Goal: Task Accomplishment & Management: Use online tool/utility

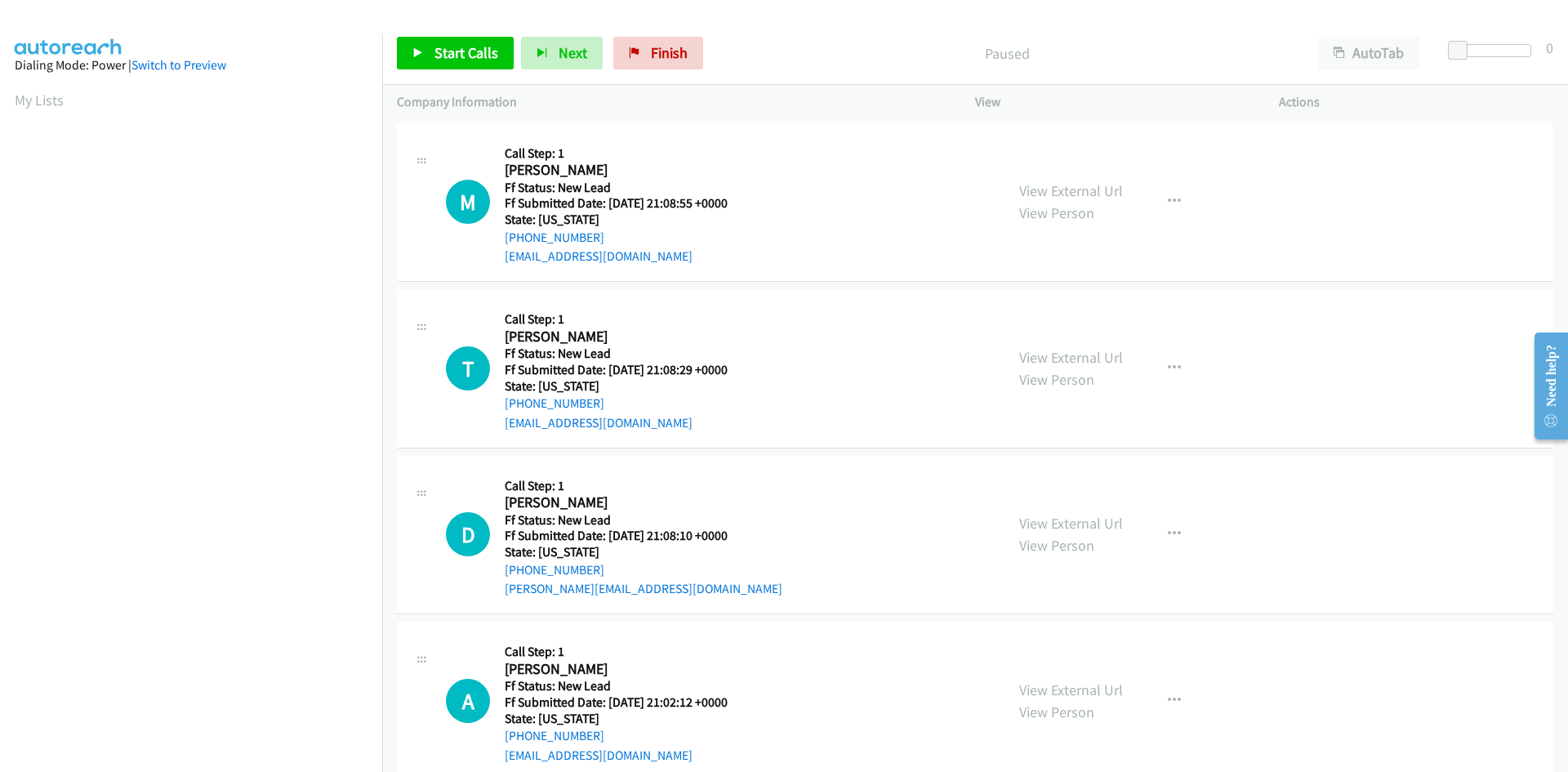
click at [956, 47] on p "Paused" at bounding box center [1007, 53] width 564 height 22
click at [463, 49] on span "Start Calls" at bounding box center [466, 52] width 64 height 19
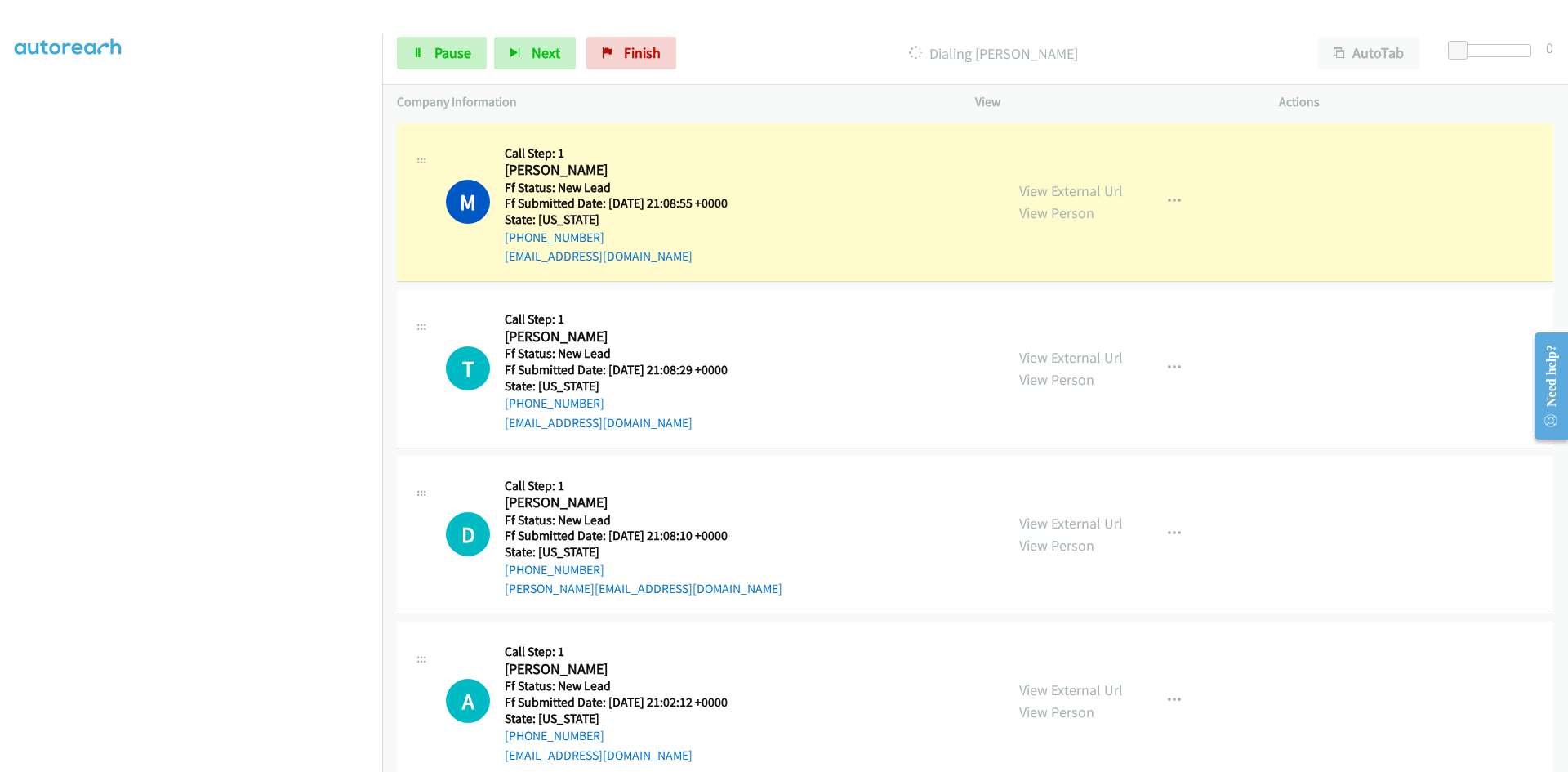
scroll to position [144, 0]
click at [1073, 188] on link "View External Url" at bounding box center [1071, 190] width 104 height 19
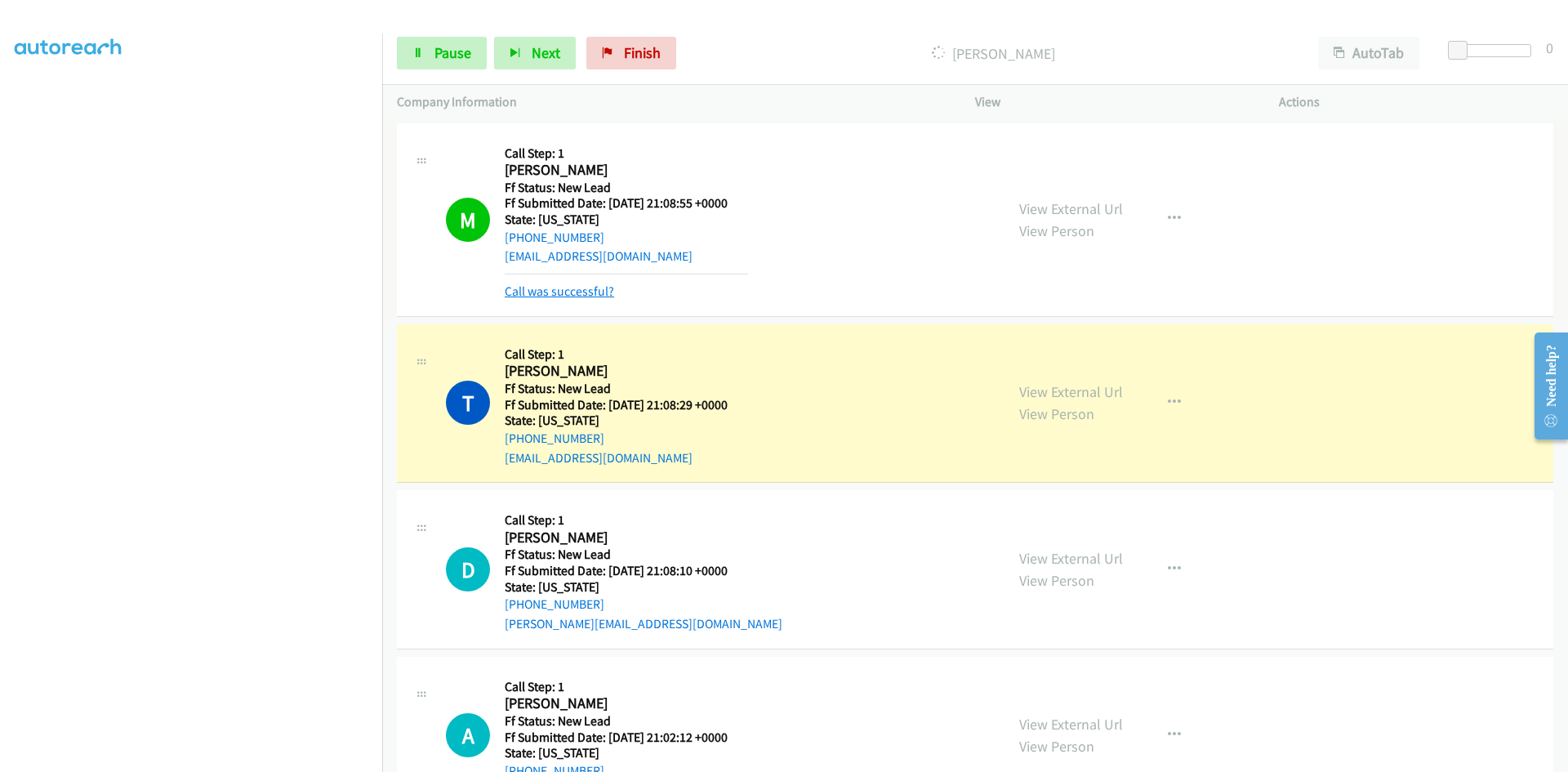
click at [599, 291] on link "Call was successful?" at bounding box center [559, 291] width 109 height 15
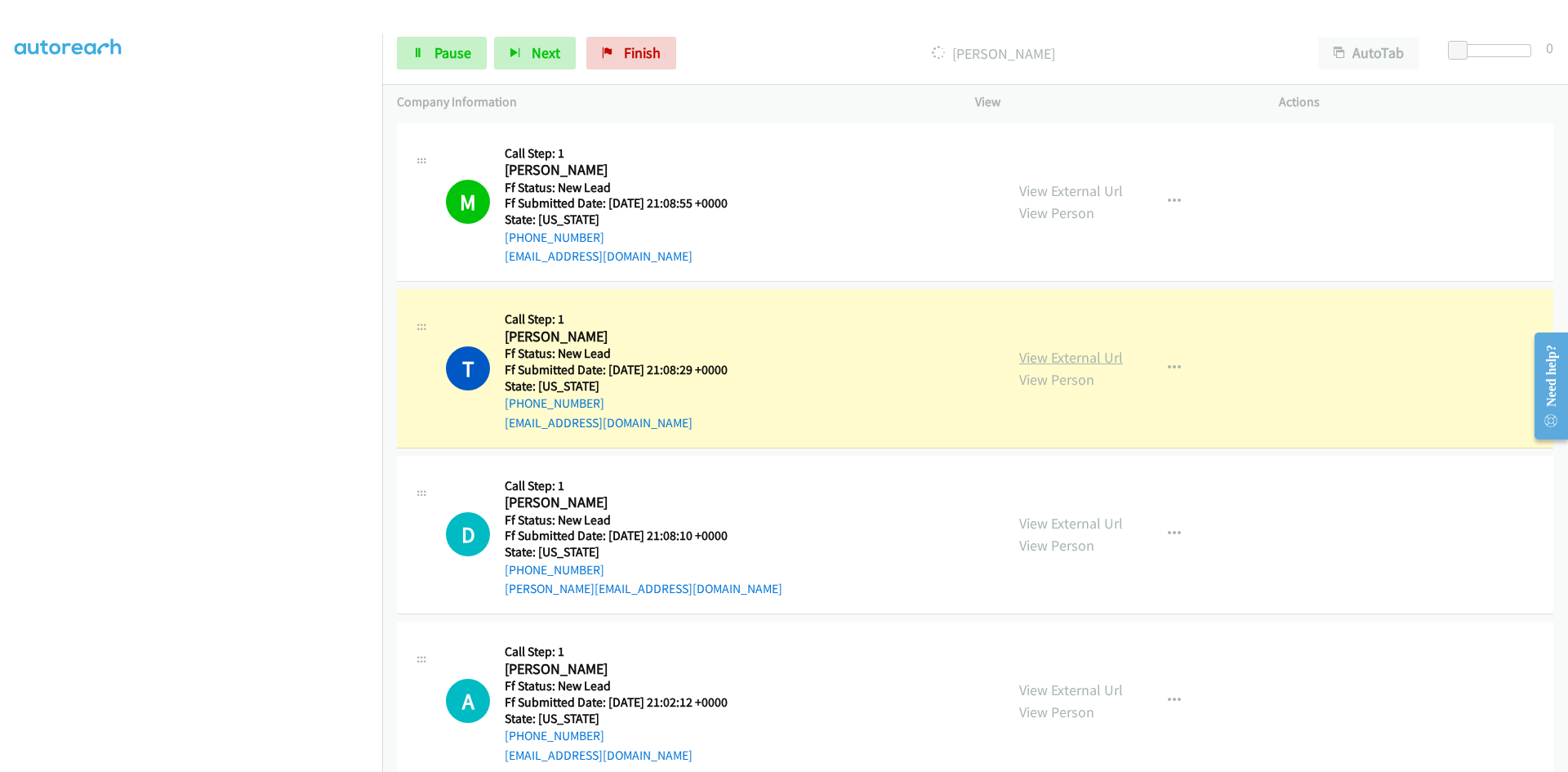
click at [1029, 357] on link "View External Url" at bounding box center [1071, 358] width 104 height 19
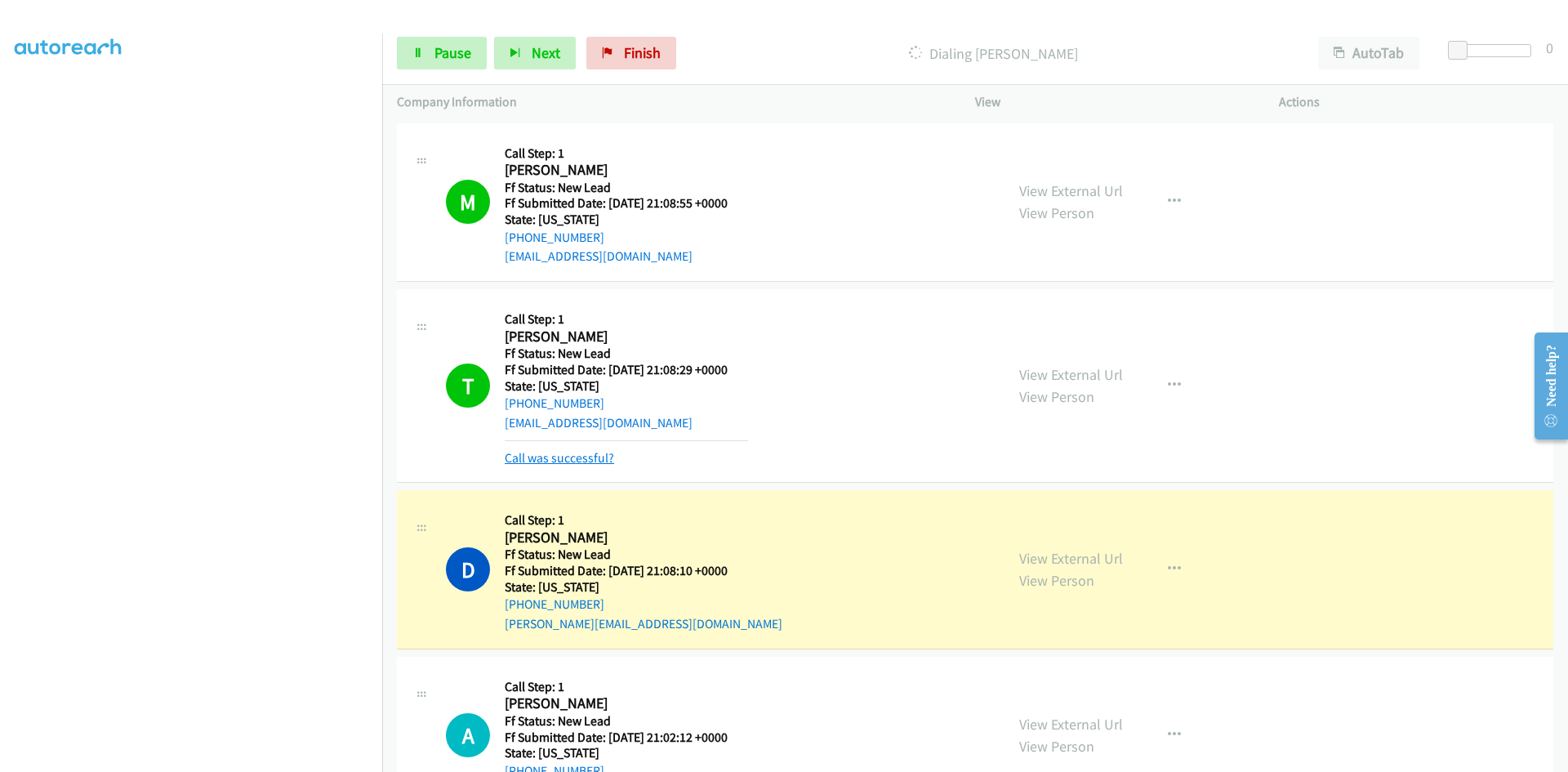
click at [553, 455] on link "Call was successful?" at bounding box center [559, 458] width 109 height 15
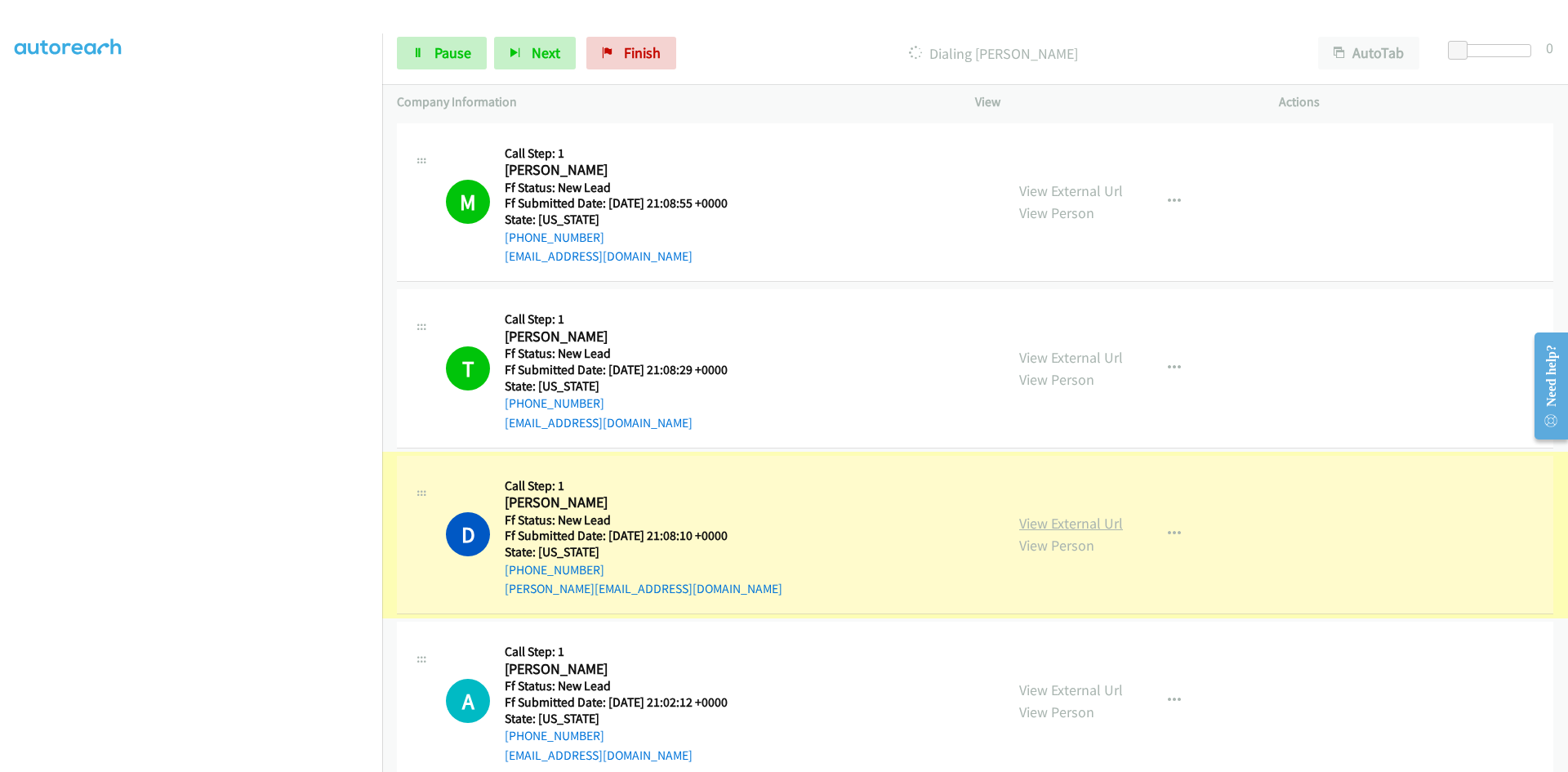
click at [1097, 524] on link "View External Url" at bounding box center [1071, 524] width 104 height 19
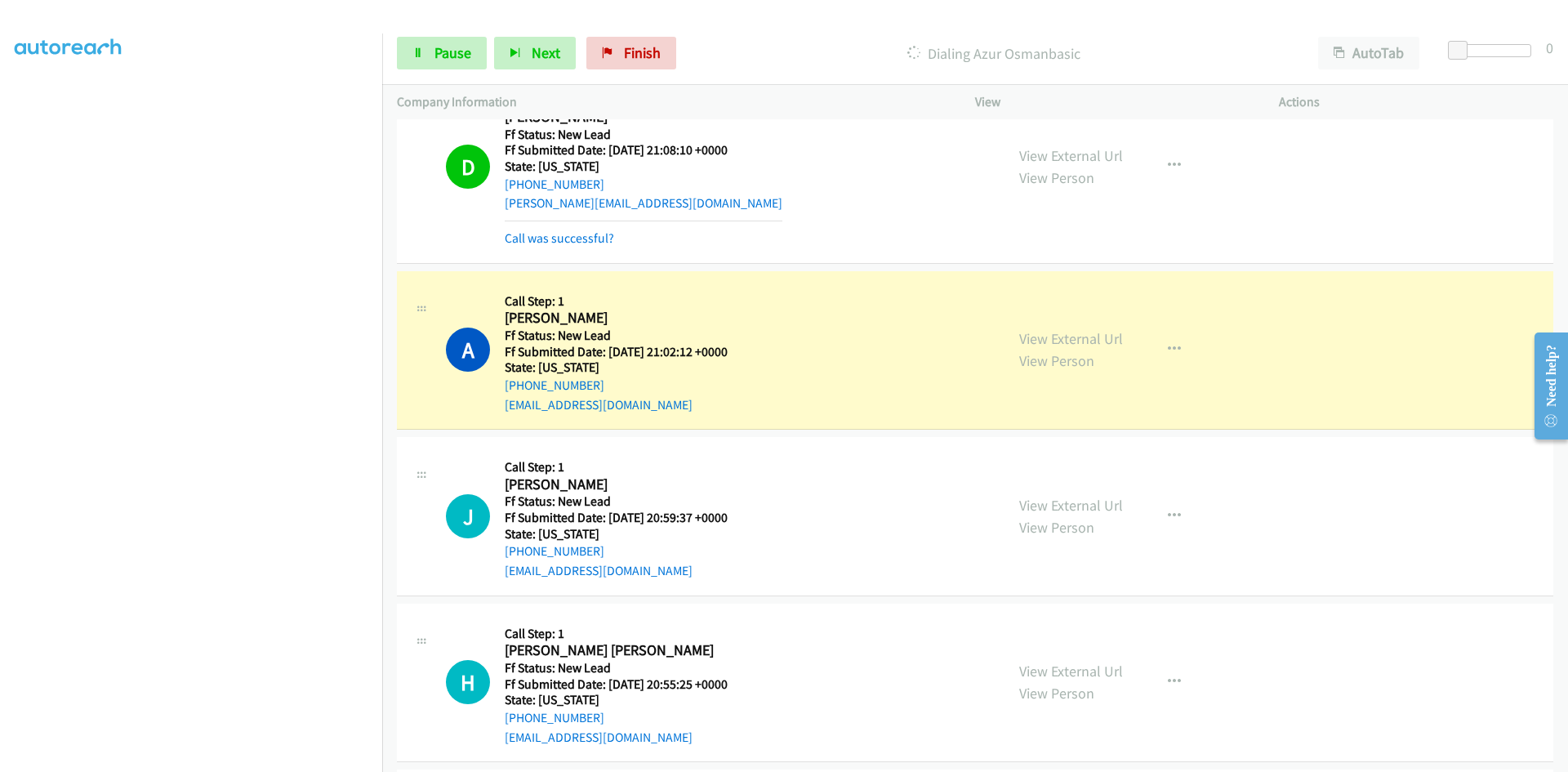
scroll to position [408, 0]
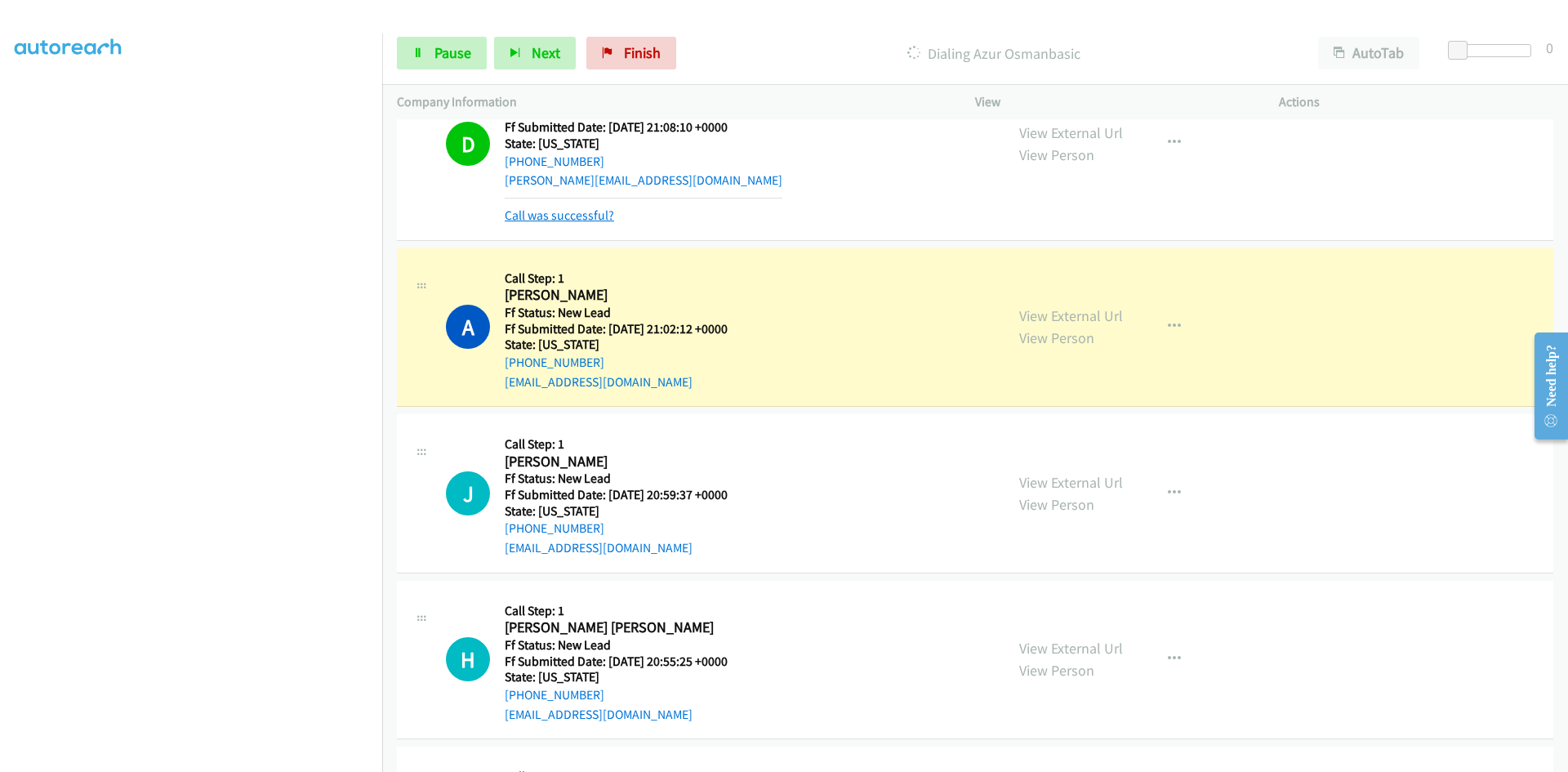
click at [603, 221] on link "Call was successful?" at bounding box center [559, 215] width 109 height 15
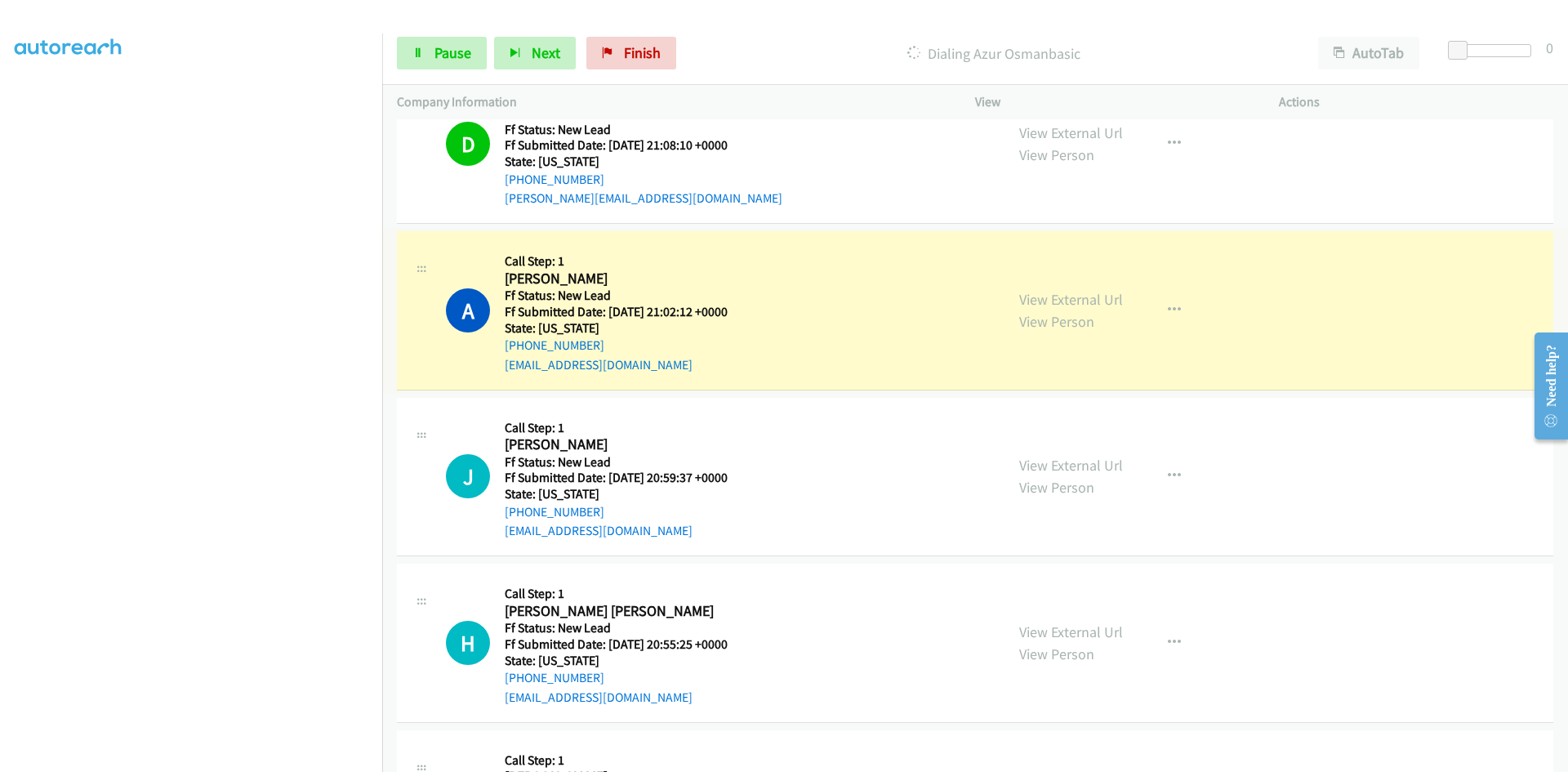
click at [1111, 300] on link "View External Url" at bounding box center [1071, 300] width 104 height 19
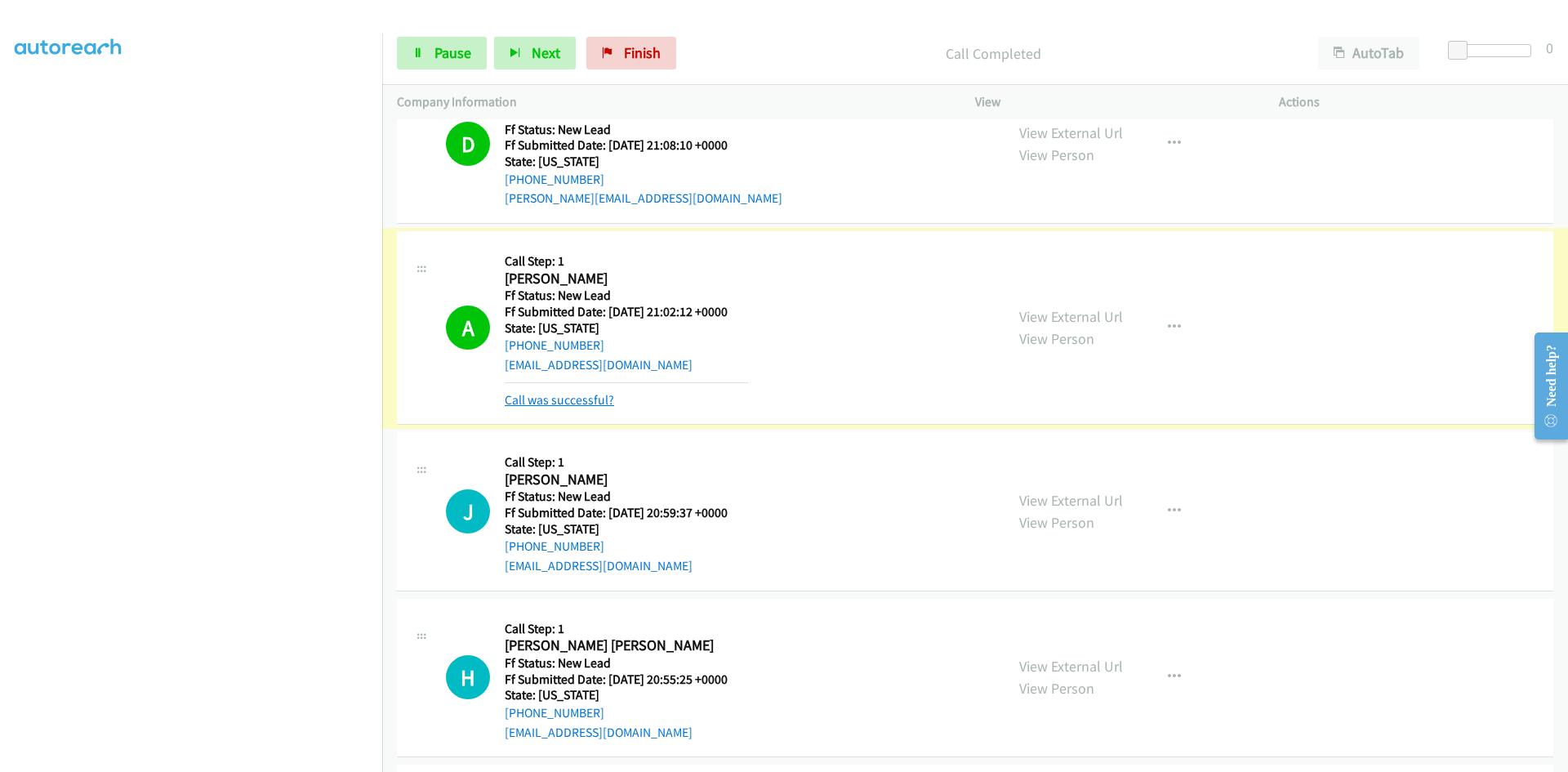
click at [570, 400] on link "Call was successful?" at bounding box center [559, 400] width 109 height 15
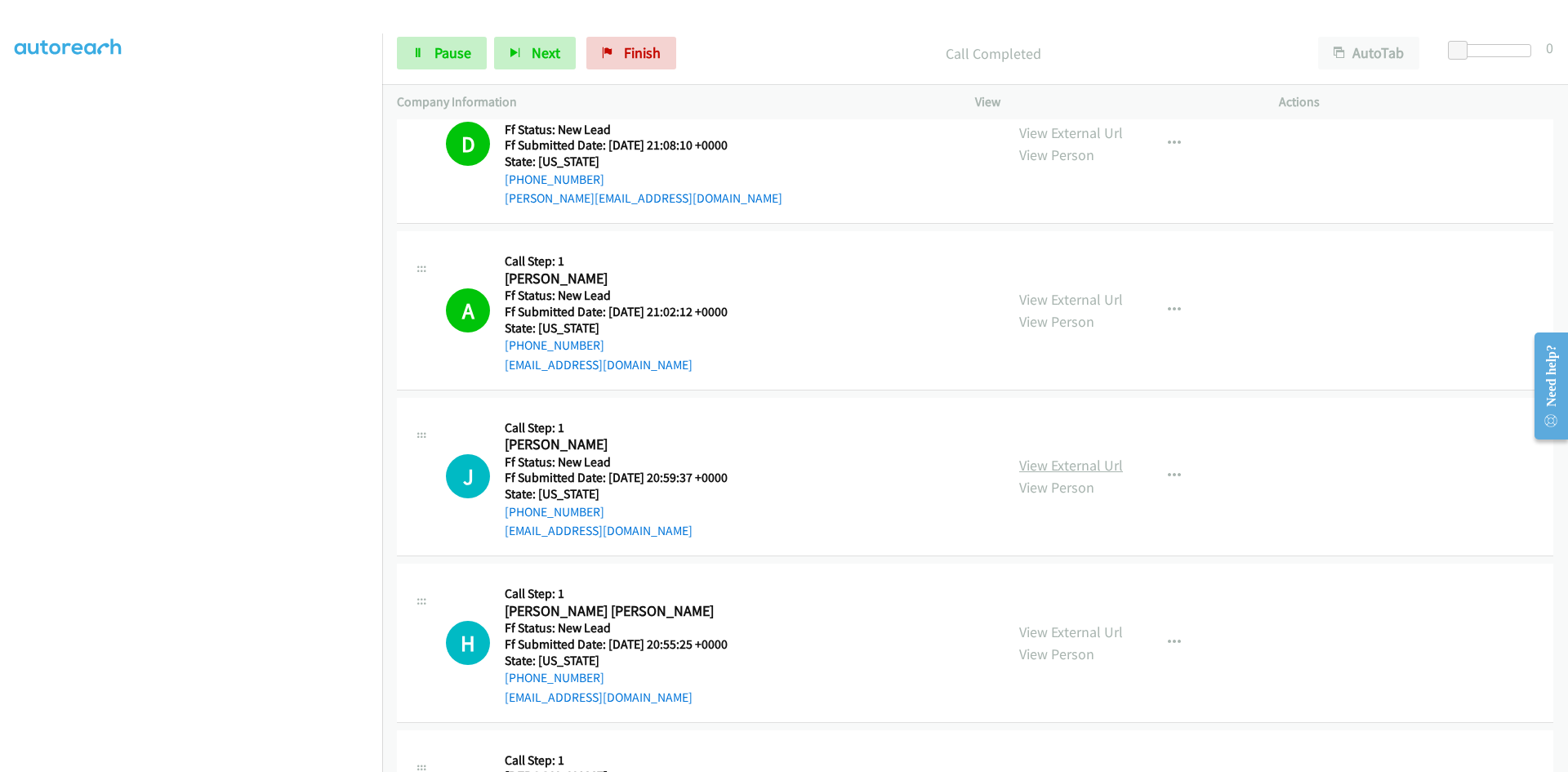
click at [1111, 469] on link "View External Url" at bounding box center [1071, 465] width 104 height 19
click at [430, 57] on link "Pause" at bounding box center [442, 53] width 89 height 32
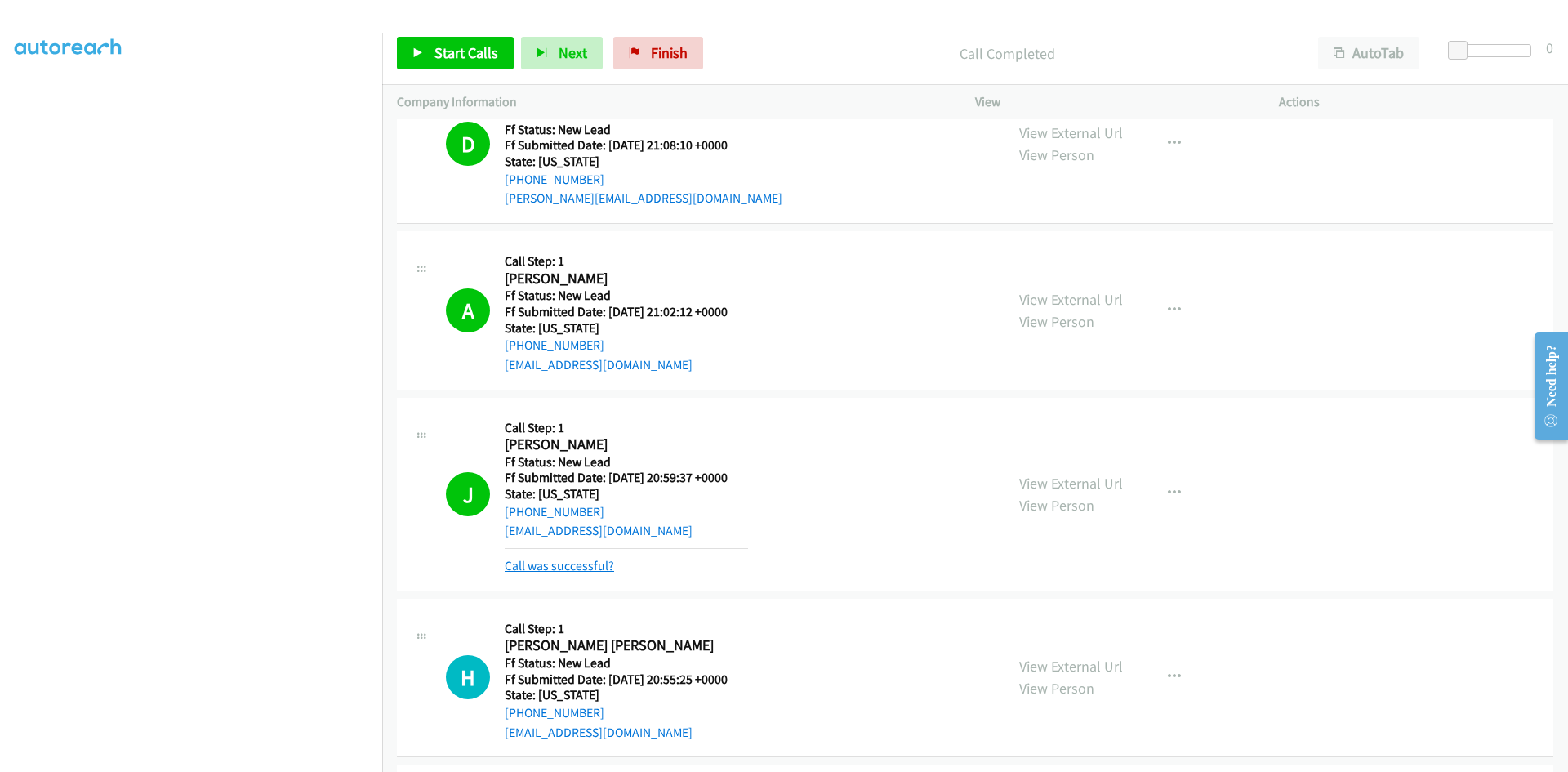
click at [562, 564] on link "Call was successful?" at bounding box center [559, 565] width 109 height 15
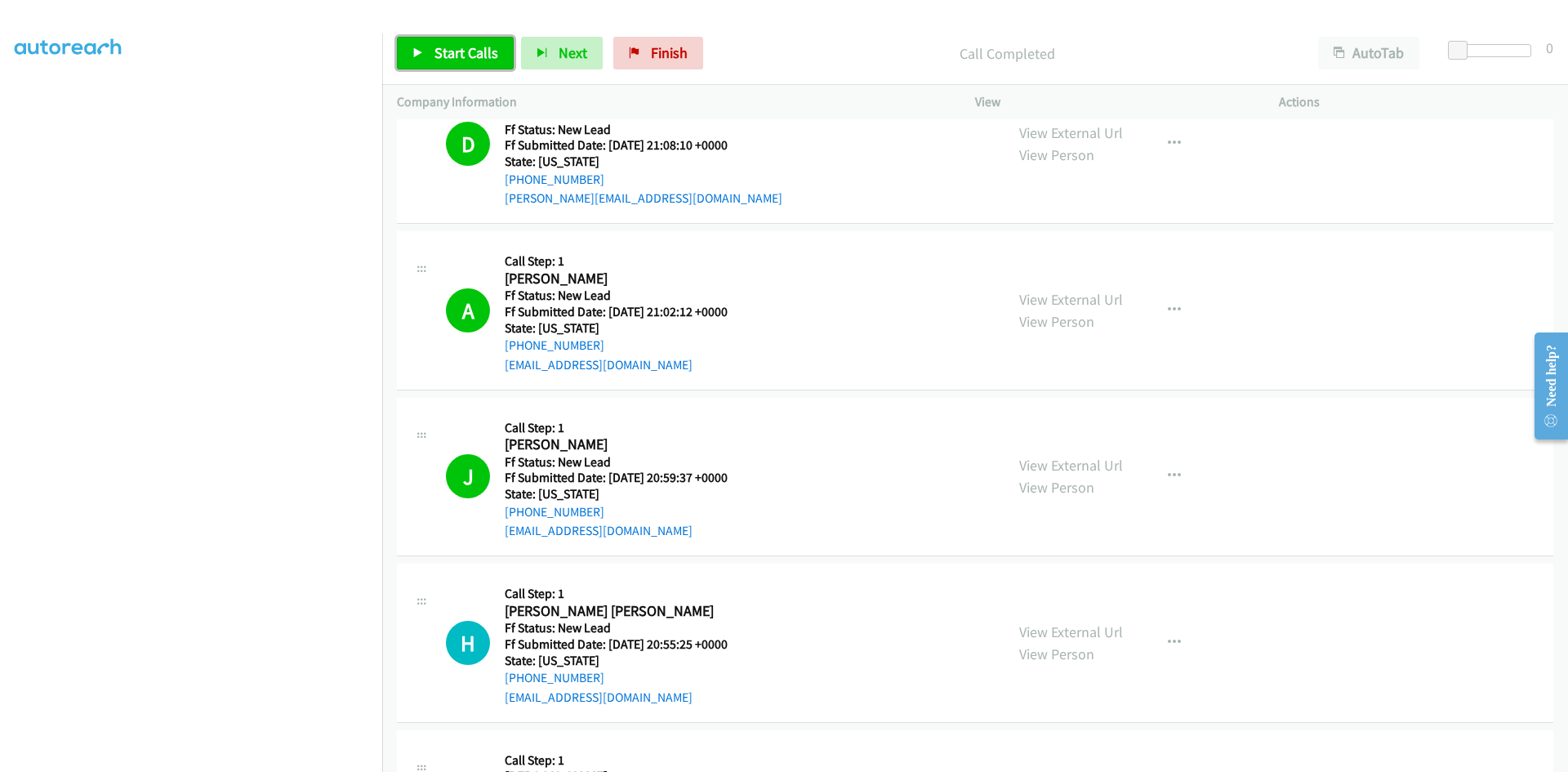
click at [476, 55] on span "Start Calls" at bounding box center [466, 52] width 64 height 19
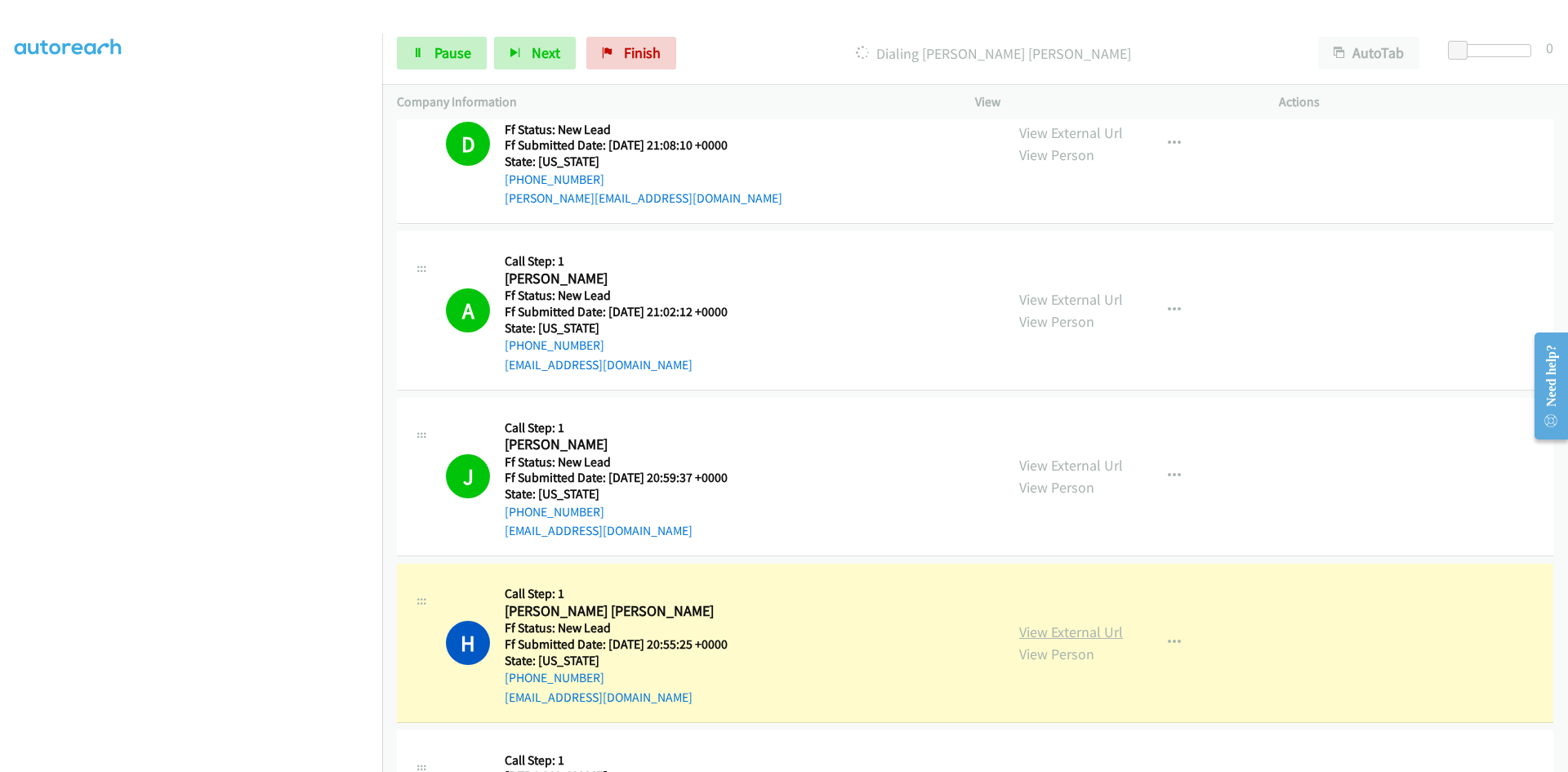
click at [1090, 636] on link "View External Url" at bounding box center [1071, 632] width 104 height 19
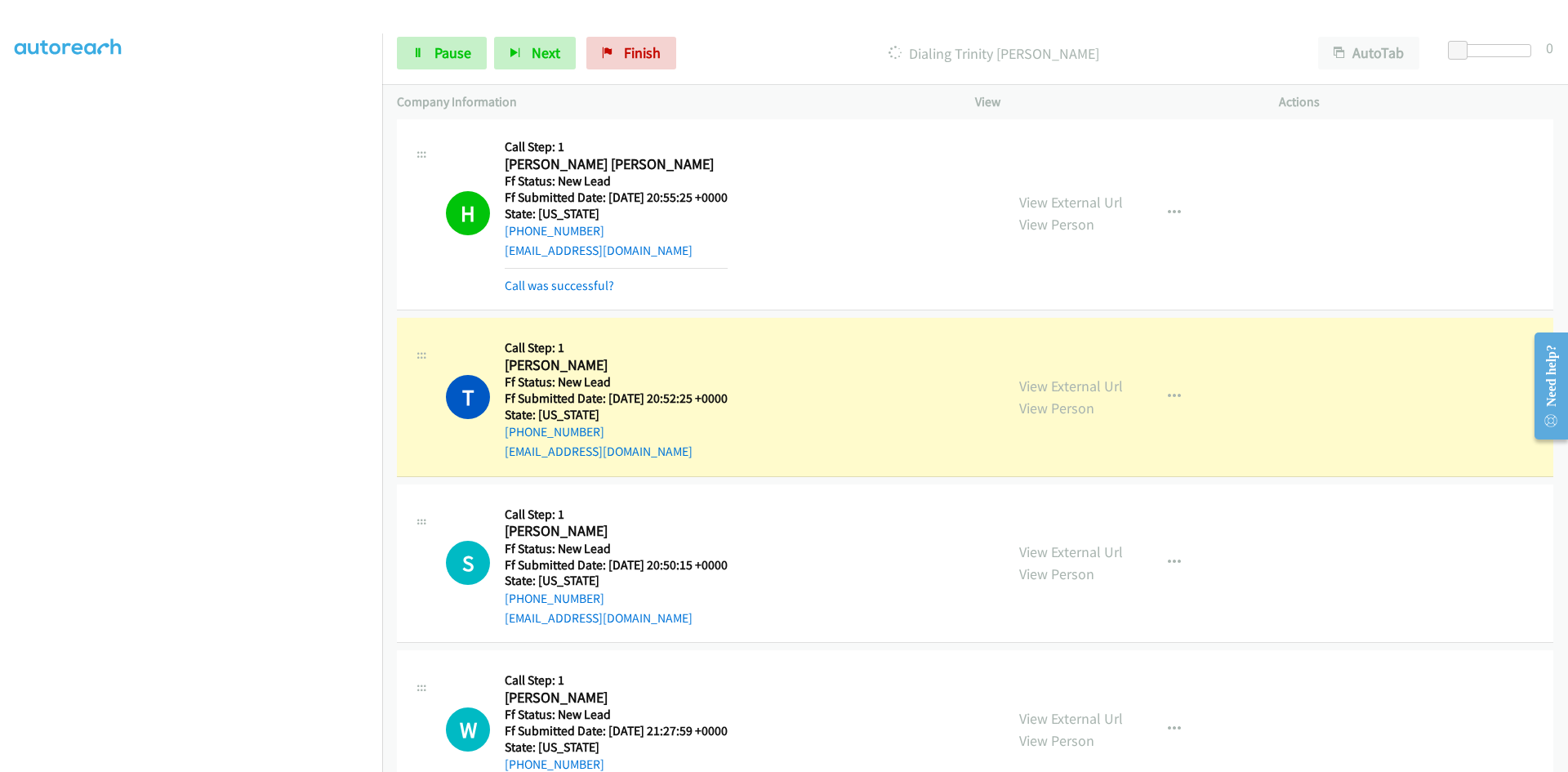
scroll to position [881, 0]
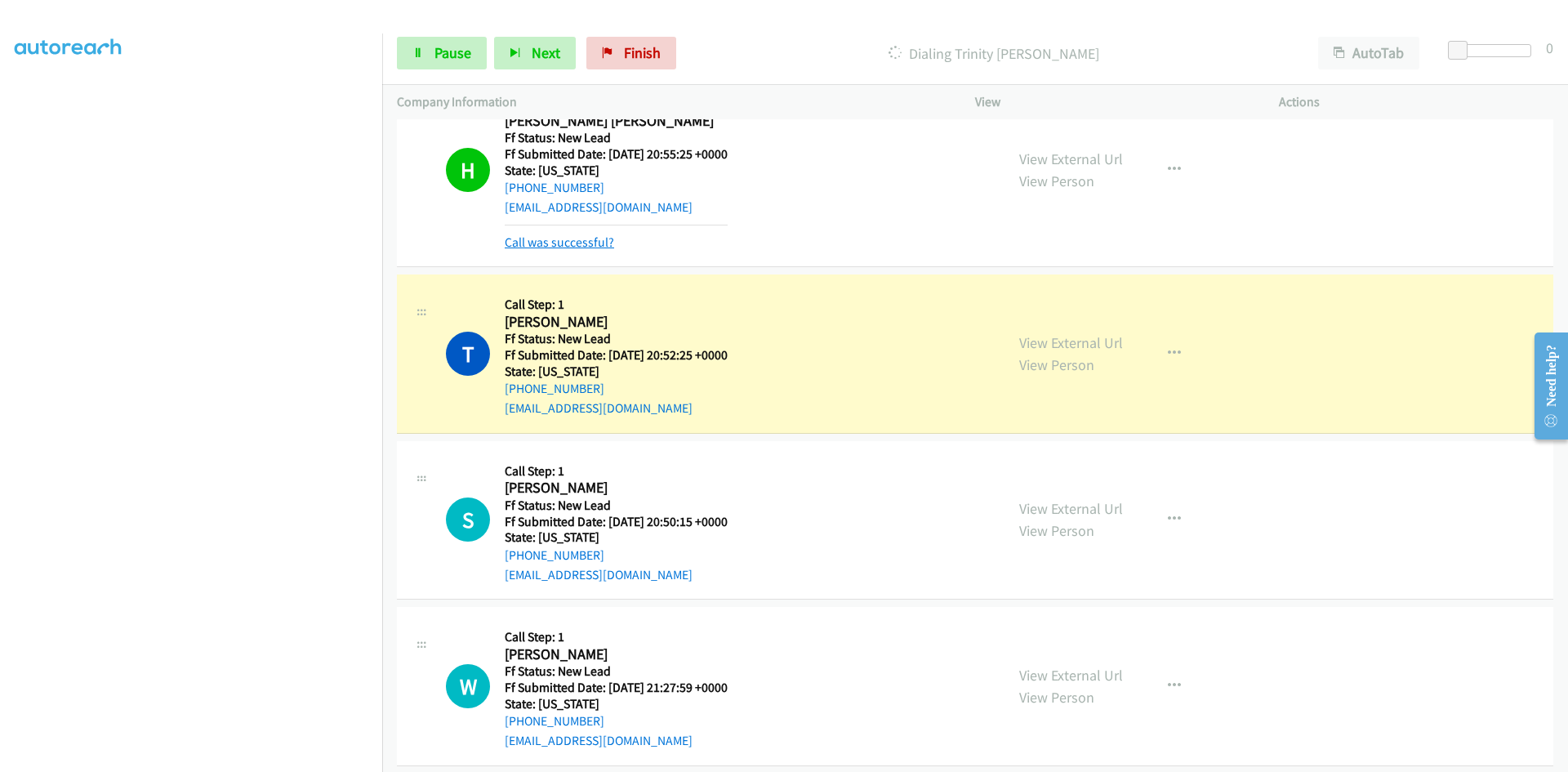
click at [580, 247] on link "Call was successful?" at bounding box center [559, 242] width 109 height 15
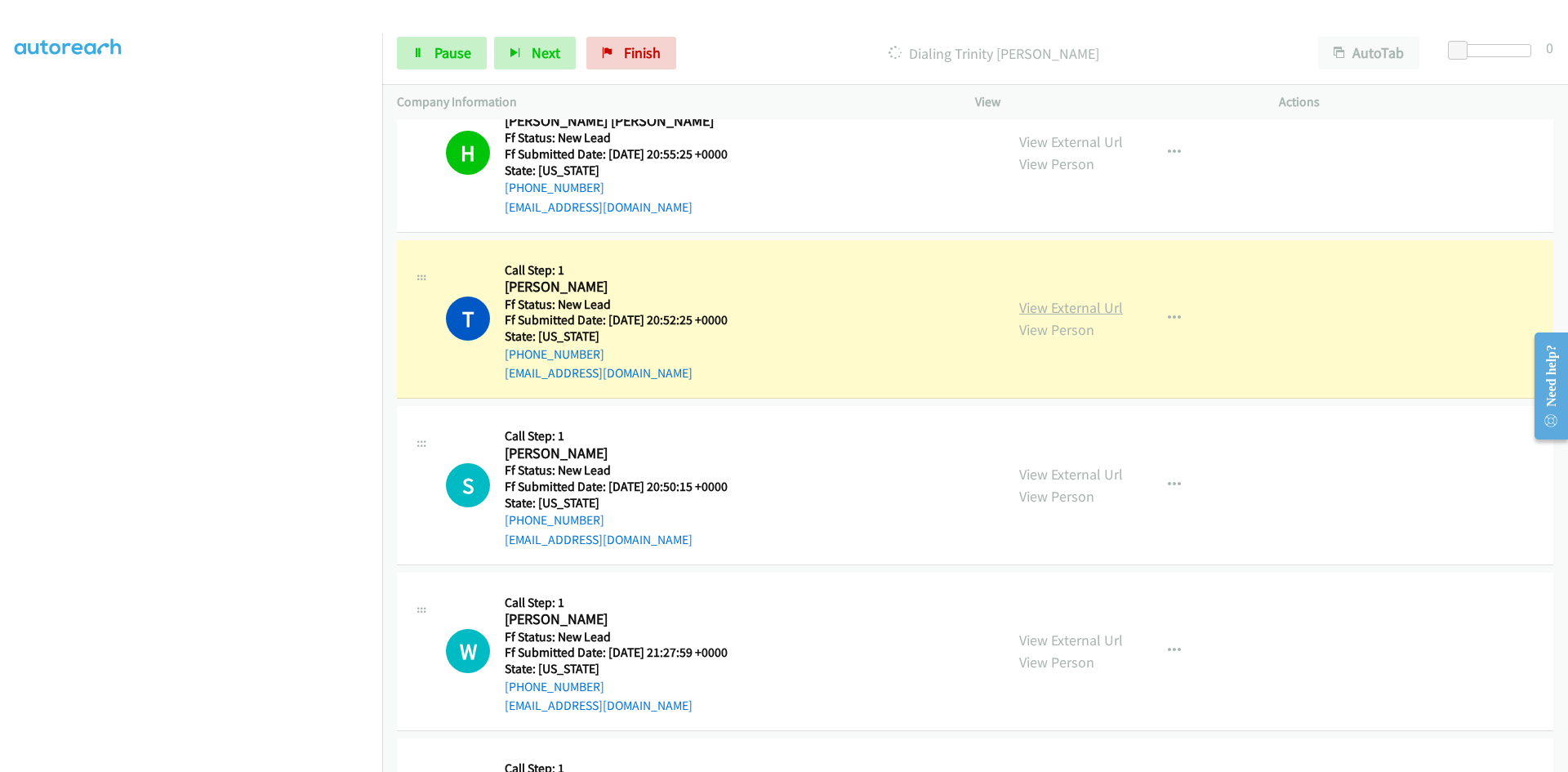
click at [1107, 306] on link "View External Url" at bounding box center [1071, 307] width 104 height 19
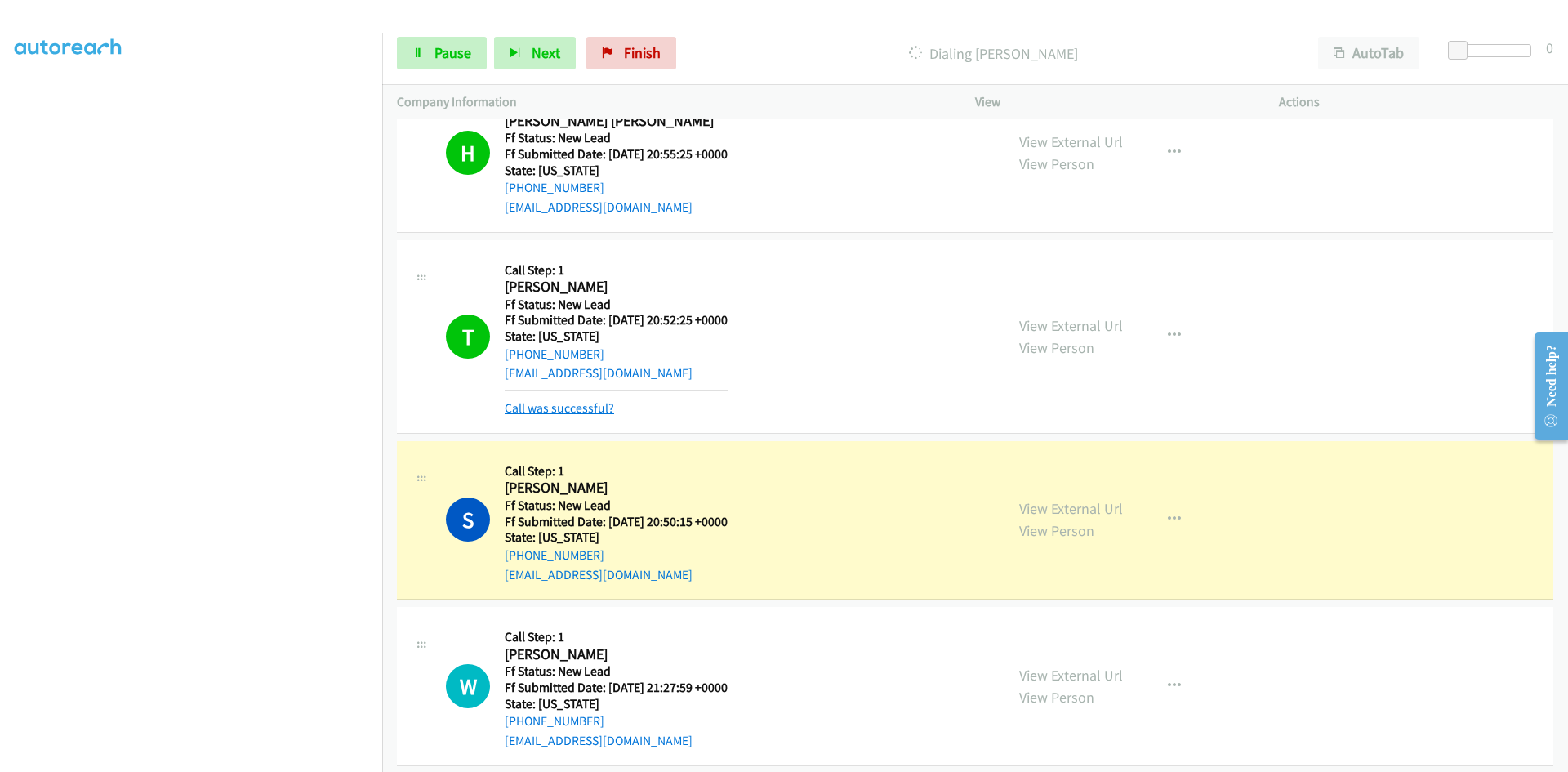
click at [587, 412] on link "Call was successful?" at bounding box center [559, 407] width 109 height 15
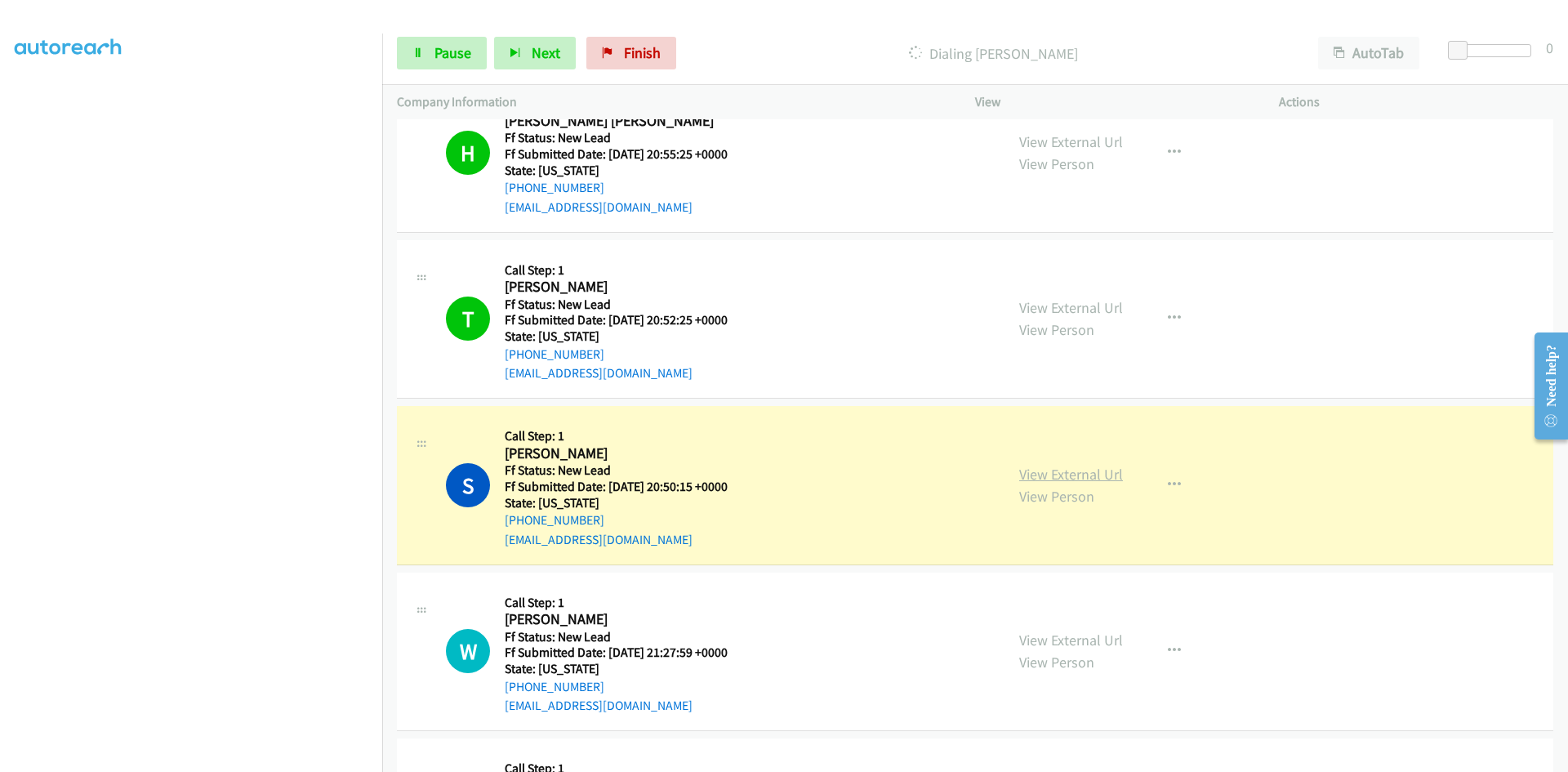
click at [1108, 476] on link "View External Url" at bounding box center [1071, 474] width 104 height 19
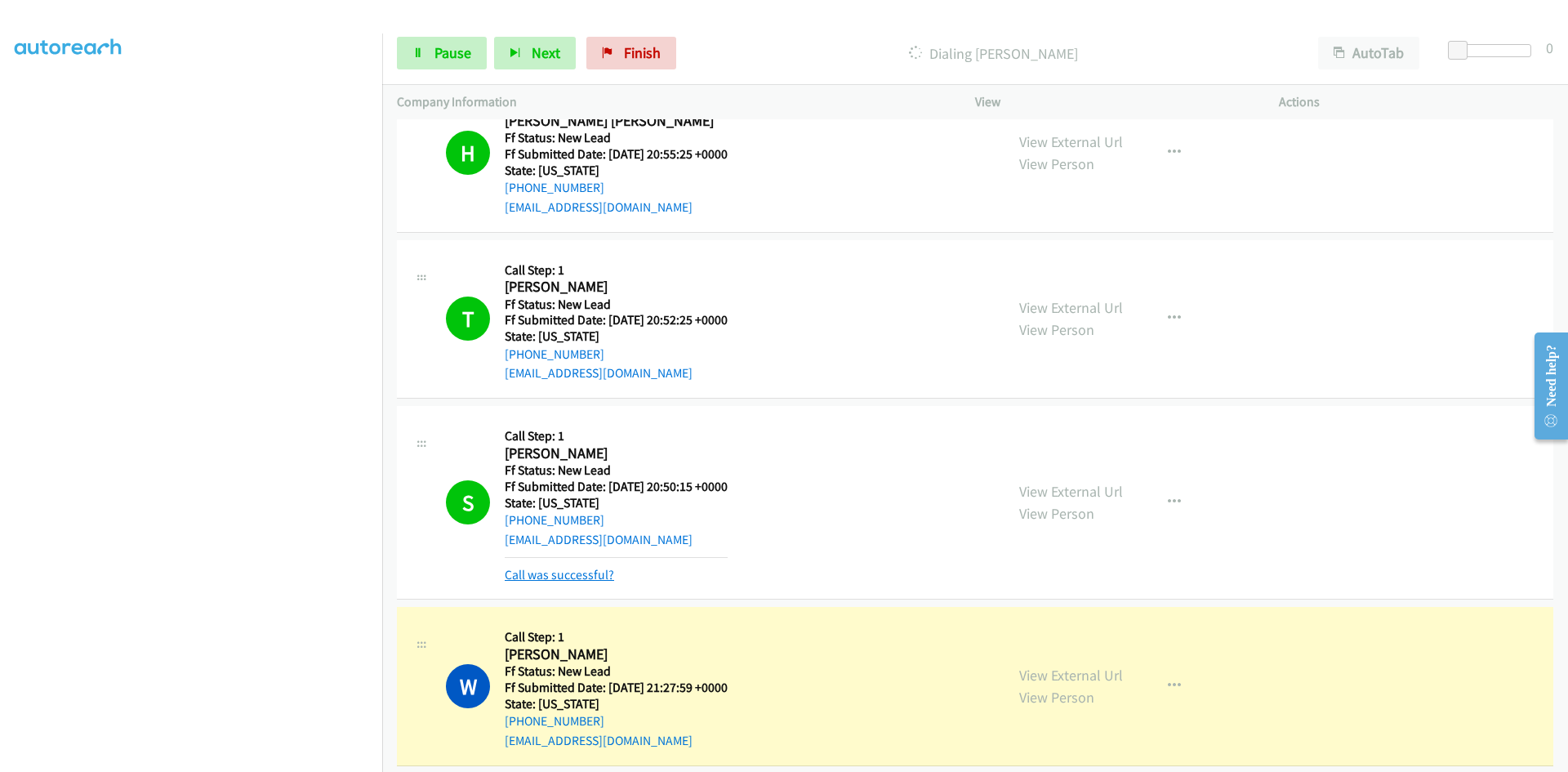
click at [605, 581] on link "Call was successful?" at bounding box center [559, 574] width 109 height 15
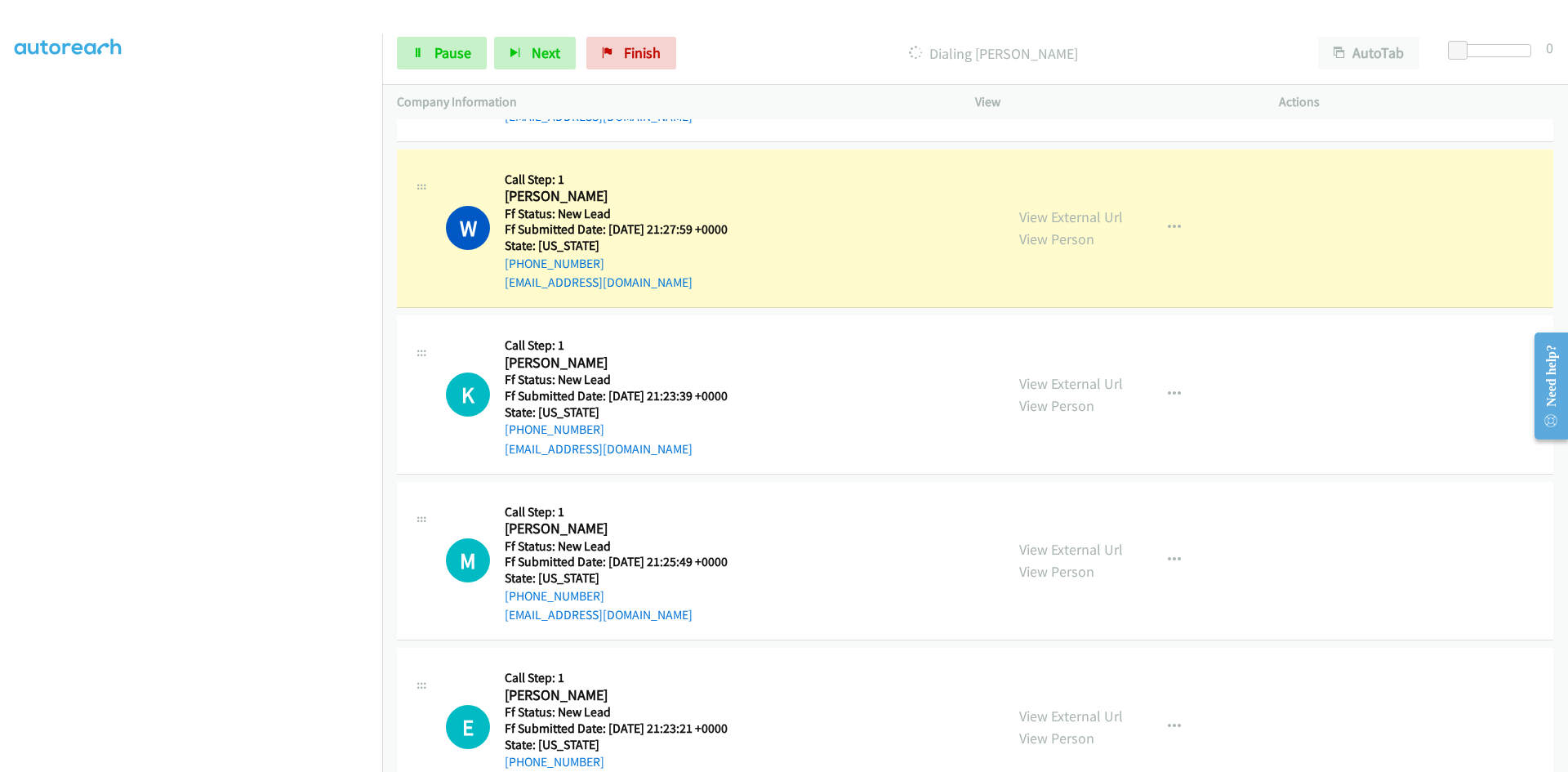
scroll to position [1371, 0]
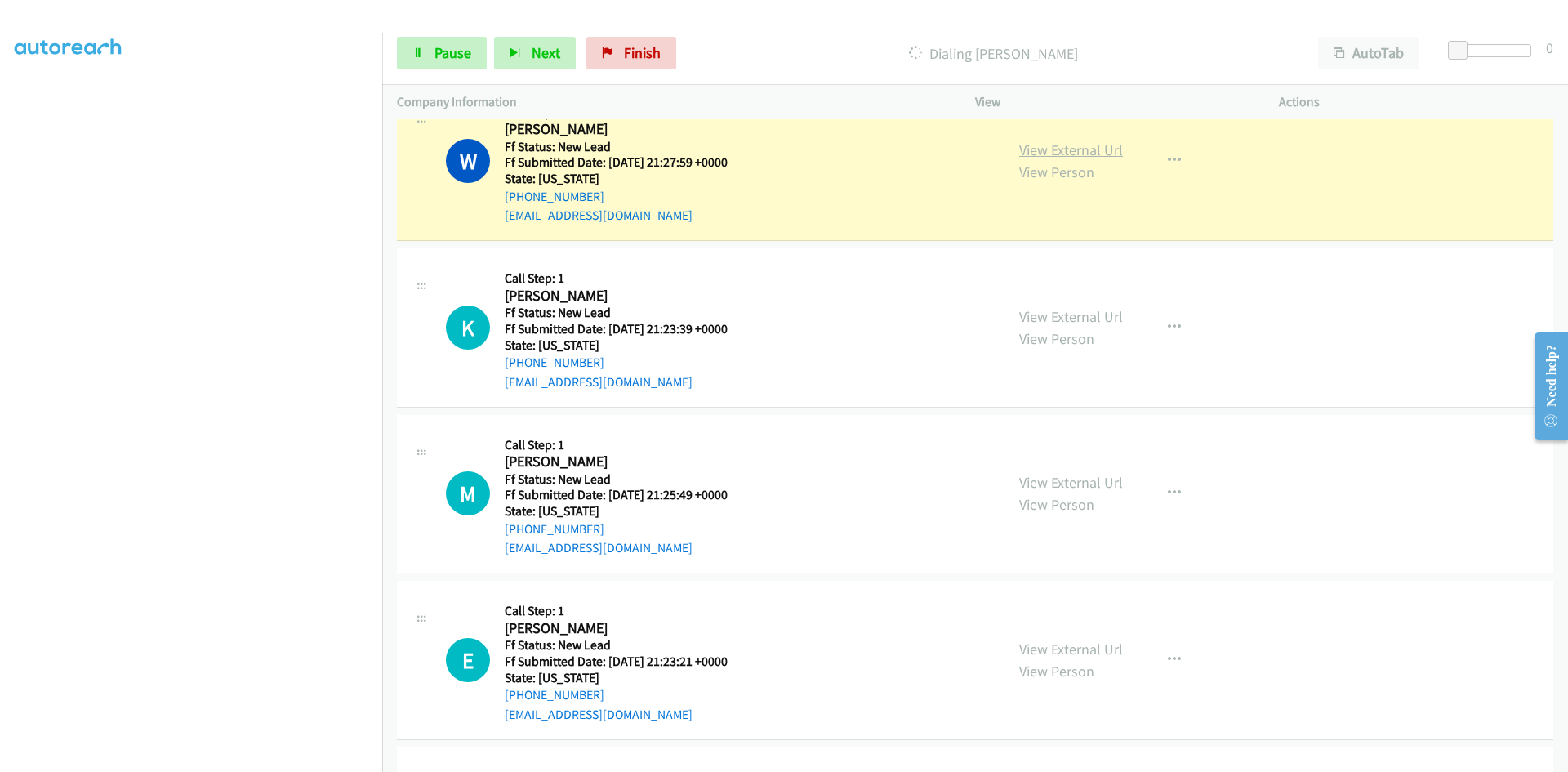
click at [1064, 153] on link "View External Url" at bounding box center [1071, 150] width 104 height 19
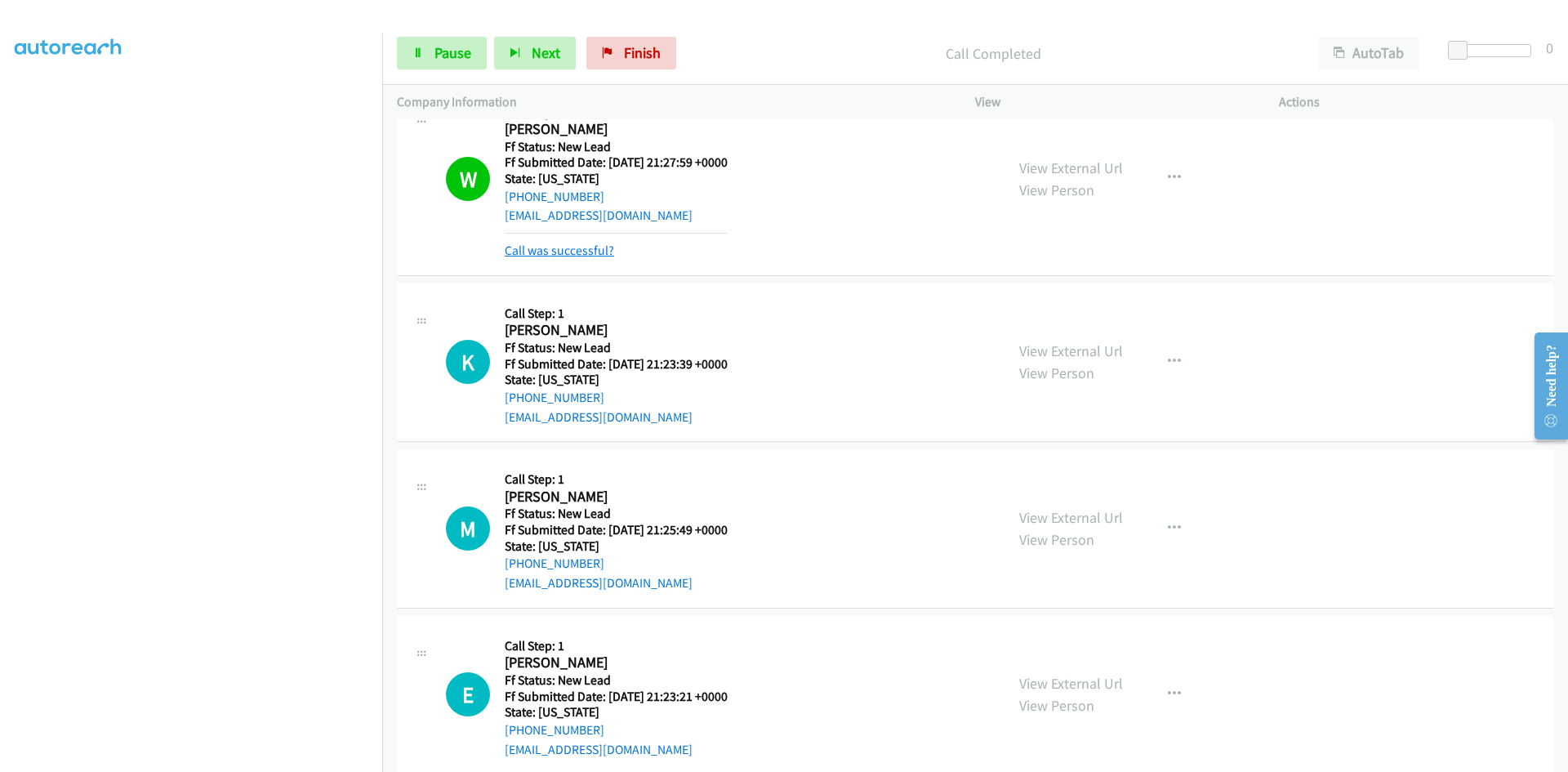
click at [593, 255] on link "Call was successful?" at bounding box center [559, 250] width 109 height 15
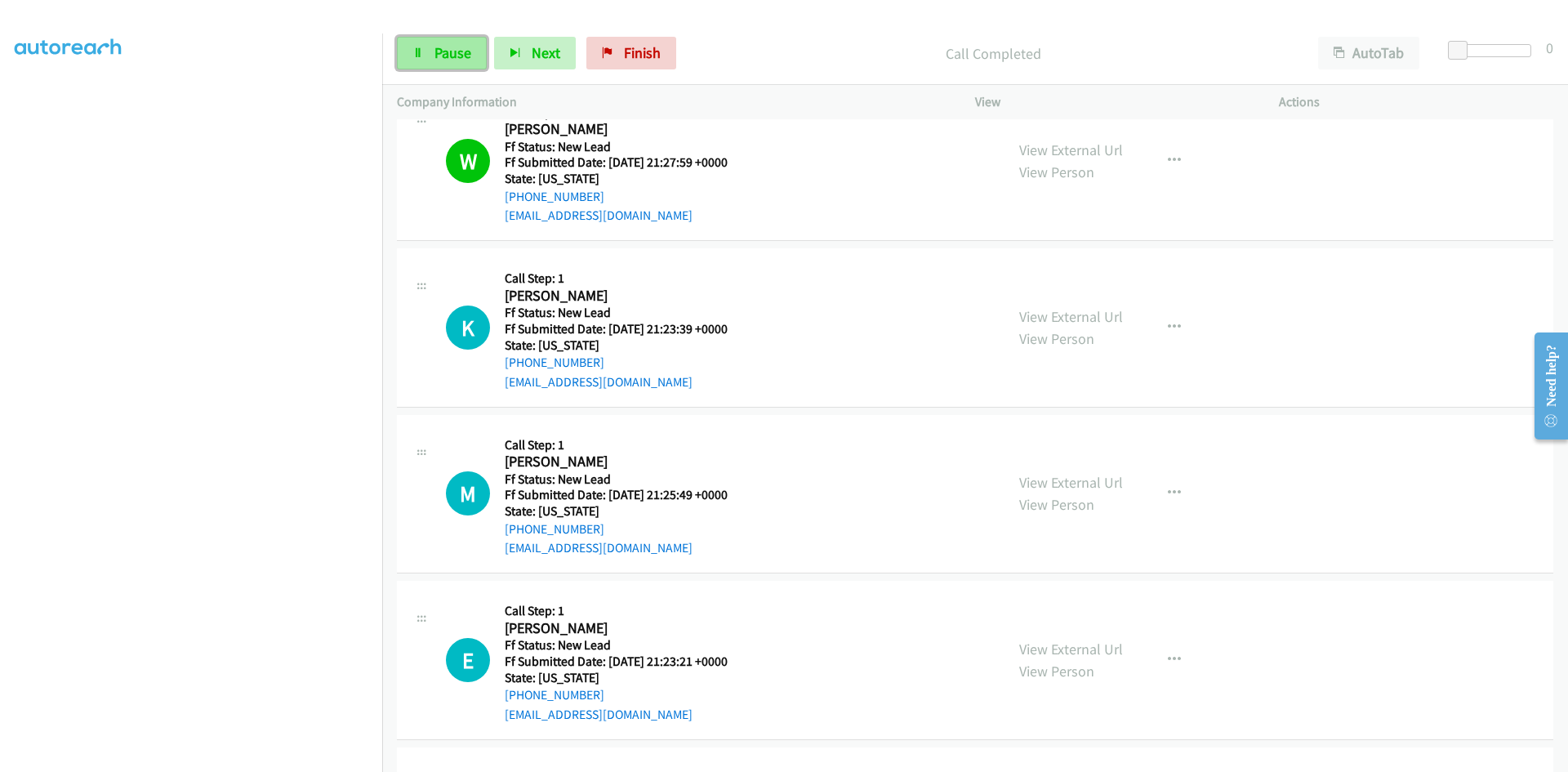
click at [468, 64] on link "Pause" at bounding box center [442, 53] width 89 height 32
click at [468, 64] on link "Start Calls" at bounding box center [455, 53] width 117 height 32
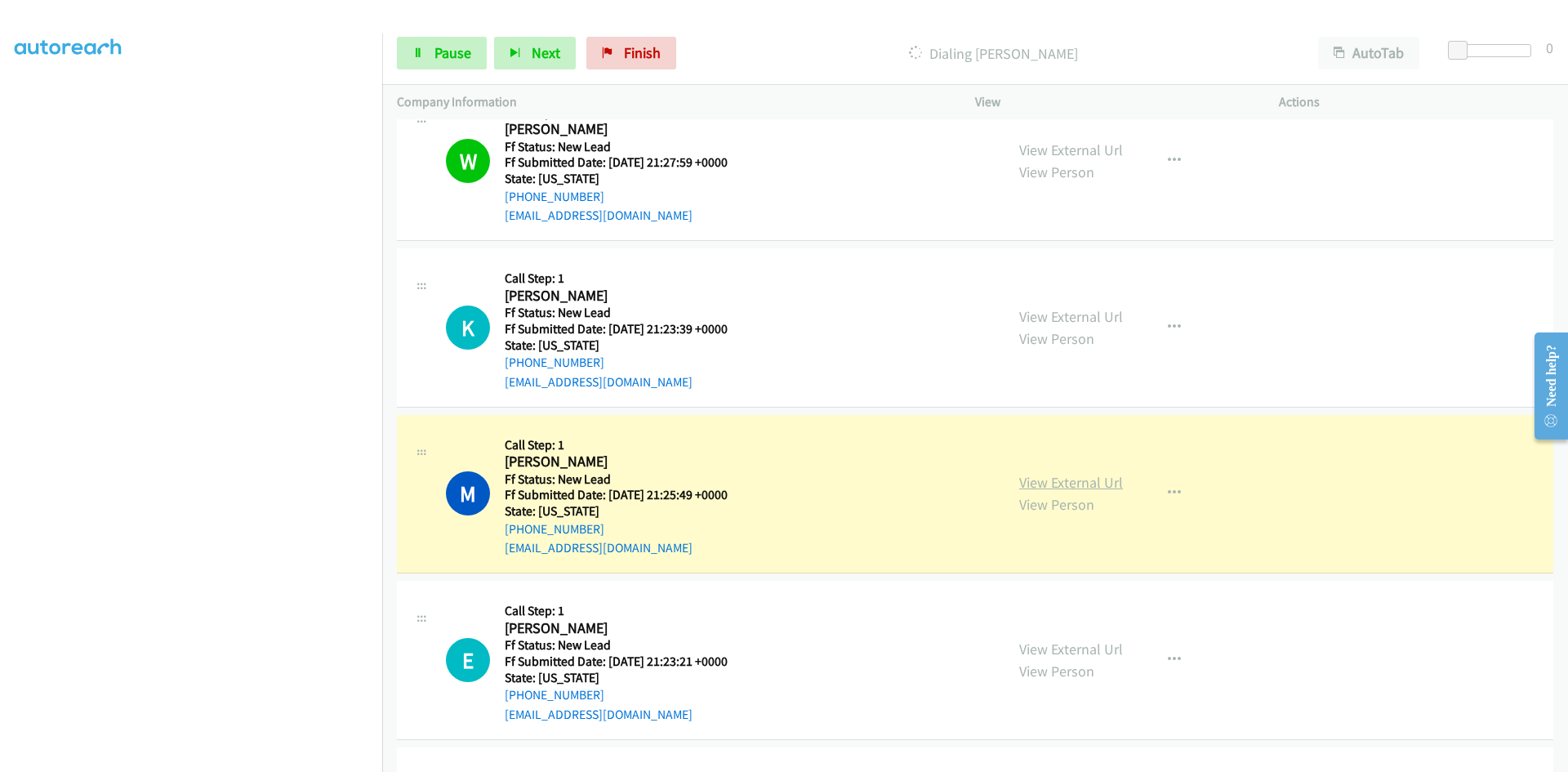
click at [1046, 480] on link "View External Url" at bounding box center [1071, 483] width 104 height 19
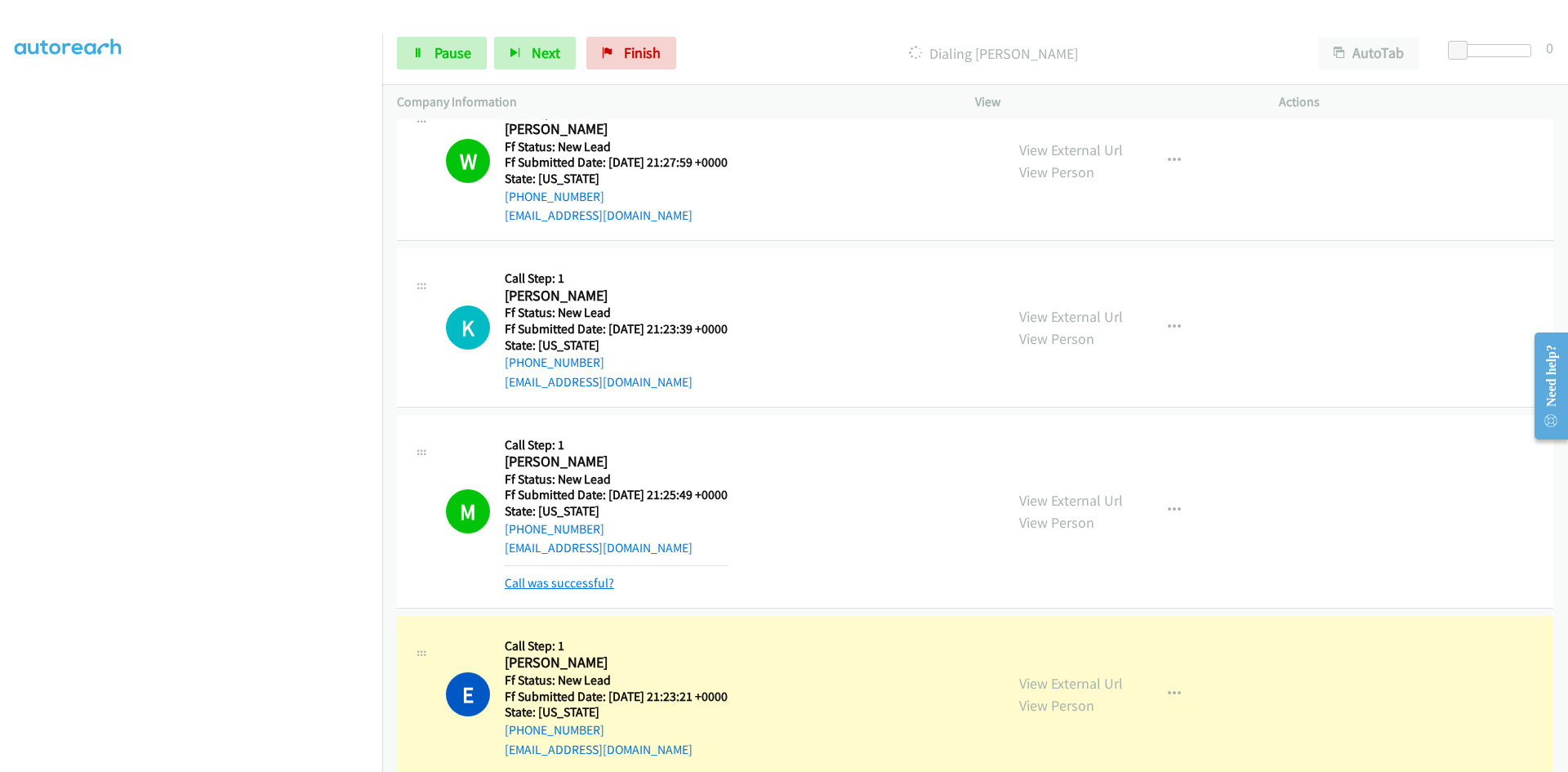
click at [523, 586] on link "Call was successful?" at bounding box center [559, 583] width 109 height 15
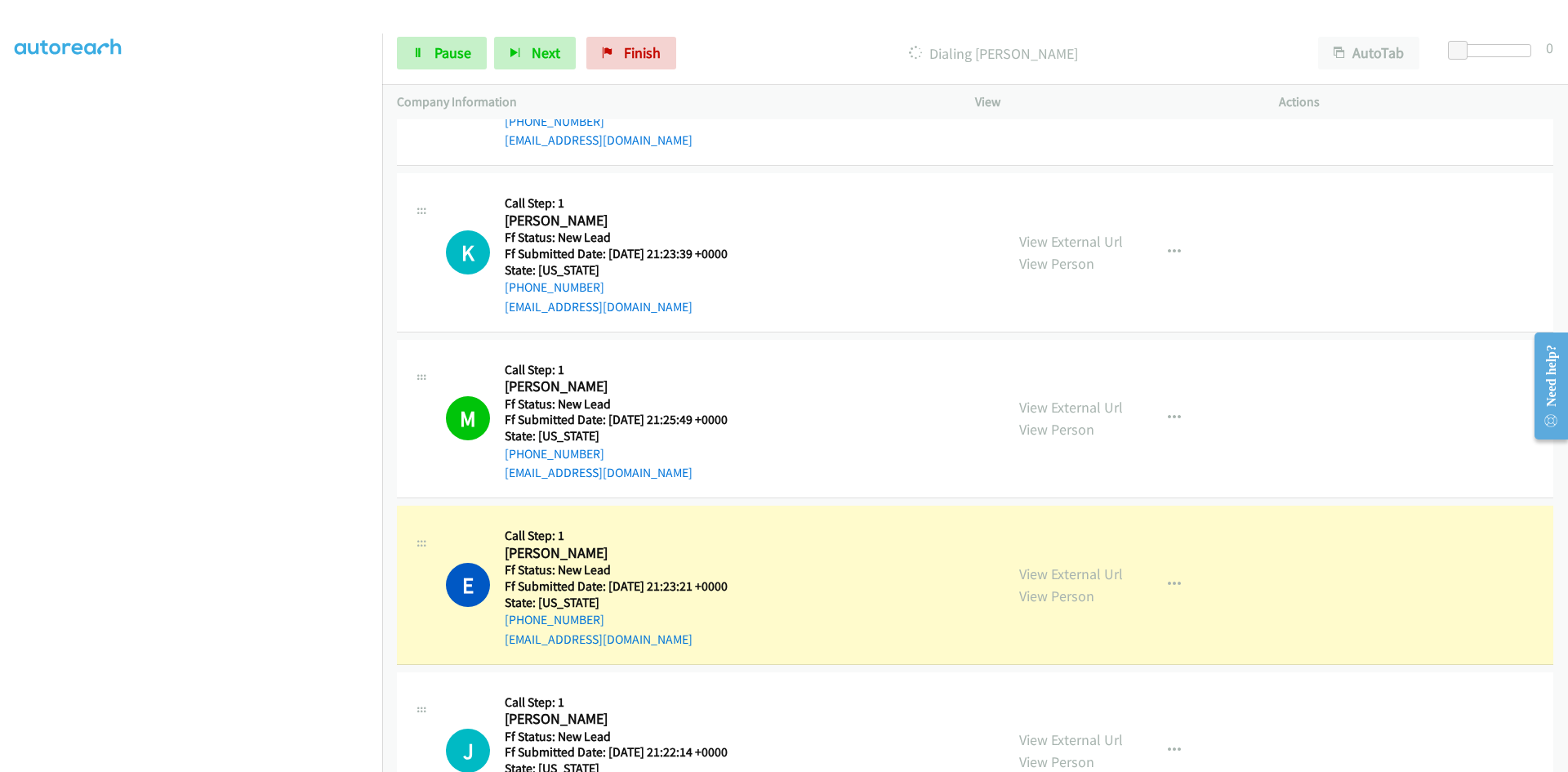
scroll to position [1529, 0]
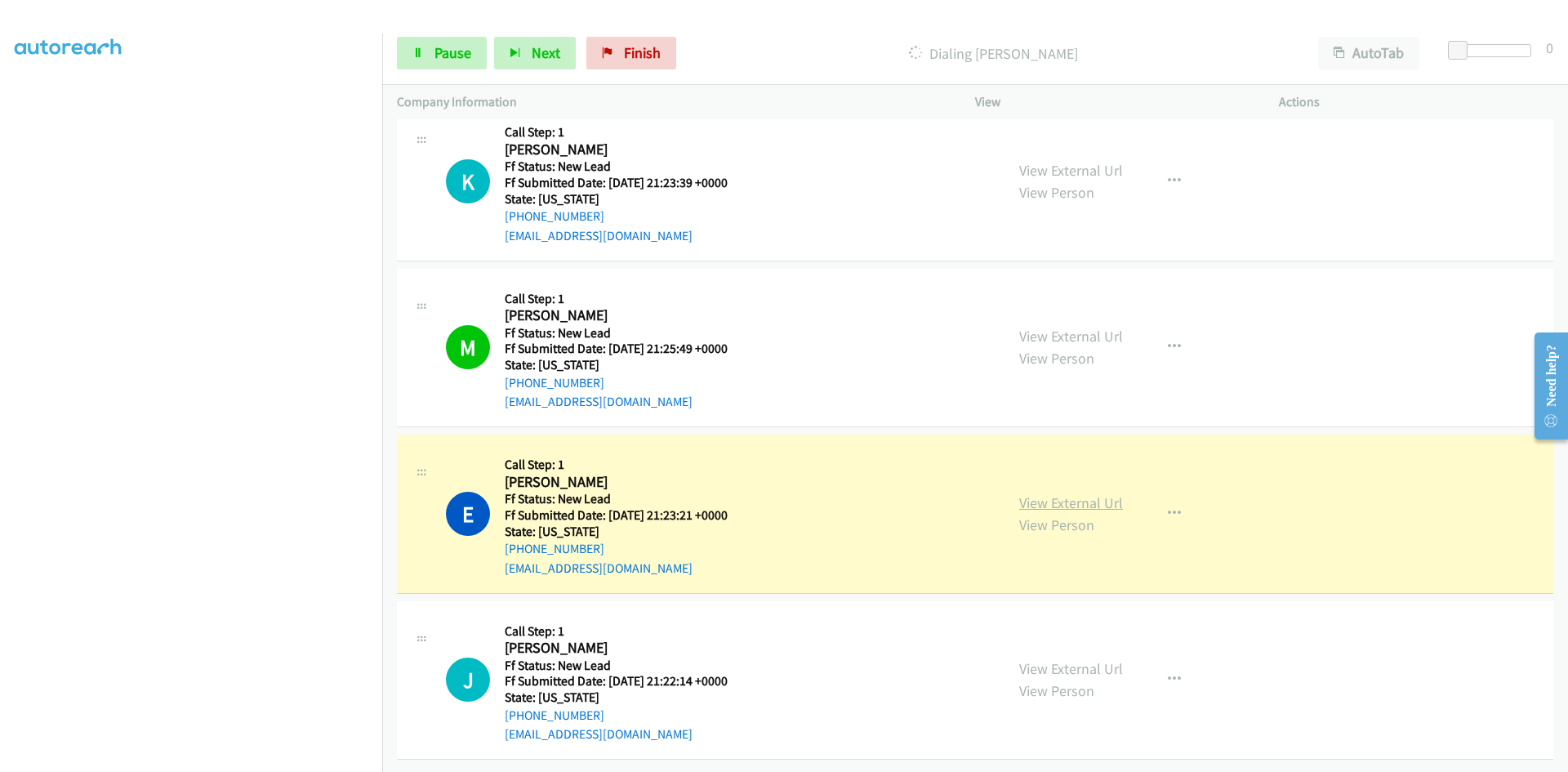
click at [1033, 493] on link "View External Url" at bounding box center [1071, 503] width 104 height 19
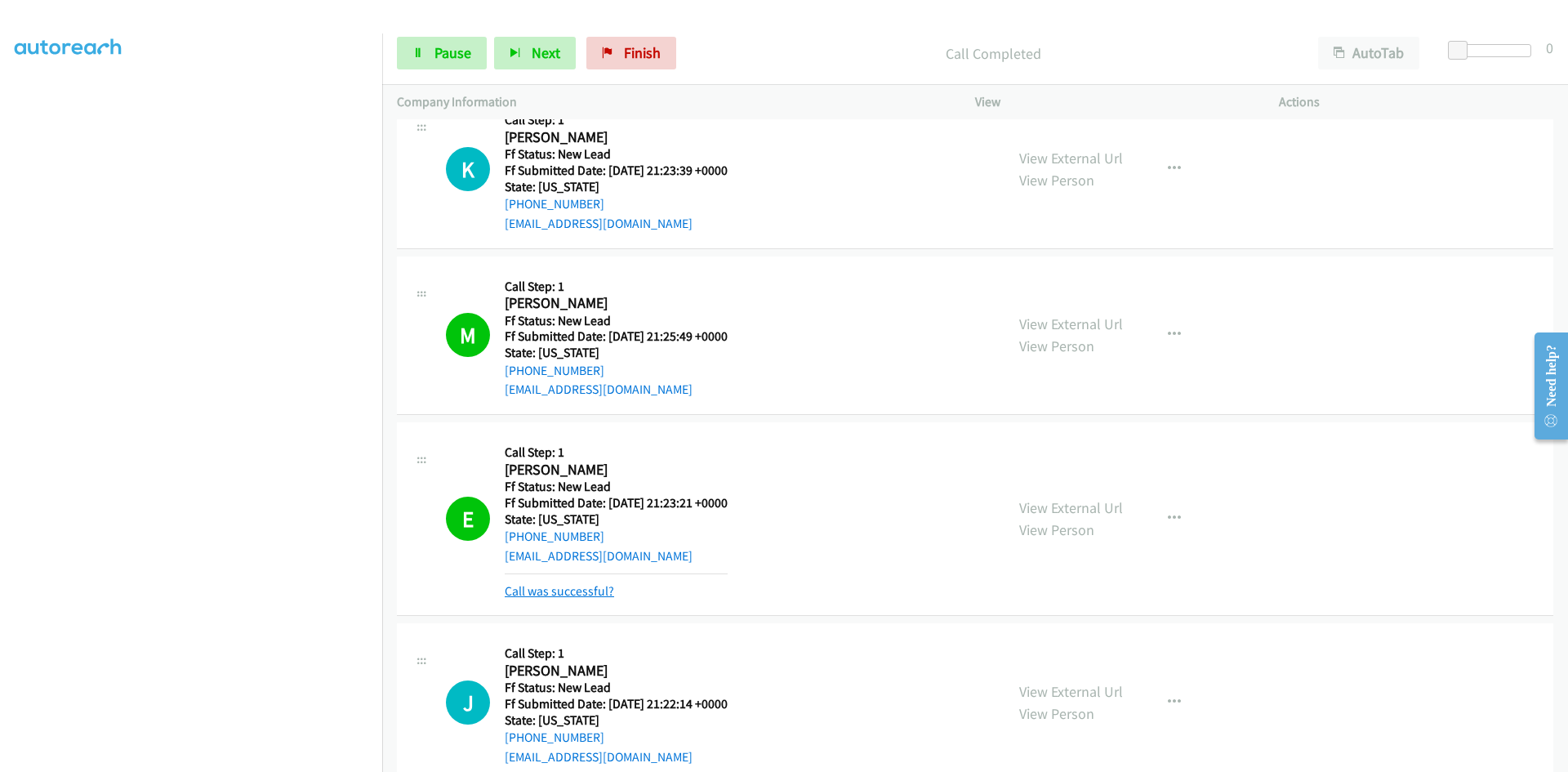
click at [597, 593] on link "Call was successful?" at bounding box center [559, 591] width 109 height 15
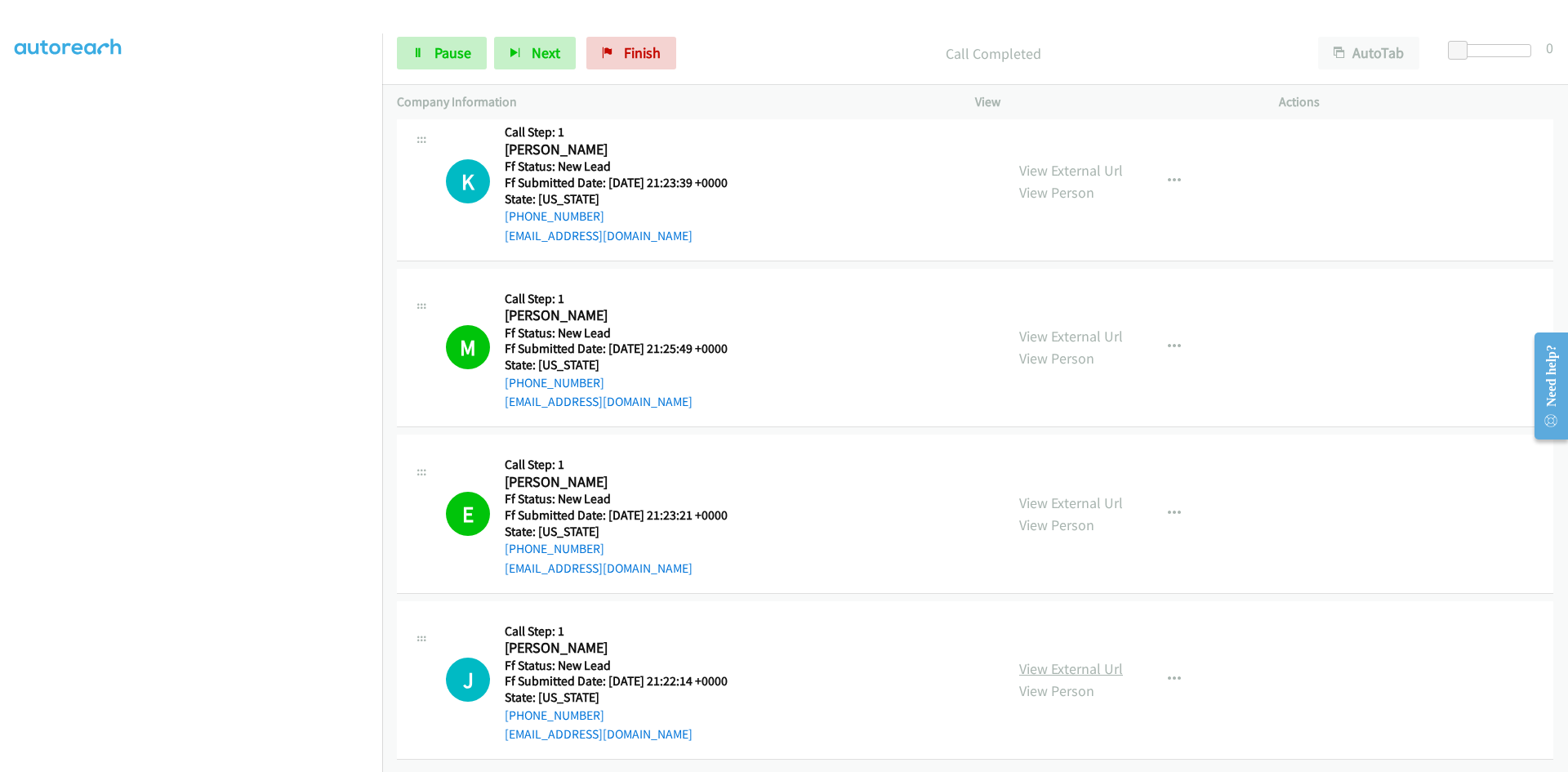
click at [1054, 659] on link "View External Url" at bounding box center [1071, 668] width 104 height 19
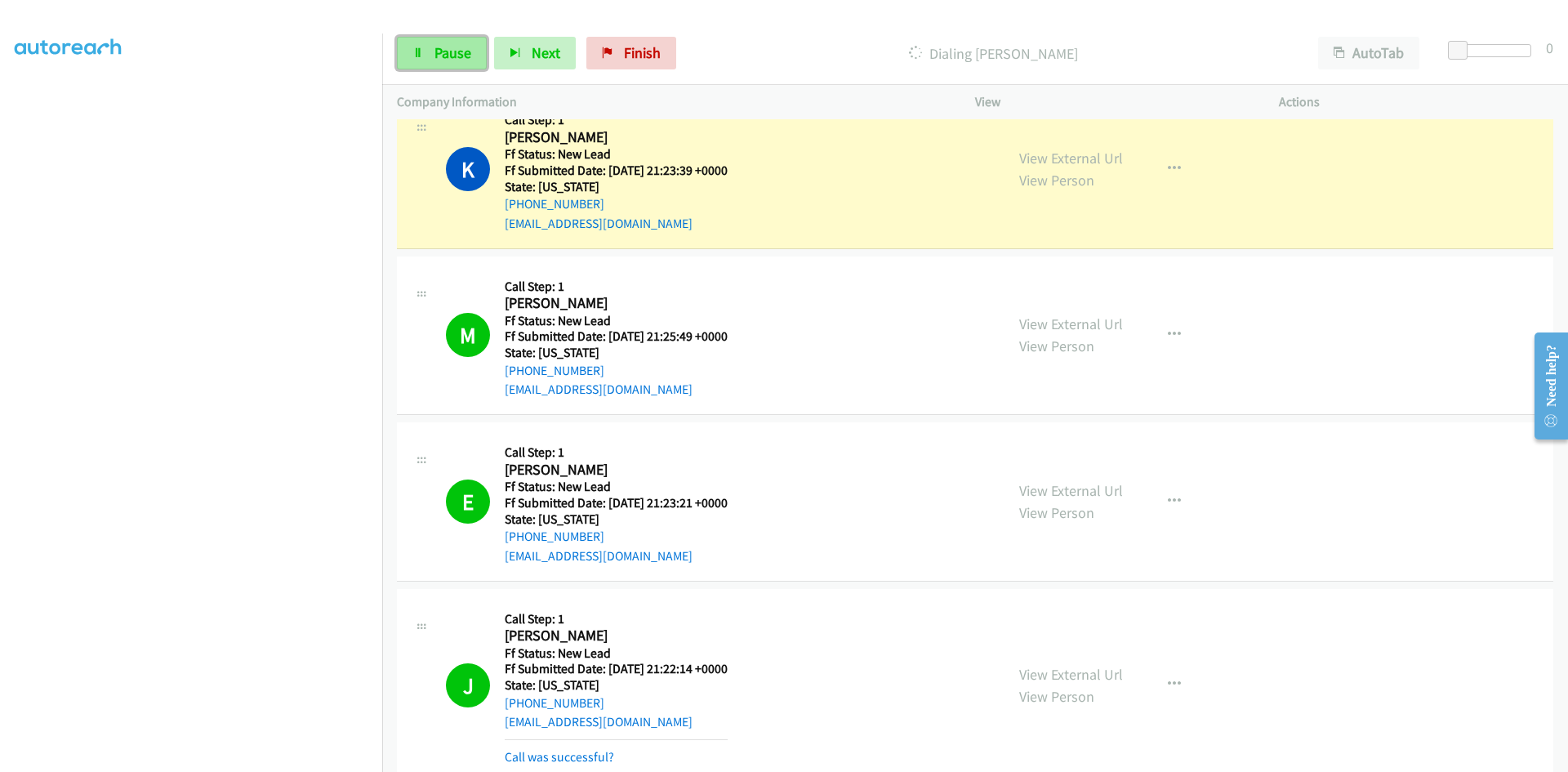
click at [435, 57] on span "Pause" at bounding box center [452, 52] width 37 height 19
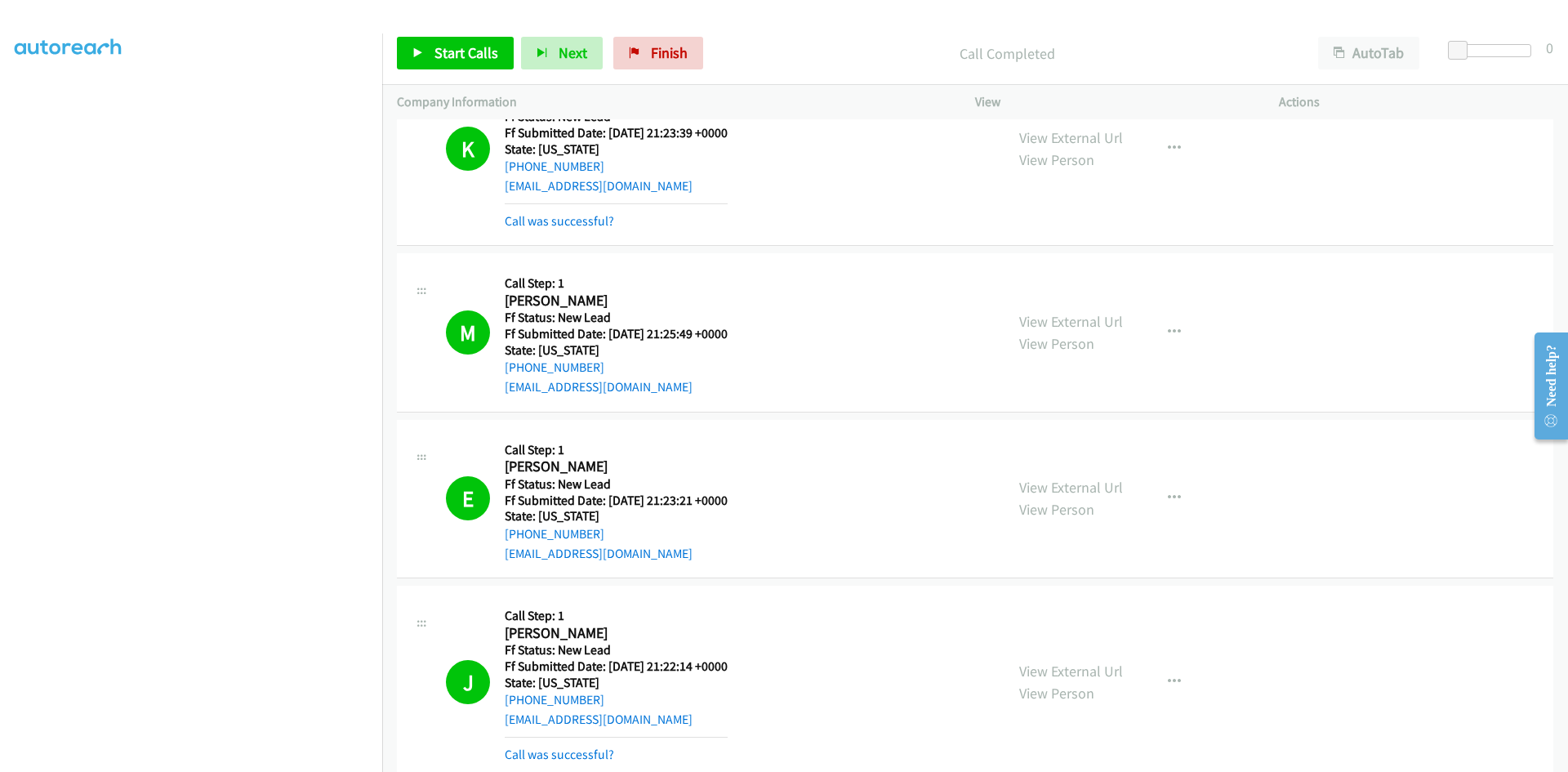
scroll to position [1651, 0]
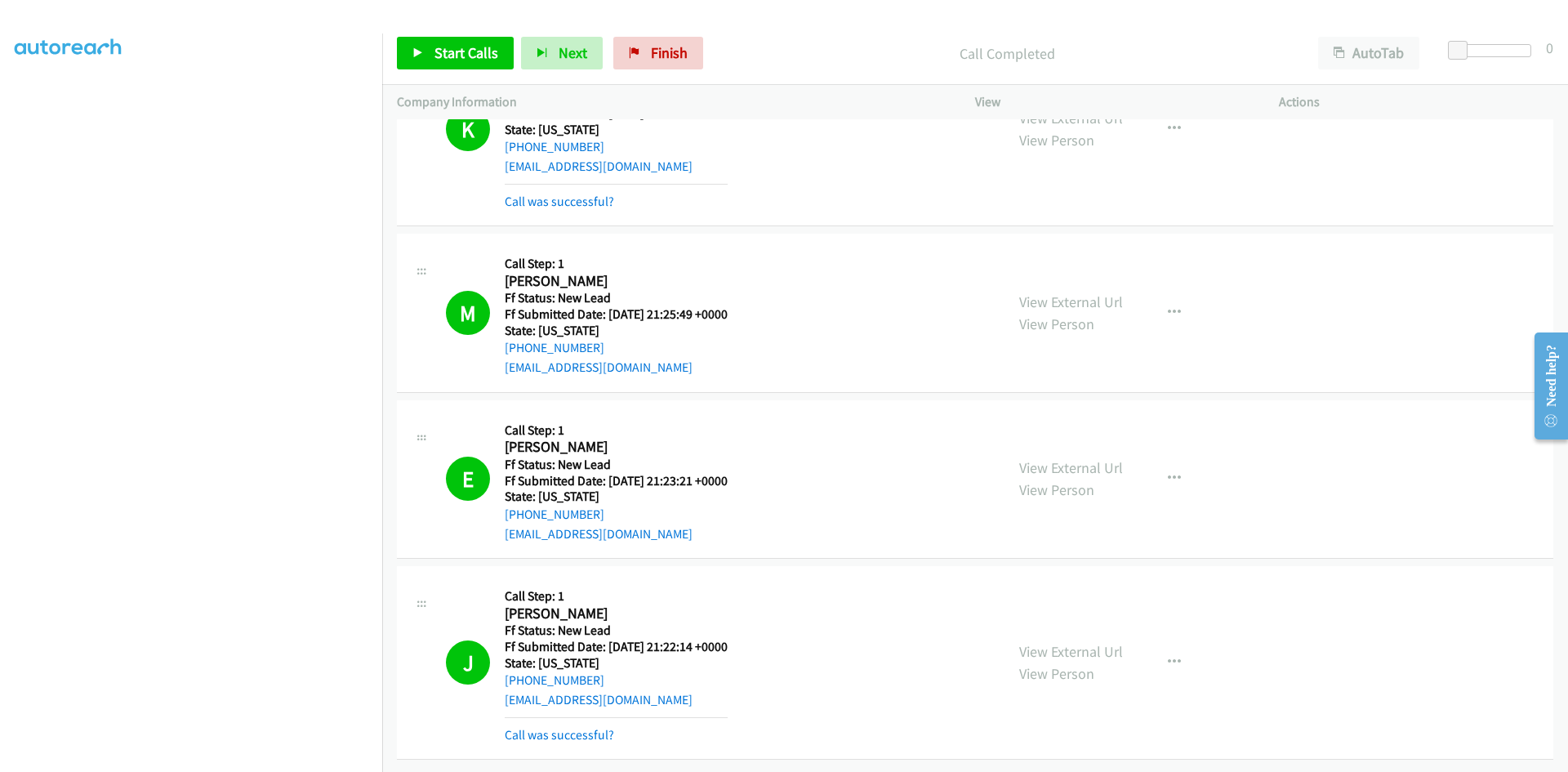
click at [600, 727] on link "Call was successful?" at bounding box center [559, 735] width 109 height 15
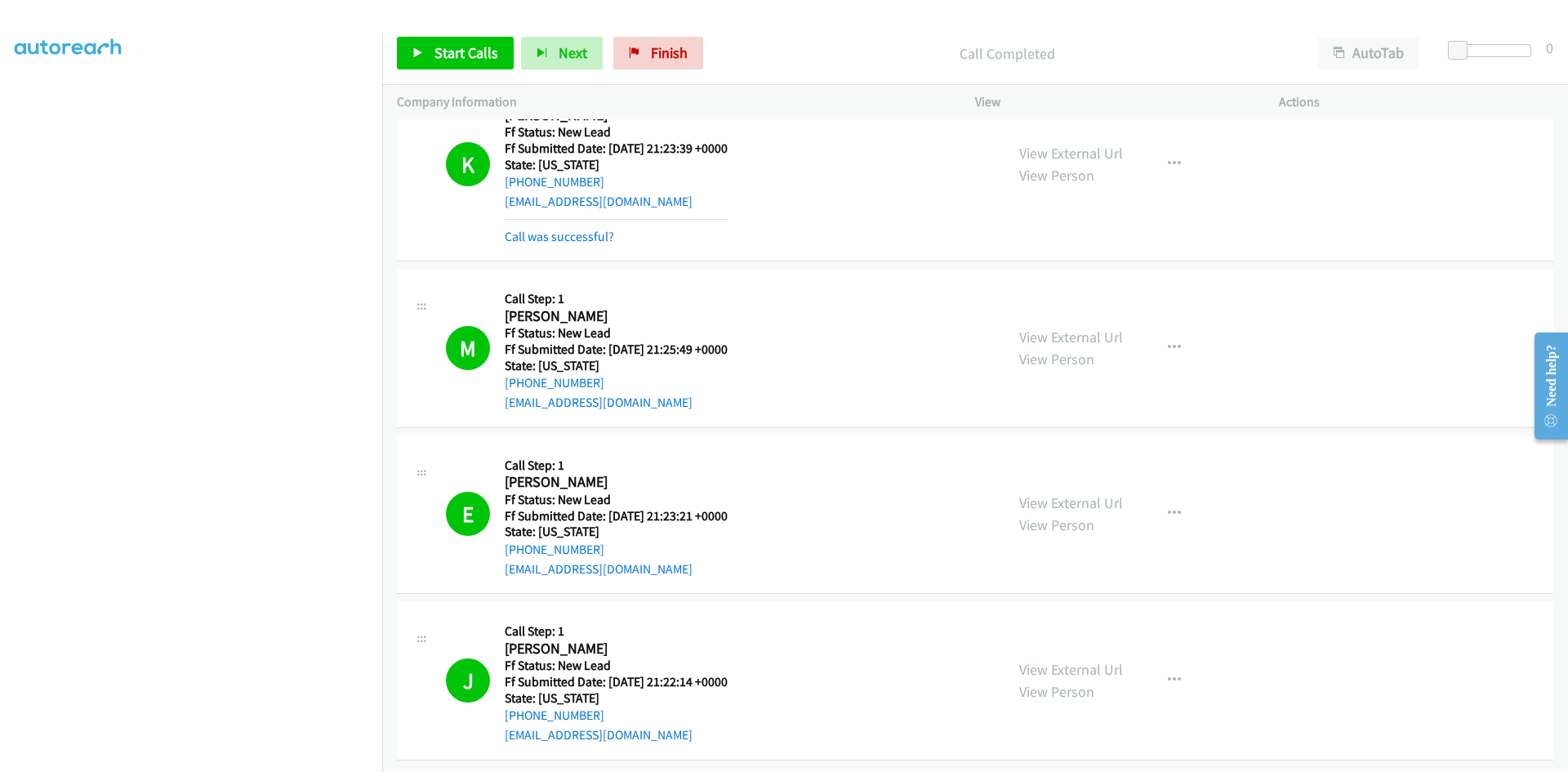
scroll to position [1615, 0]
click at [578, 228] on link "Call was successful?" at bounding box center [559, 236] width 109 height 15
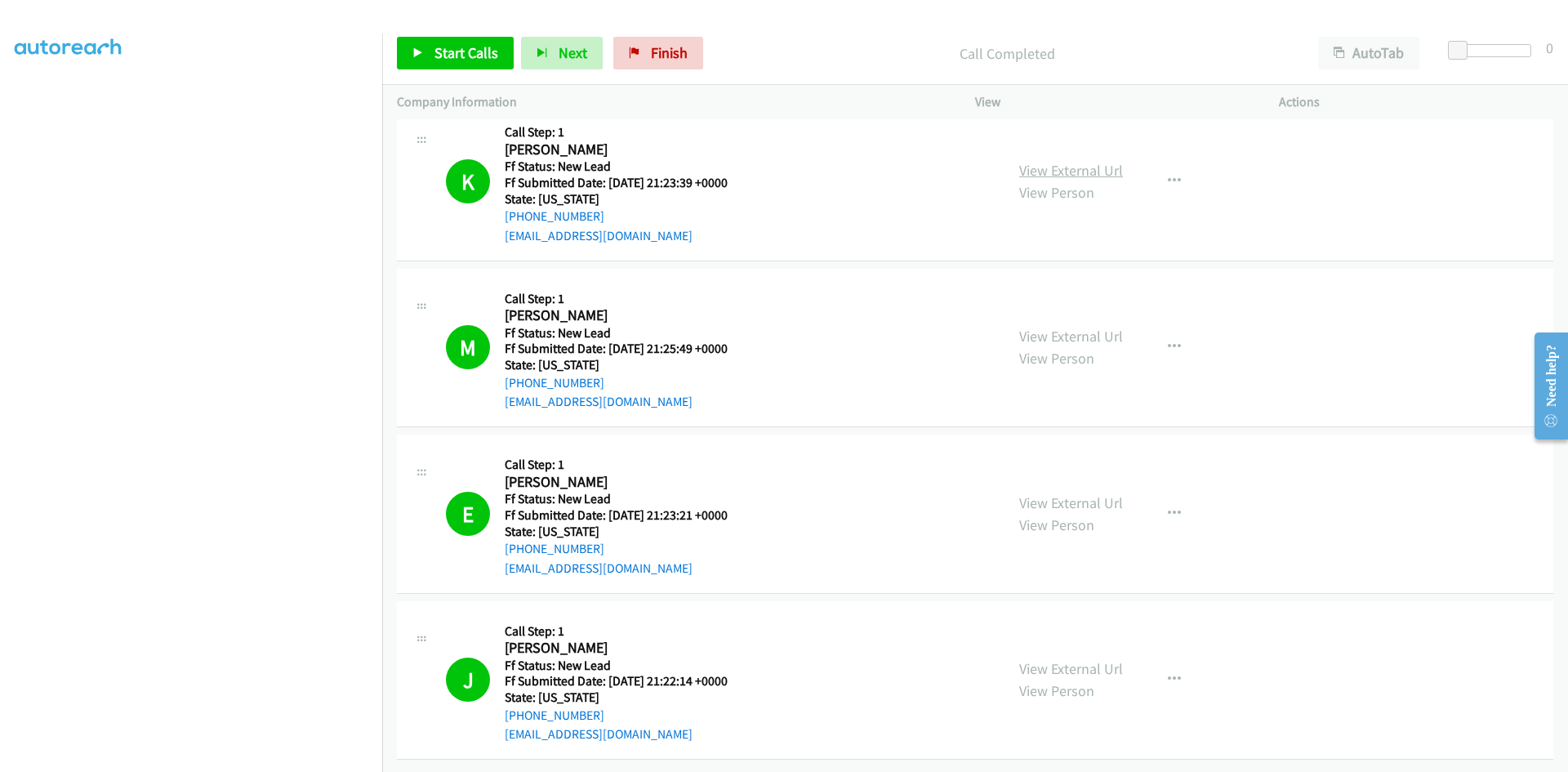
click at [1044, 163] on link "View External Url" at bounding box center [1071, 170] width 104 height 19
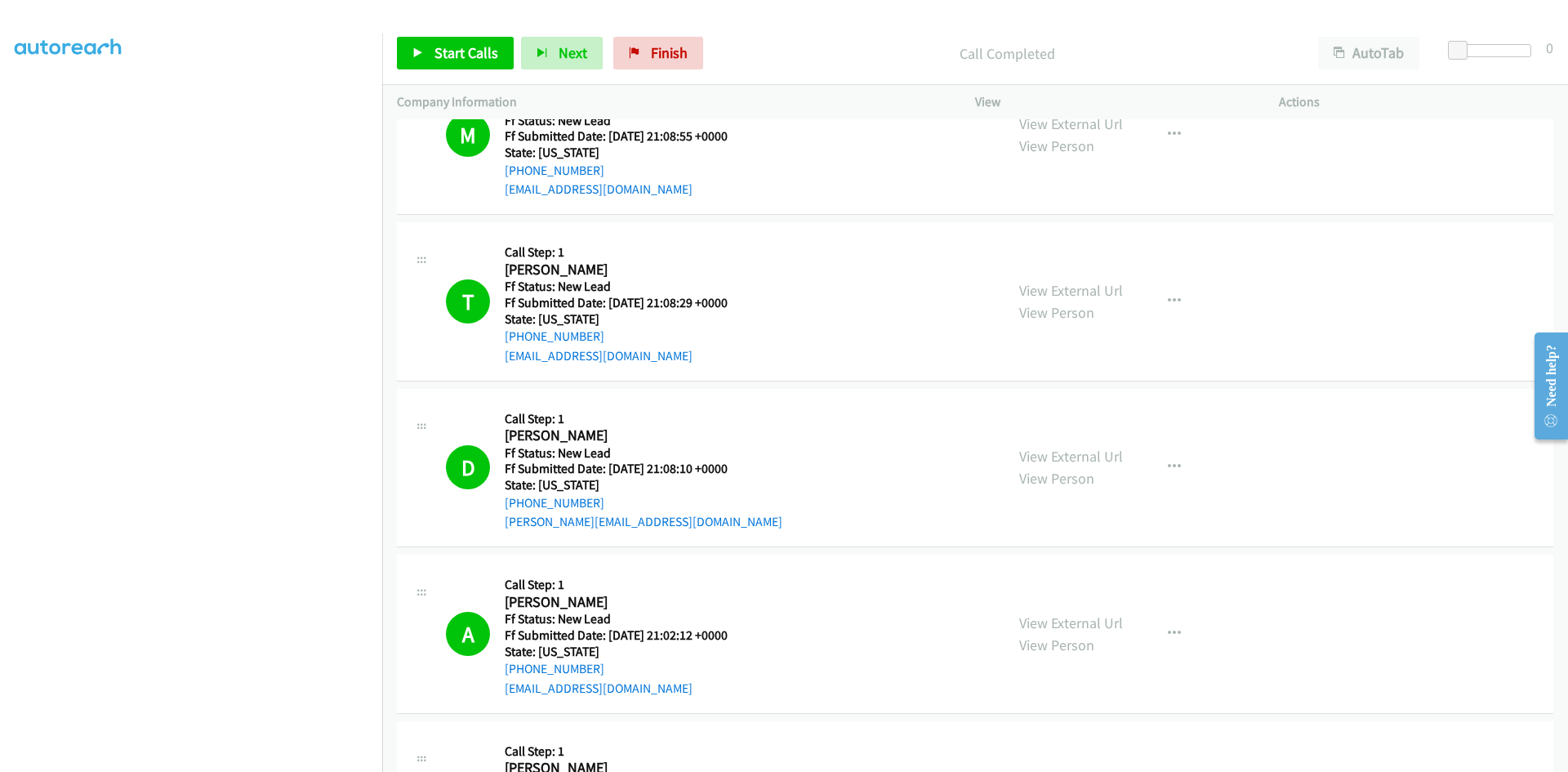
scroll to position [0, 0]
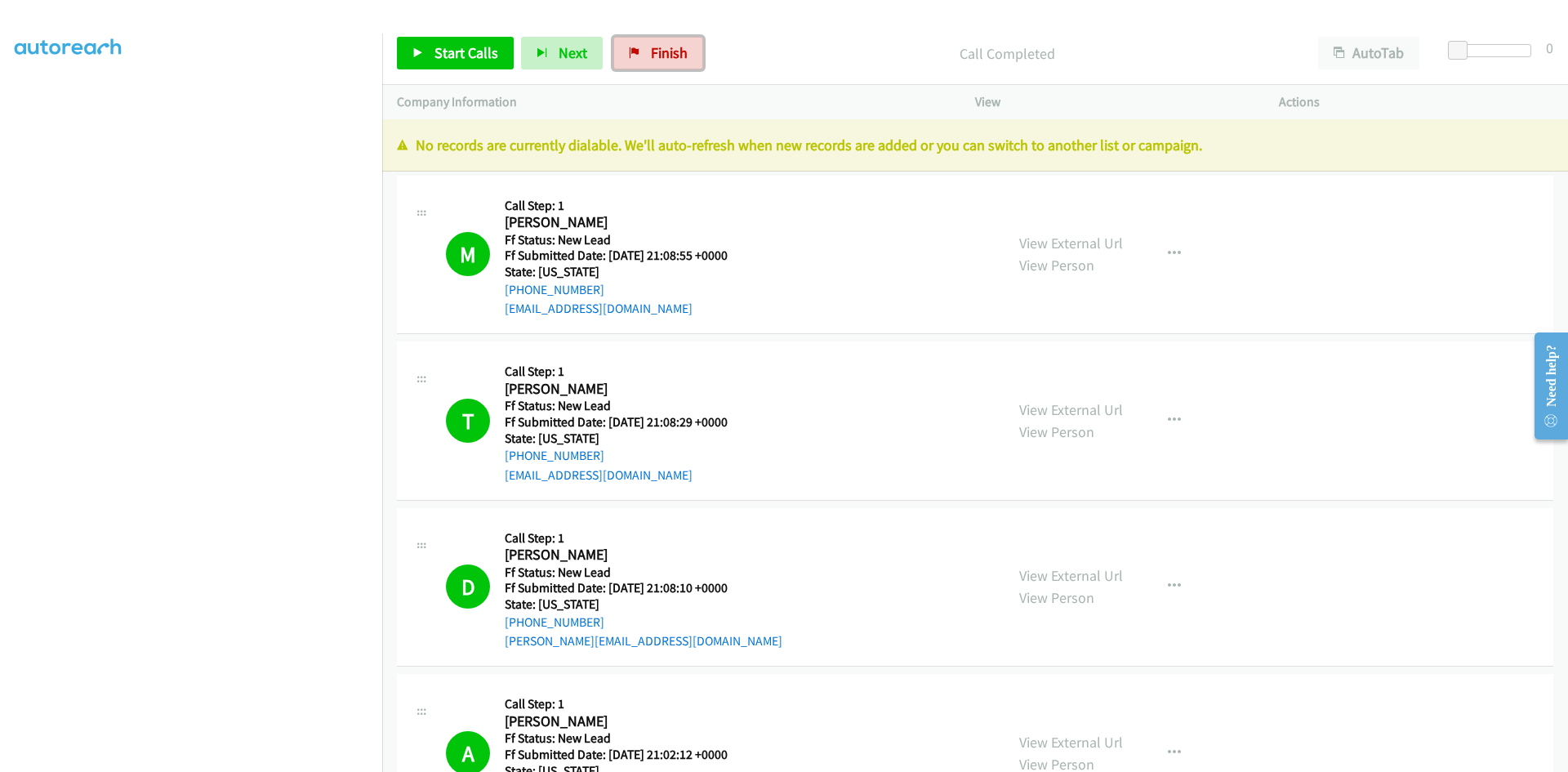
drag, startPoint x: 650, startPoint y: 52, endPoint x: 857, endPoint y: 84, distance: 209.5
click at [651, 52] on span "Finish" at bounding box center [669, 52] width 37 height 19
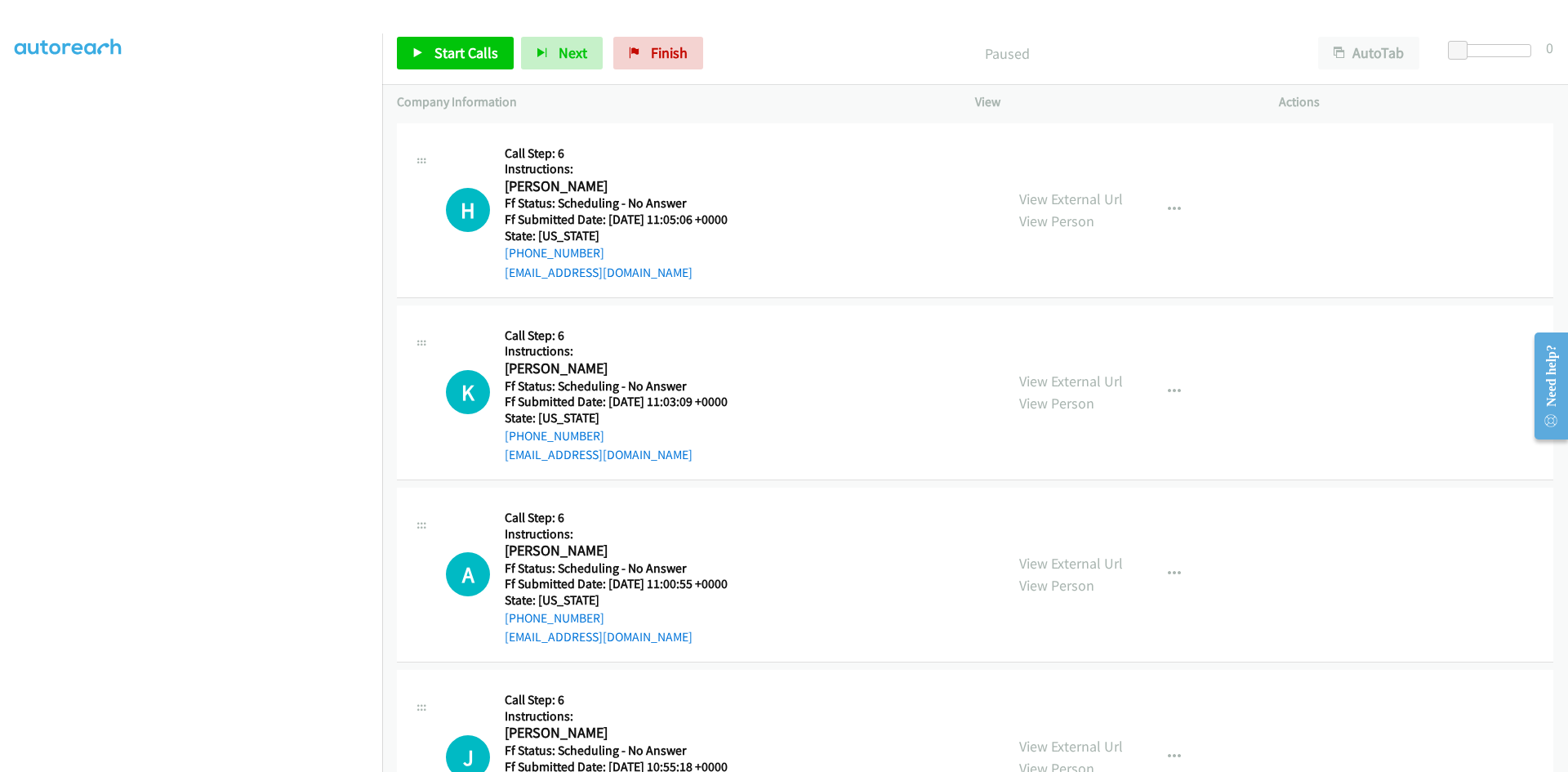
scroll to position [144, 0]
click at [474, 62] on link "Start Calls" at bounding box center [455, 53] width 117 height 32
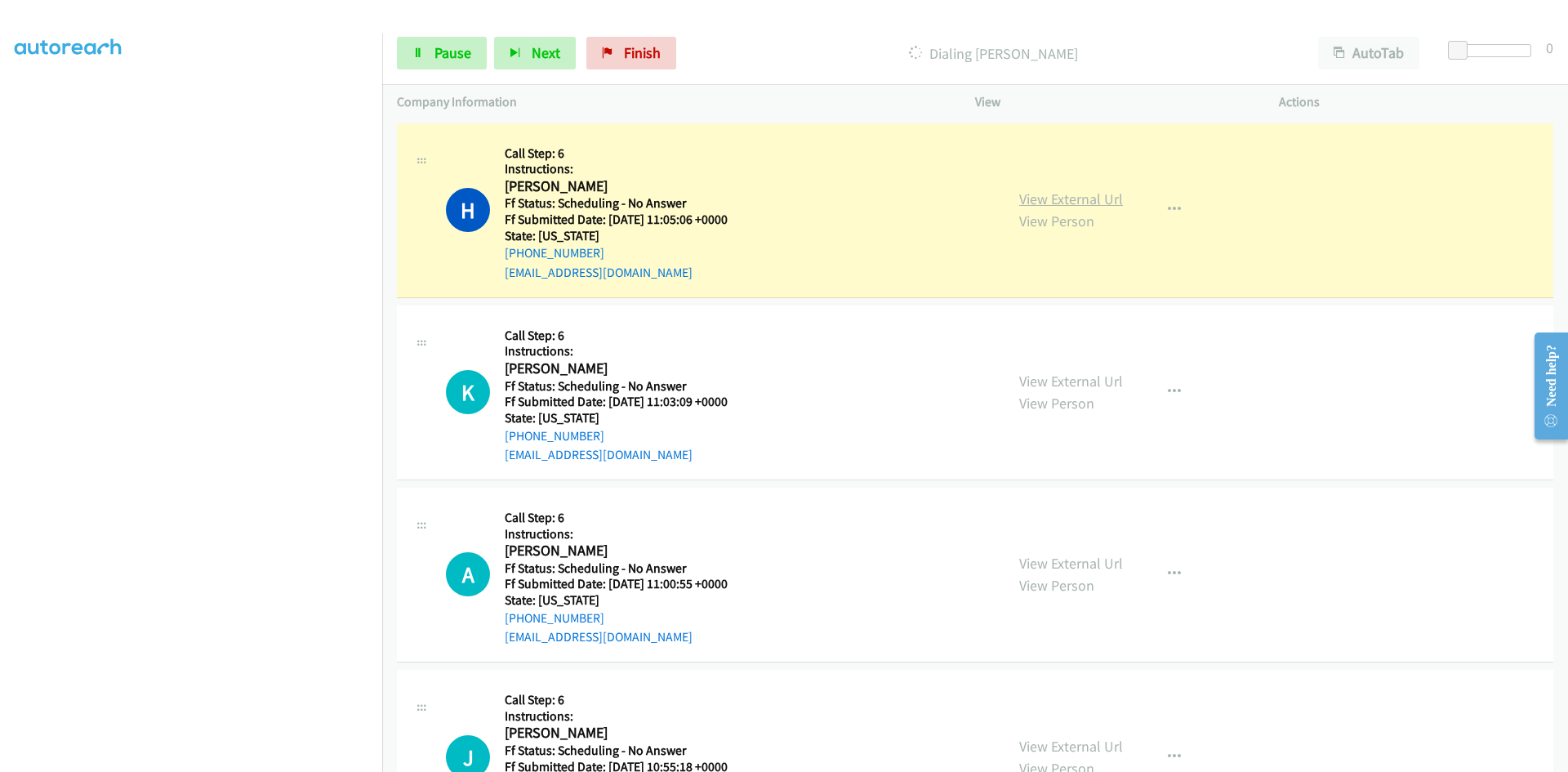
click at [1085, 201] on link "View External Url" at bounding box center [1071, 199] width 104 height 19
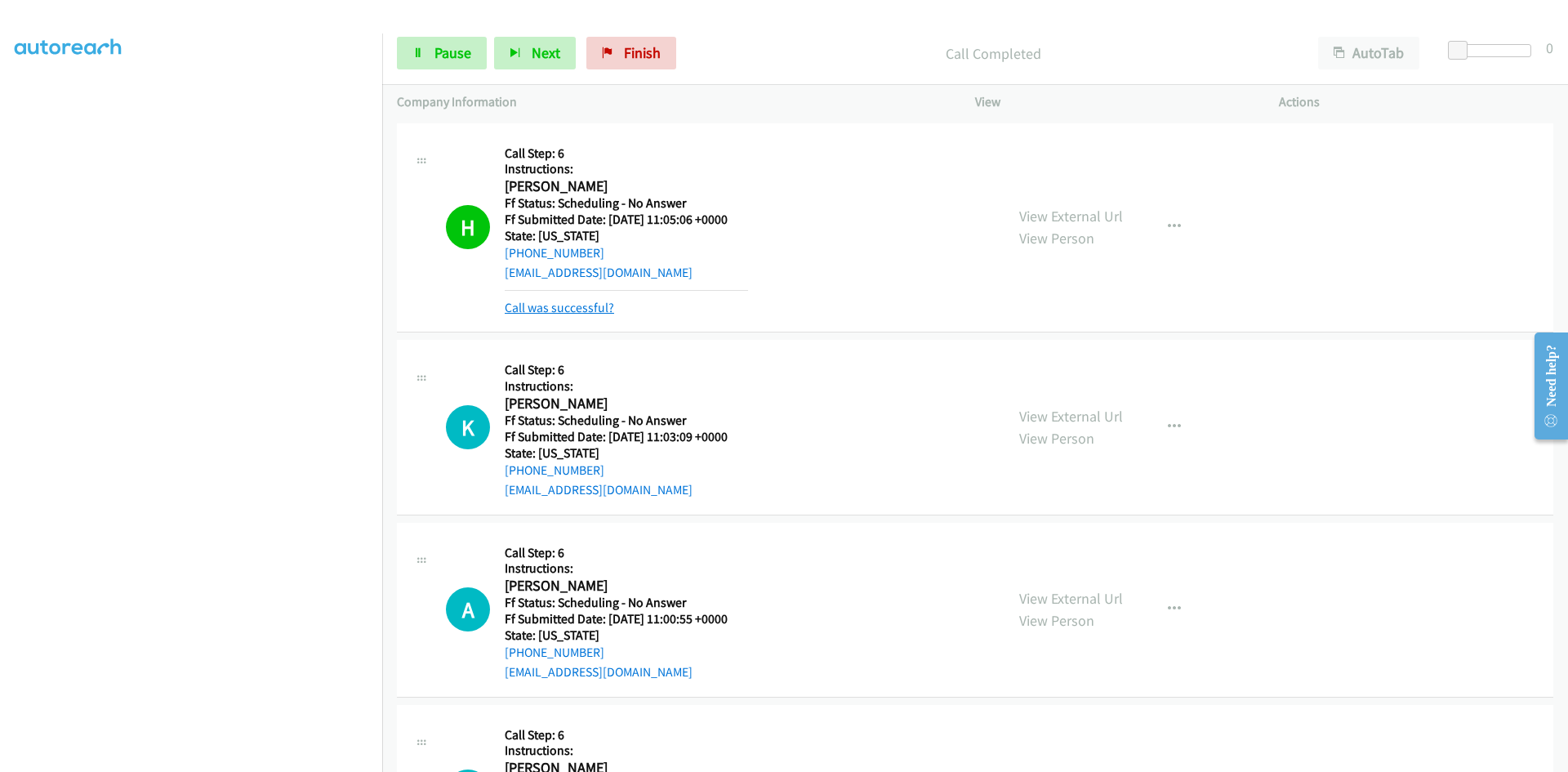
click at [602, 313] on link "Call was successful?" at bounding box center [559, 307] width 109 height 15
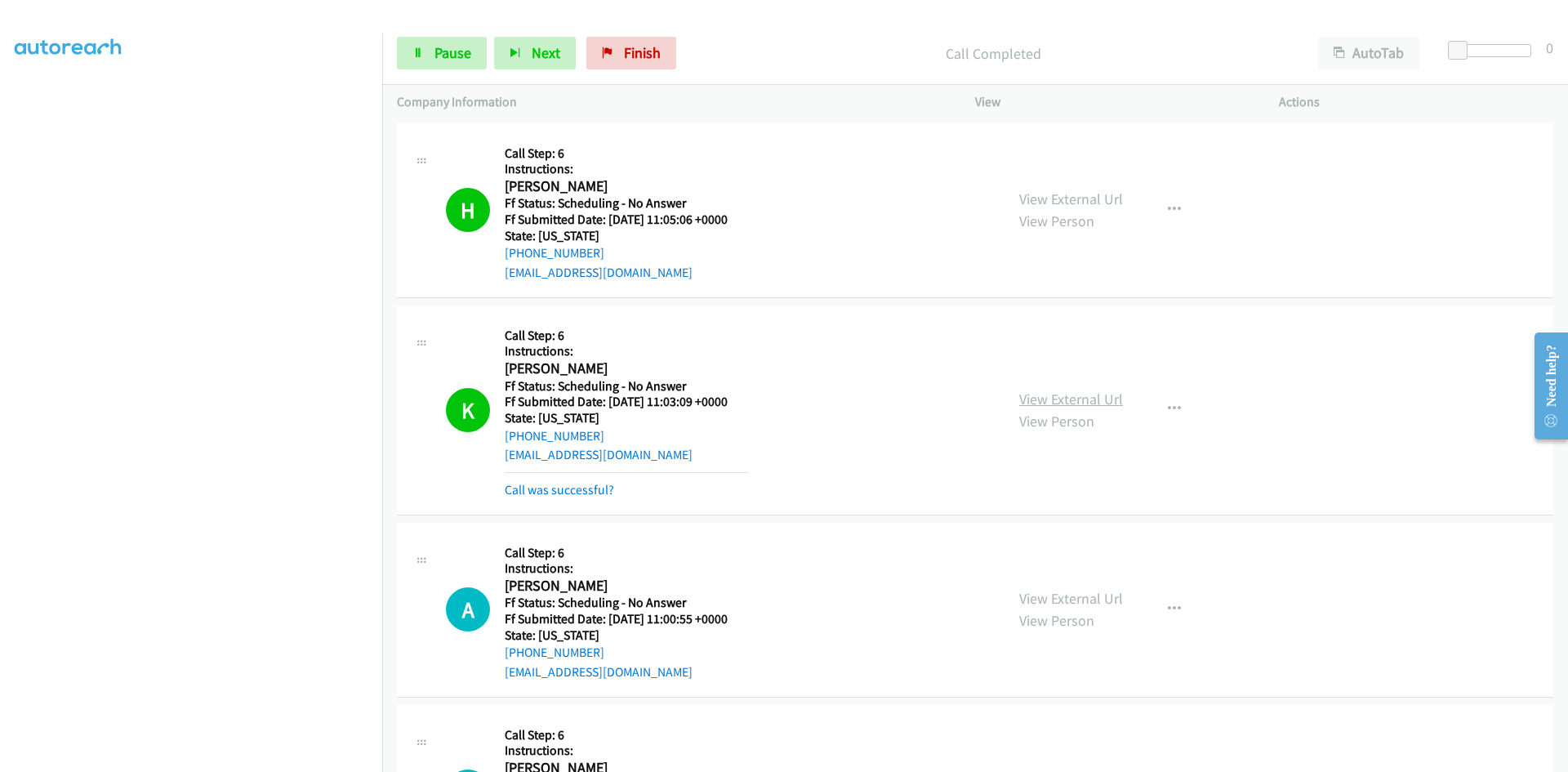
click at [1107, 386] on div "View External Url View Person View External Url Email Schedule/Manage Callback …" at bounding box center [1163, 409] width 319 height 180
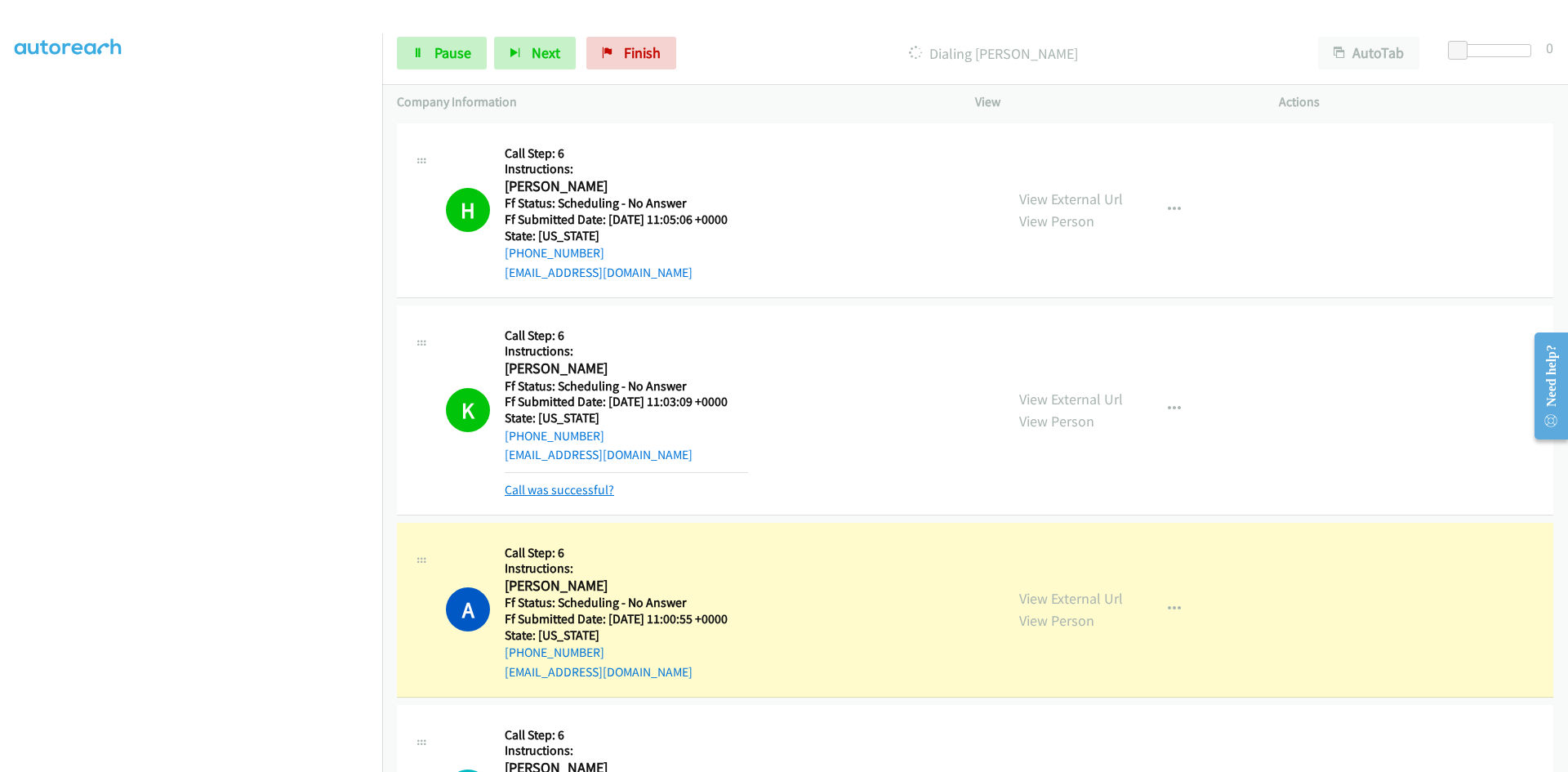
click at [590, 488] on link "Call was successful?" at bounding box center [559, 489] width 109 height 15
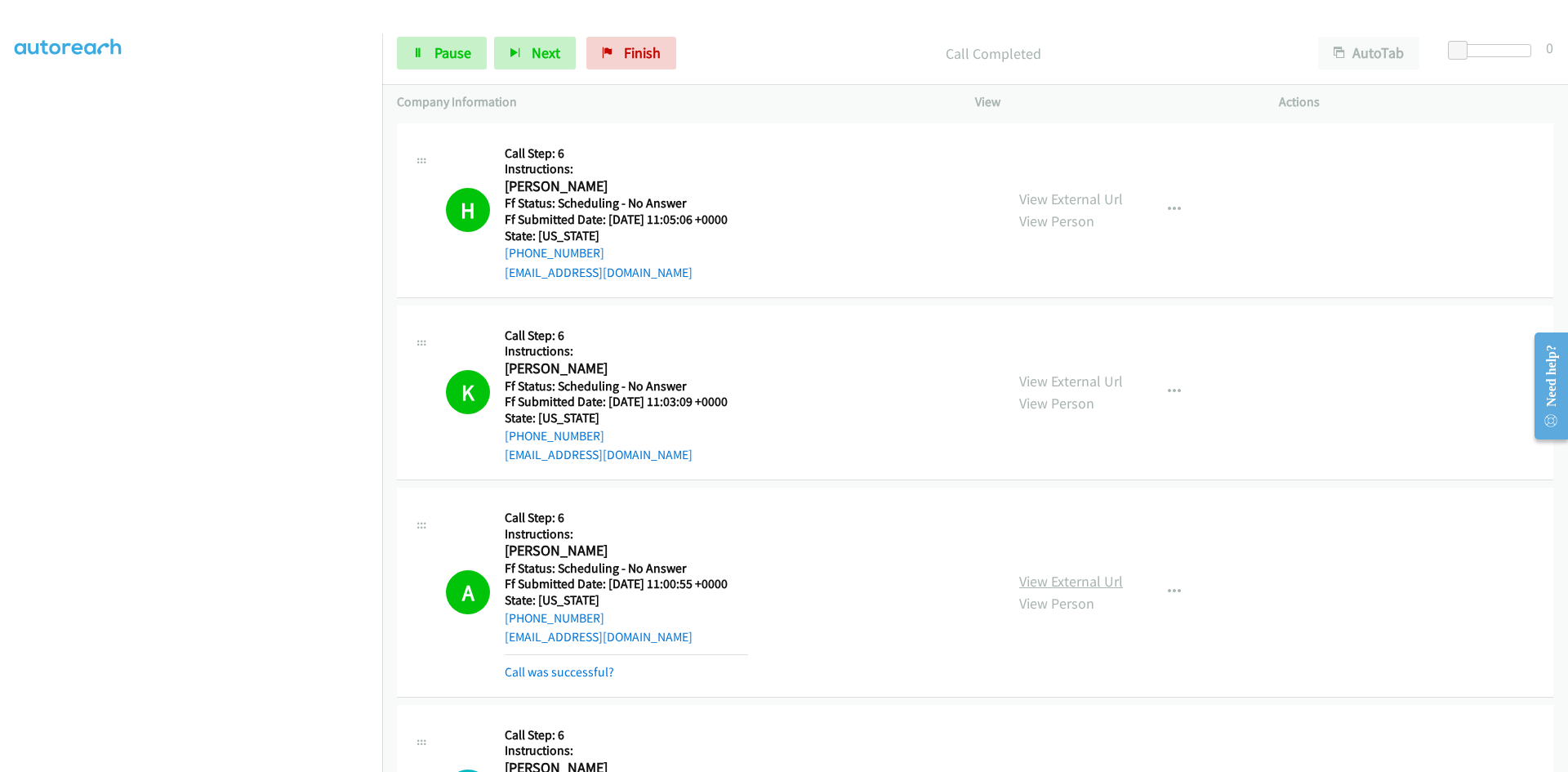
click at [1056, 579] on link "View External Url" at bounding box center [1071, 582] width 104 height 19
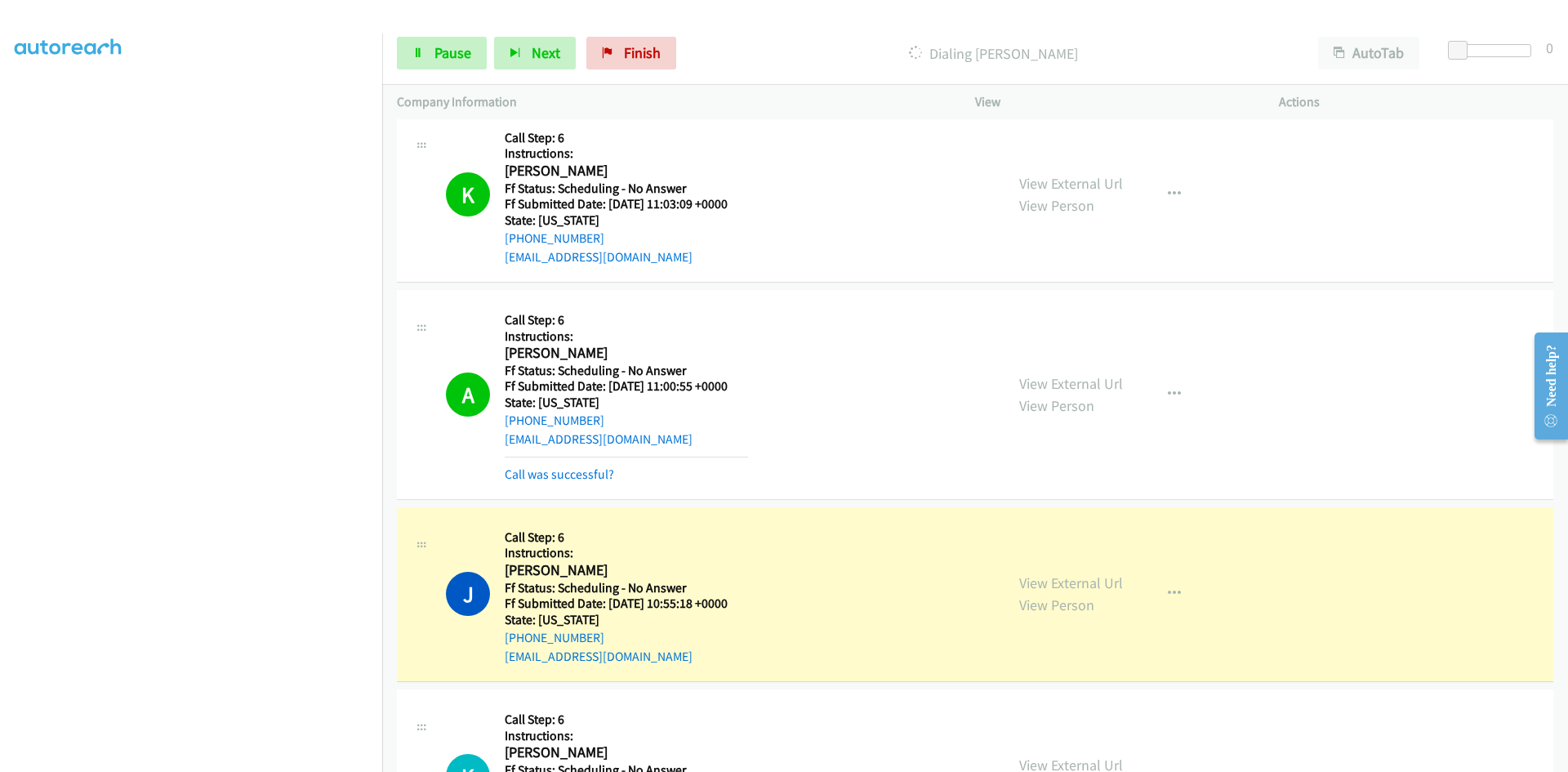
scroll to position [327, 0]
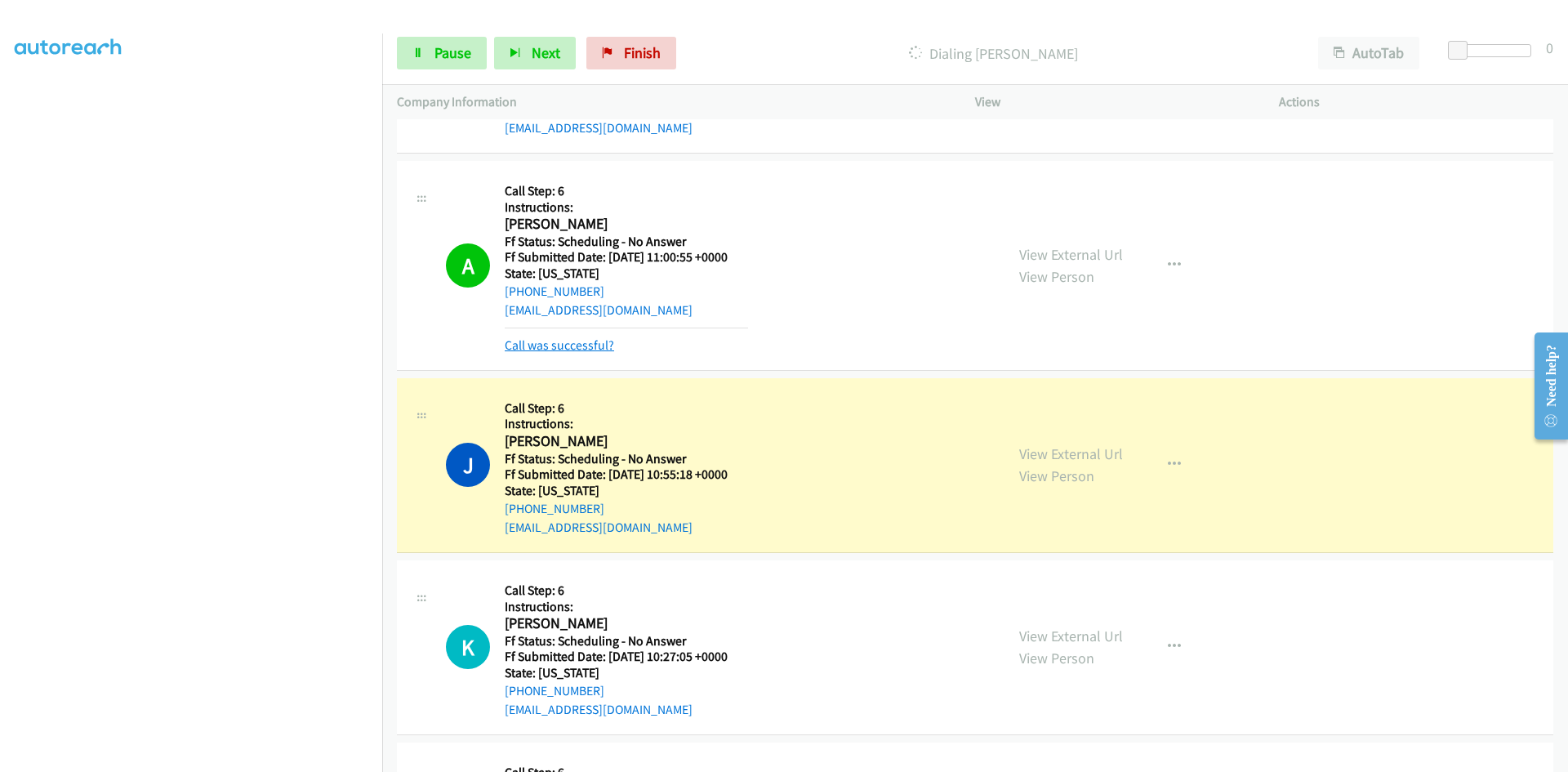
click at [608, 348] on link "Call was successful?" at bounding box center [559, 345] width 109 height 15
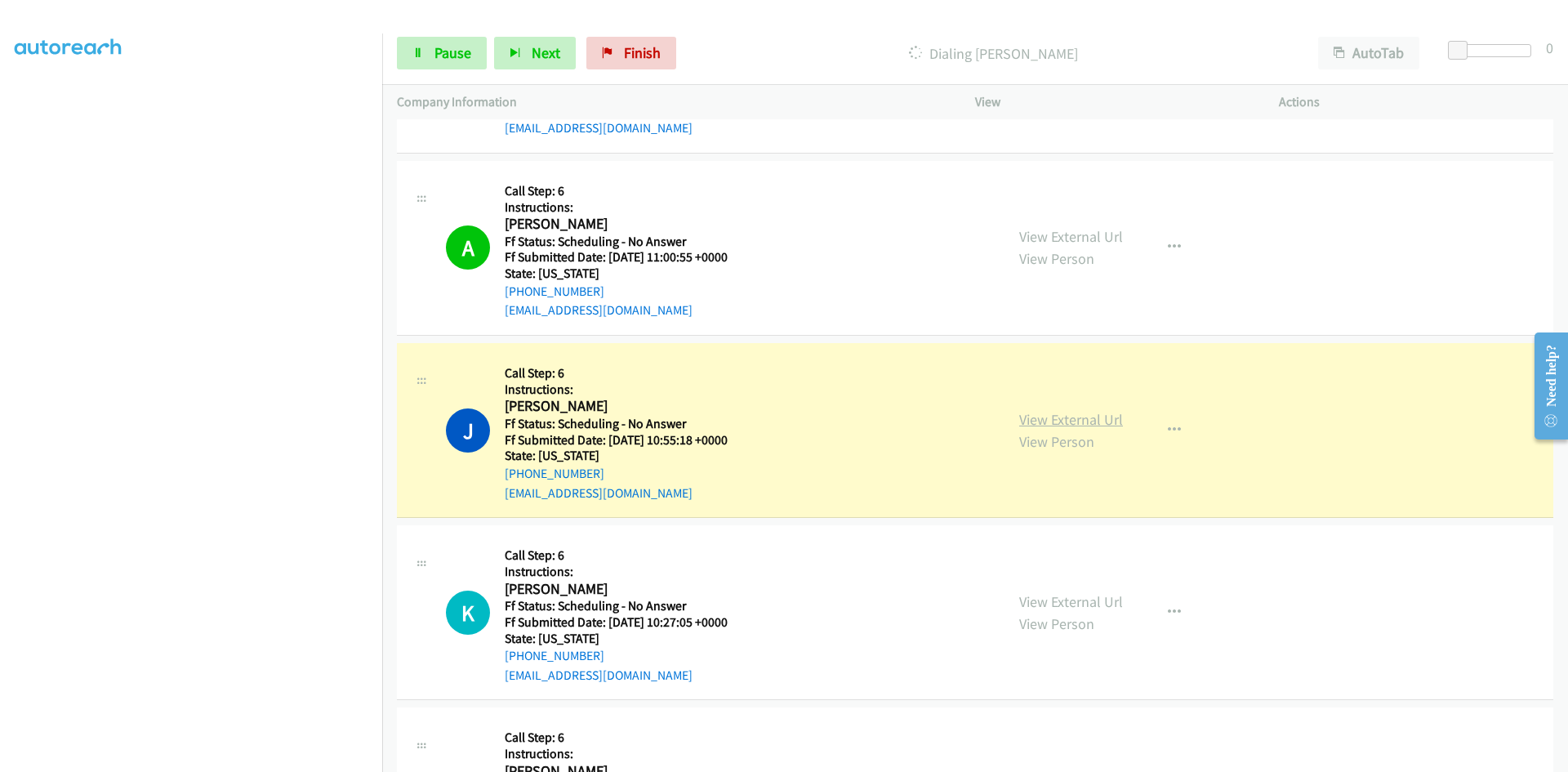
click at [1022, 418] on link "View External Url" at bounding box center [1071, 420] width 104 height 19
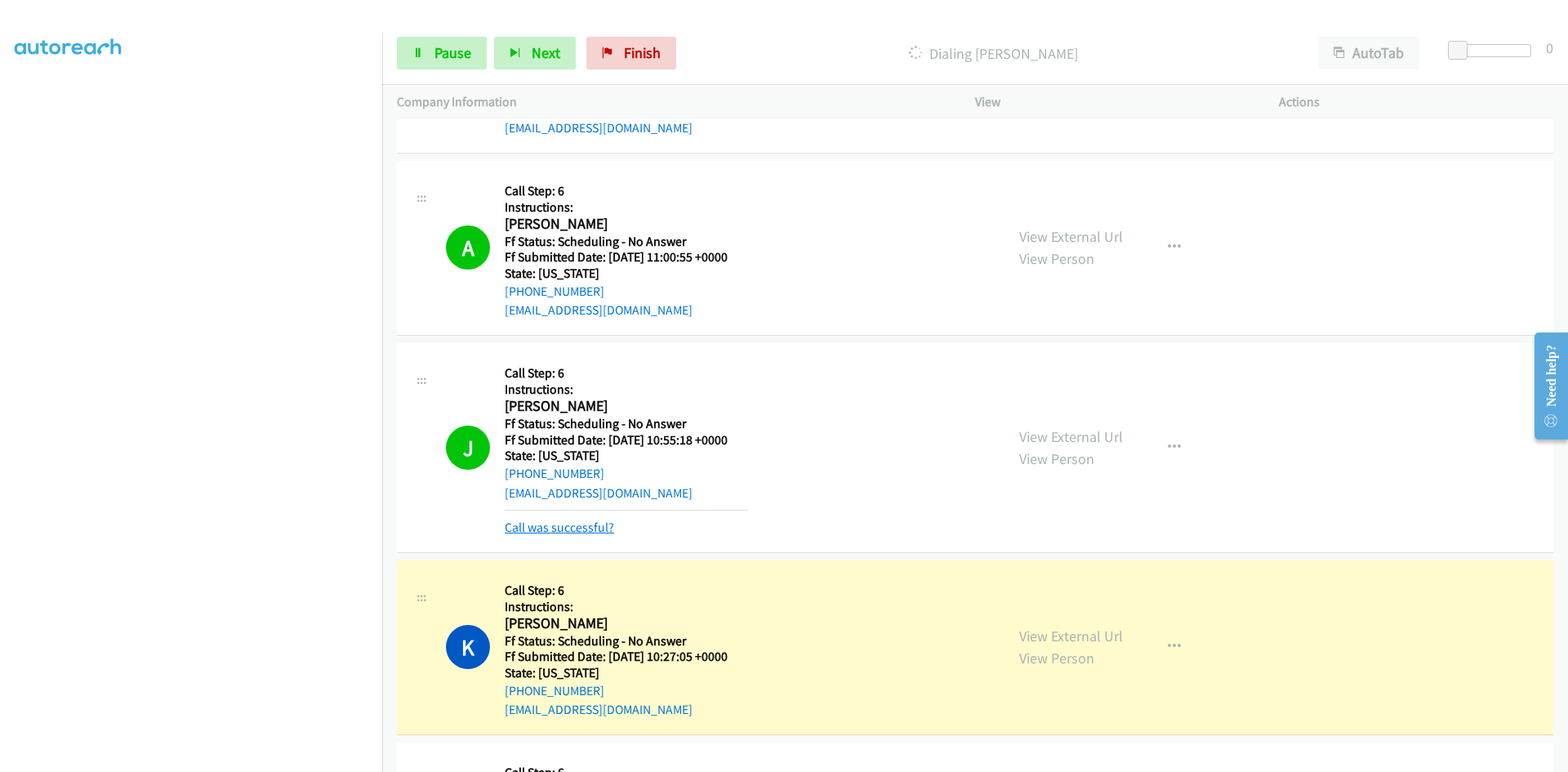
click at [584, 528] on link "Call was successful?" at bounding box center [559, 527] width 109 height 15
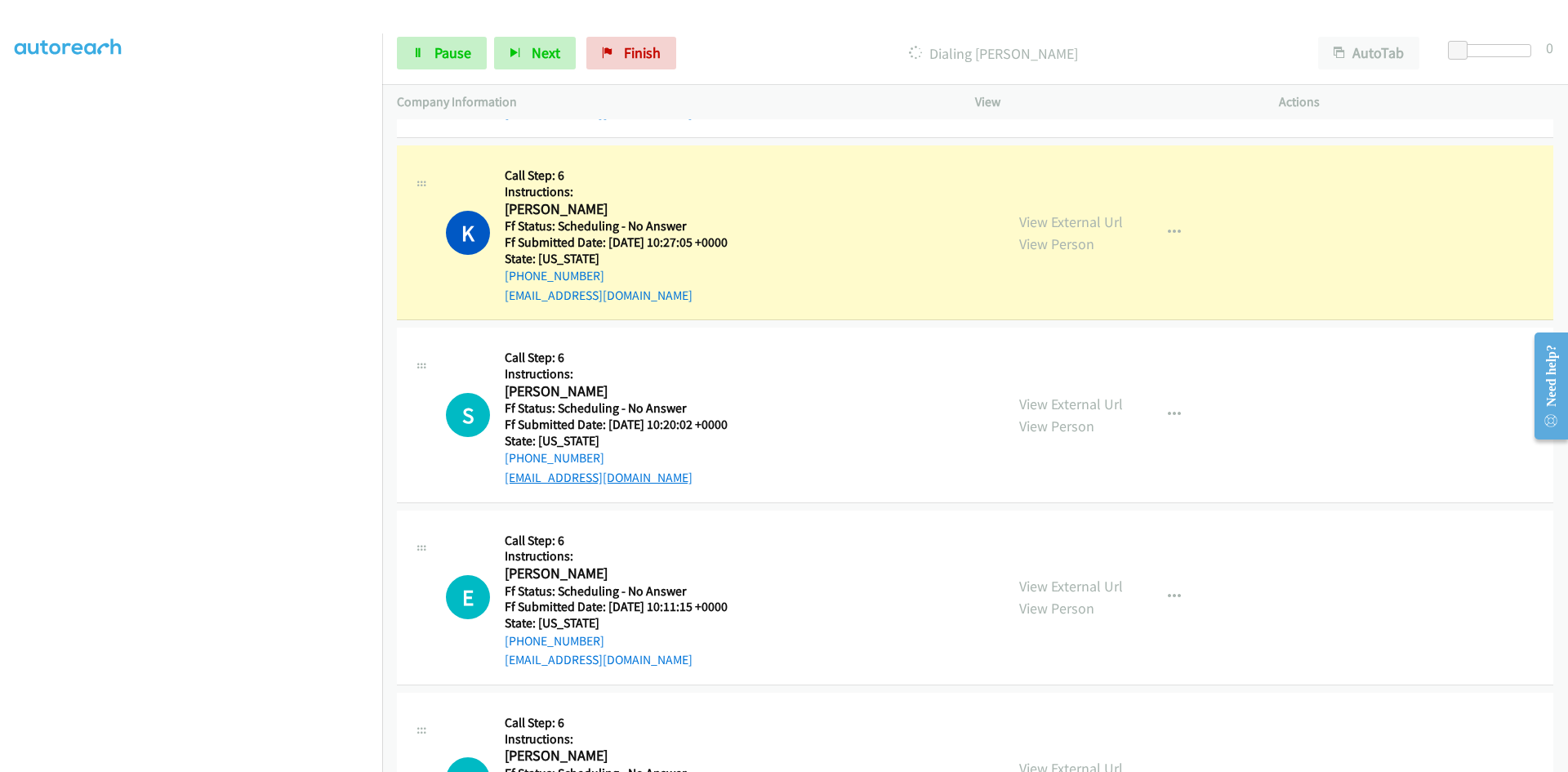
scroll to position [735, 0]
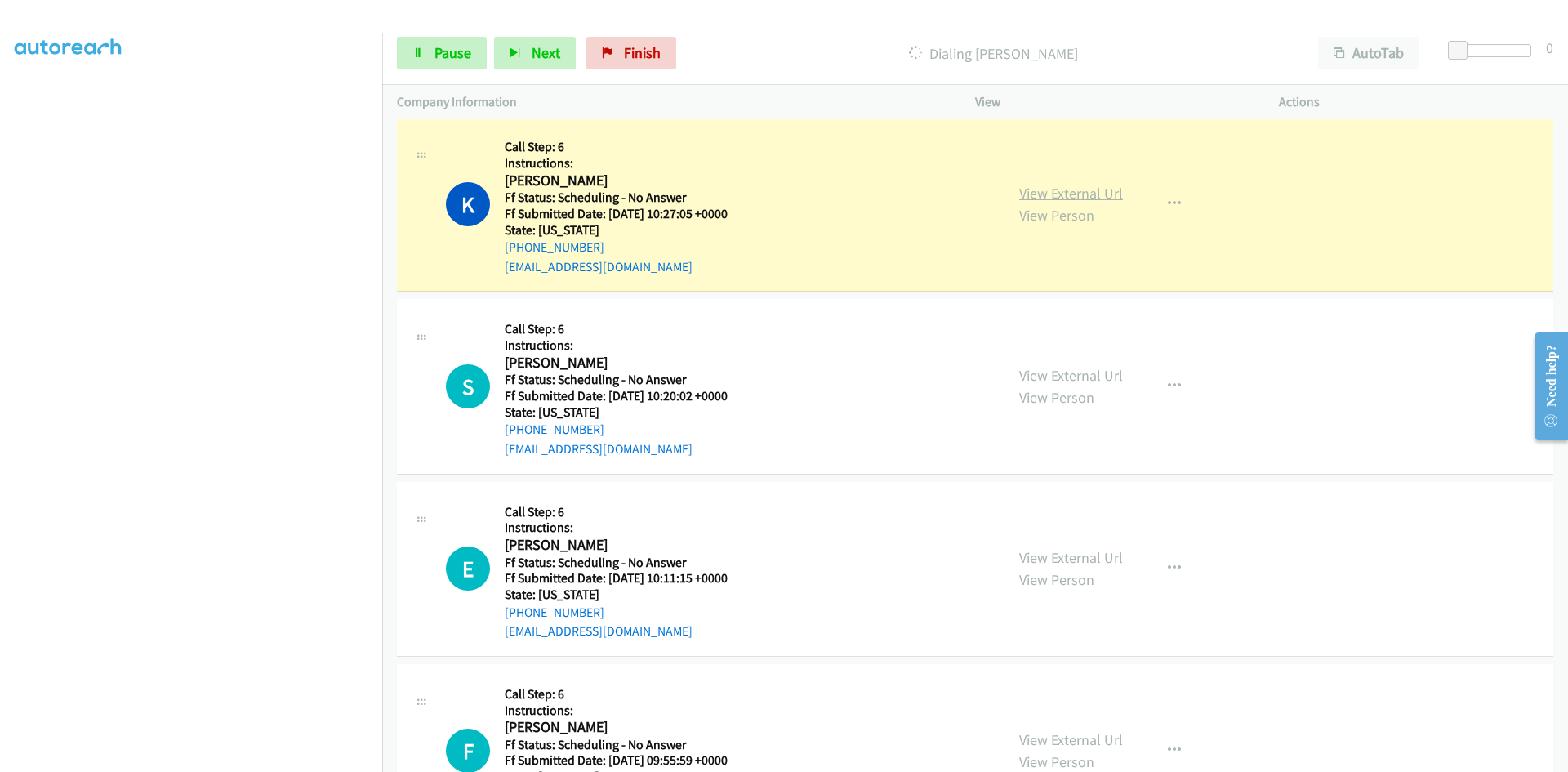
click at [1029, 197] on link "View External Url" at bounding box center [1071, 193] width 104 height 19
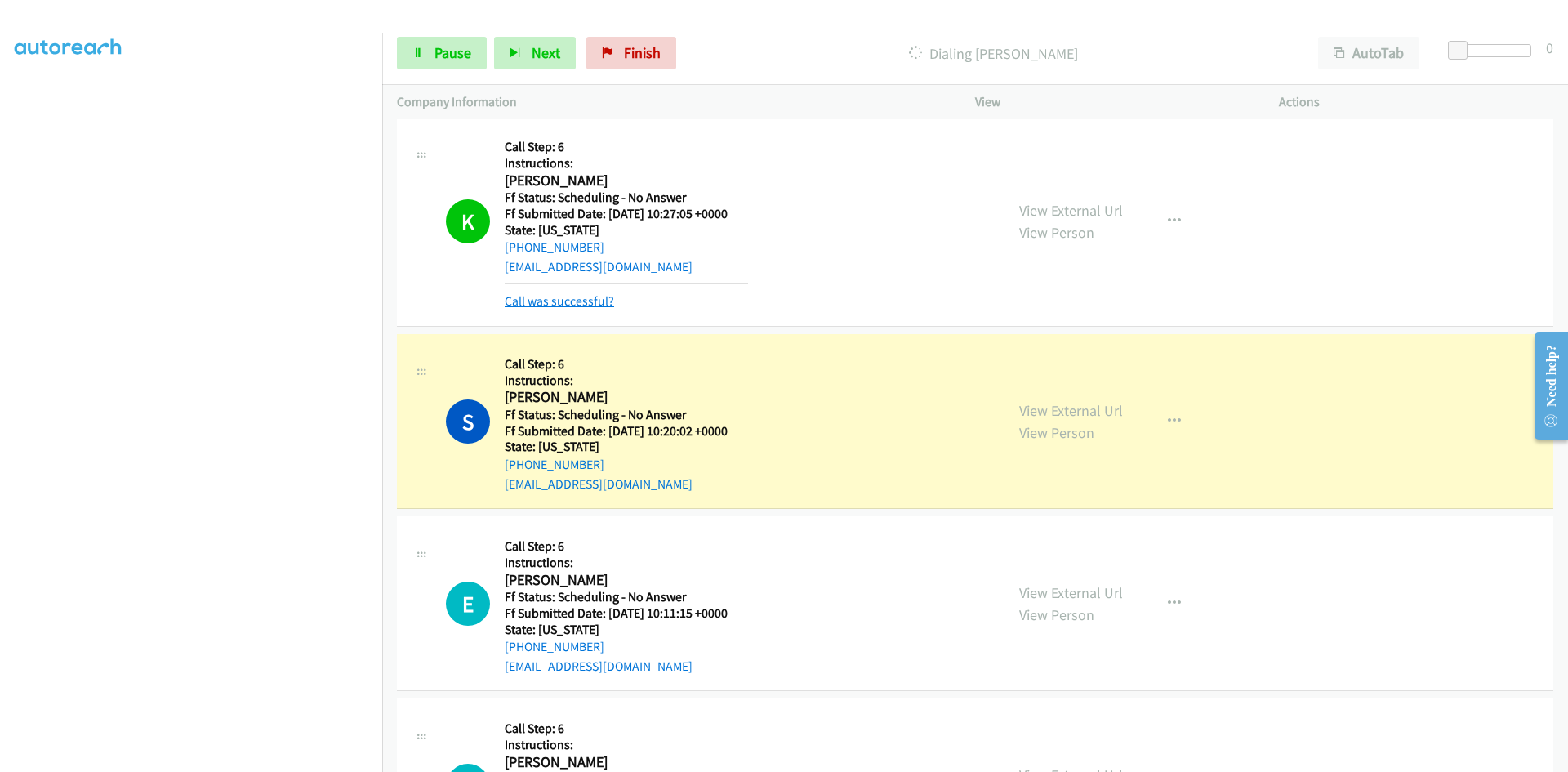
click at [609, 296] on link "Call was successful?" at bounding box center [559, 301] width 109 height 15
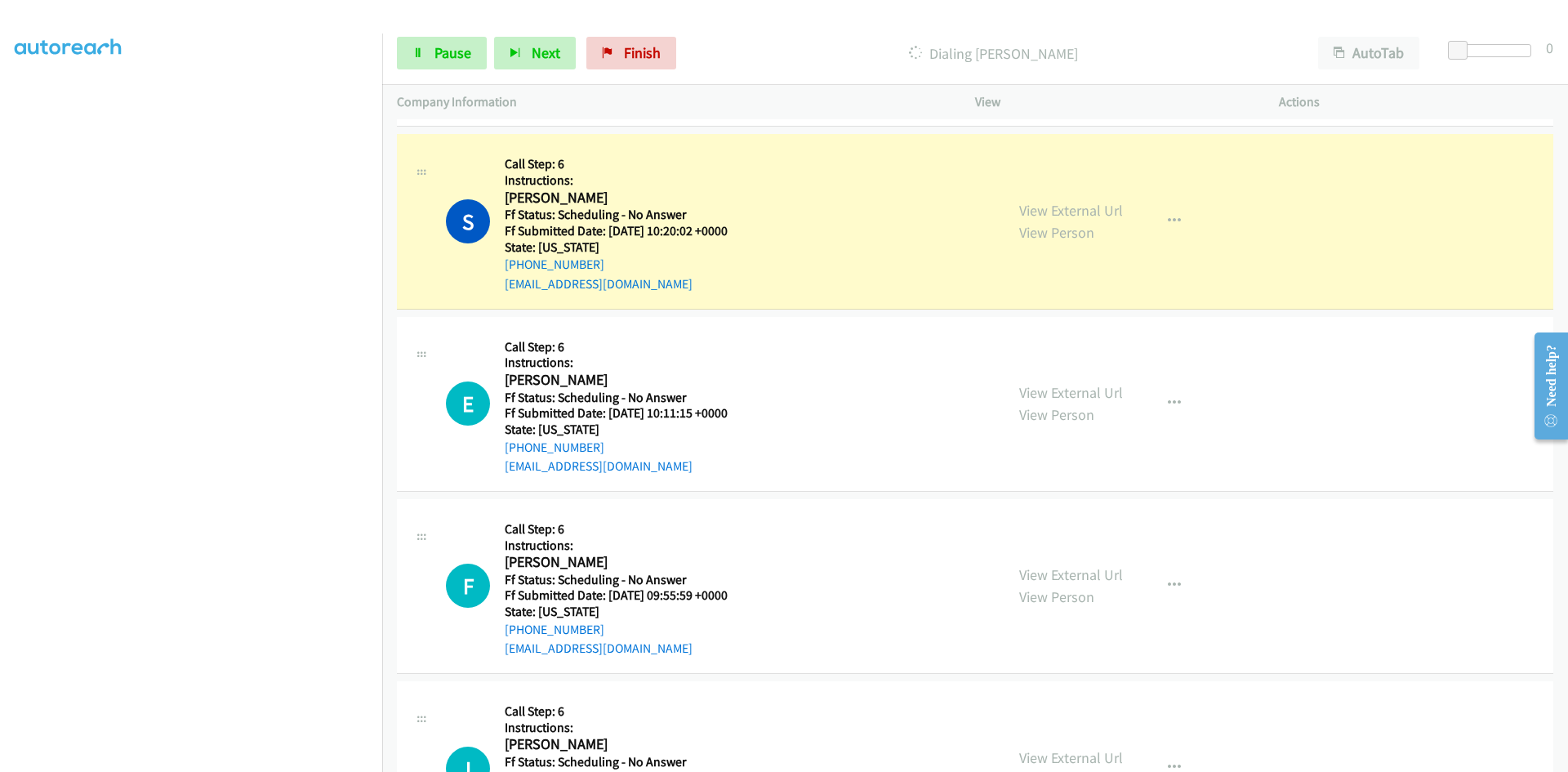
scroll to position [899, 0]
click at [1023, 206] on link "View External Url" at bounding box center [1071, 212] width 104 height 19
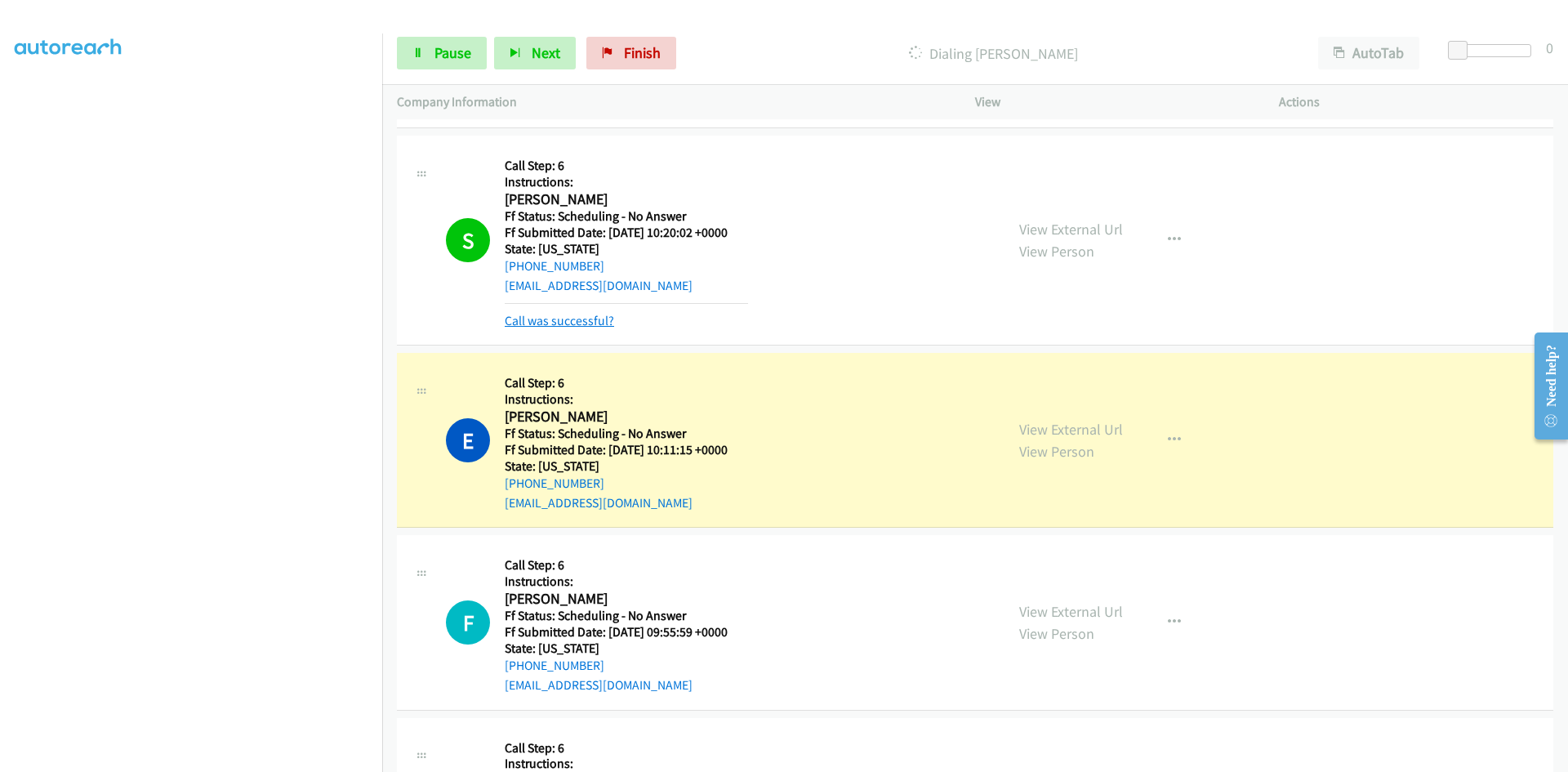
click at [586, 319] on link "Call was successful?" at bounding box center [559, 321] width 109 height 15
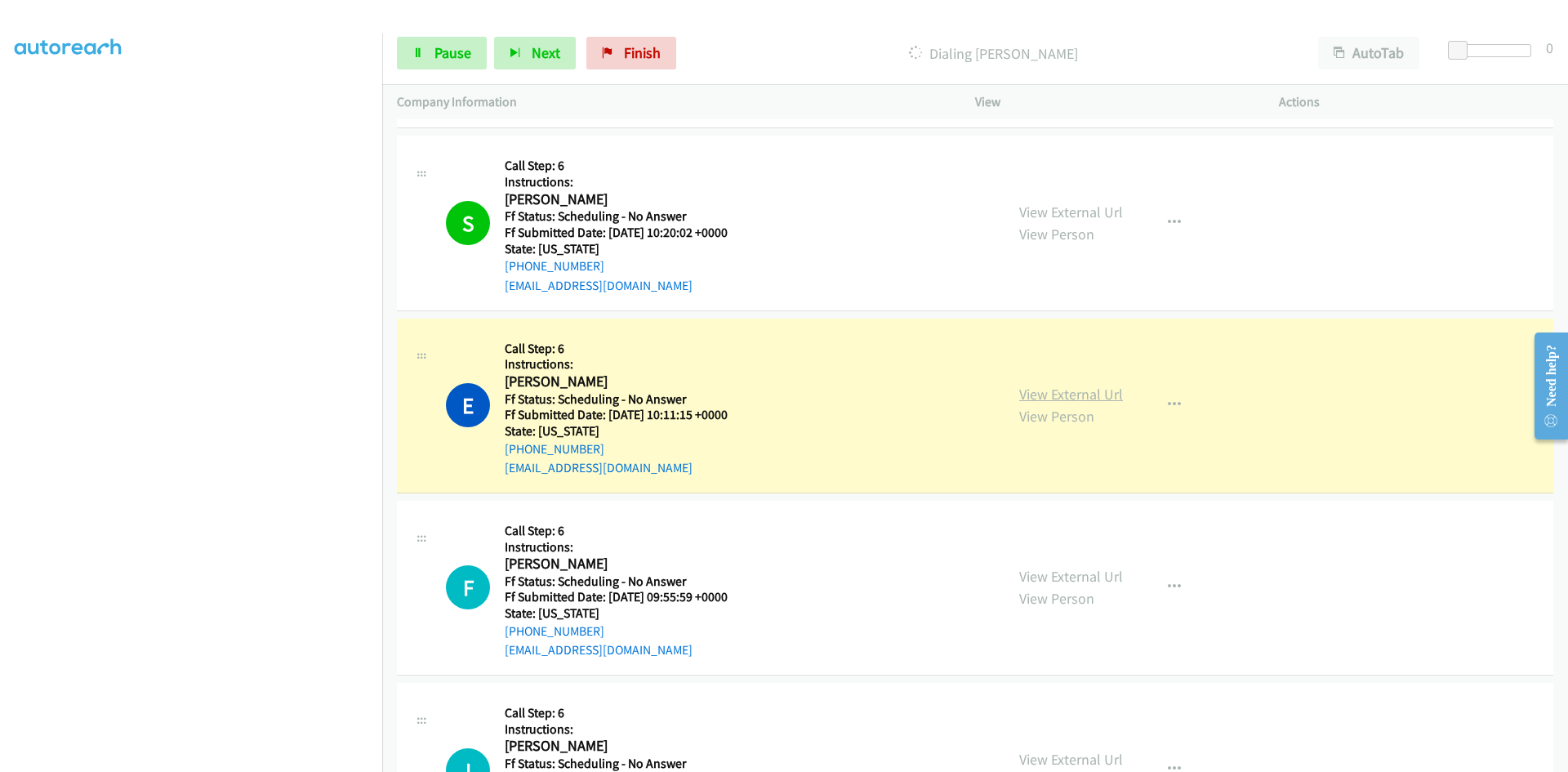
click at [1048, 394] on link "View External Url" at bounding box center [1071, 394] width 104 height 19
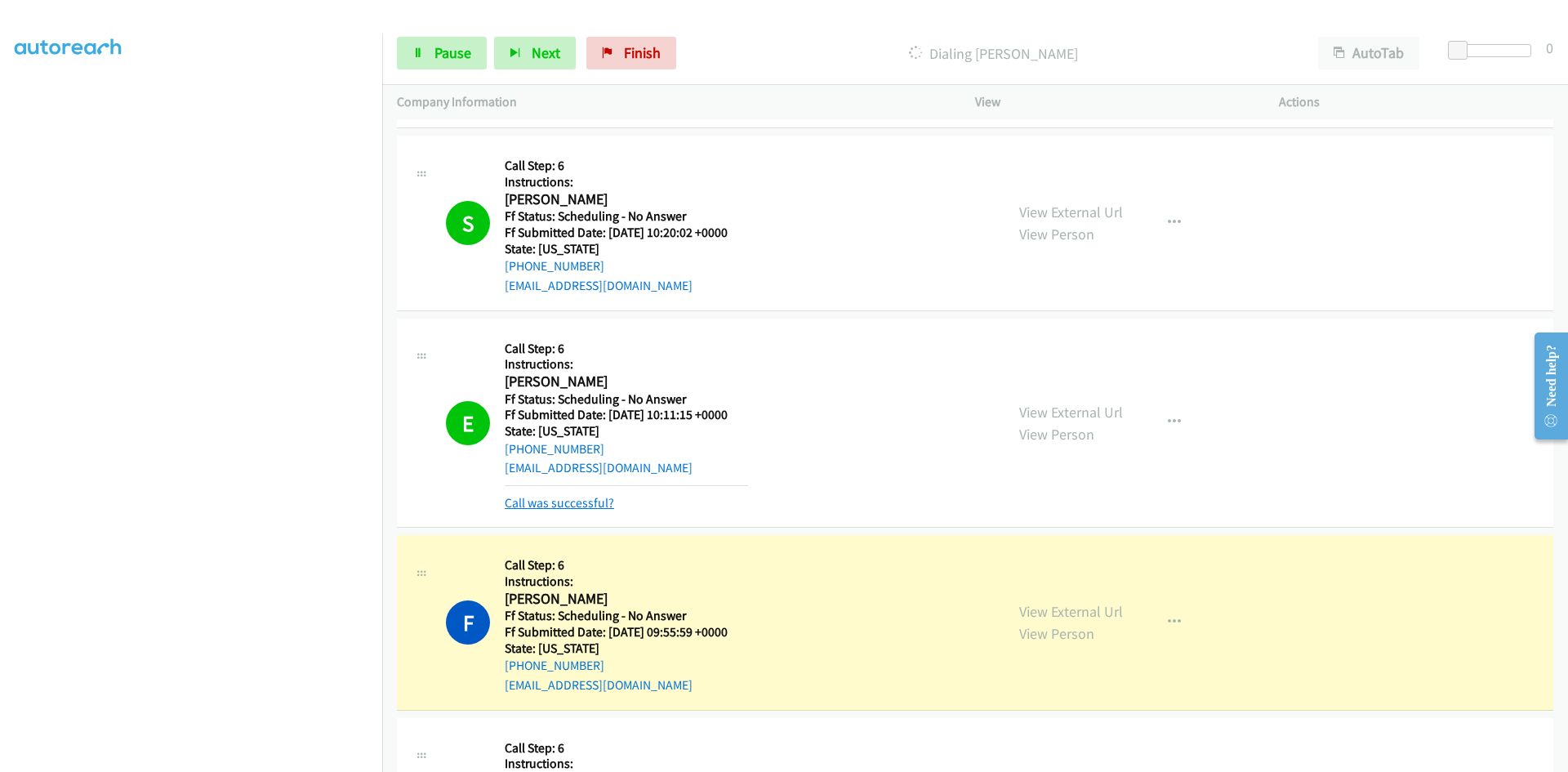
click at [577, 499] on link "Call was successful?" at bounding box center [559, 503] width 109 height 15
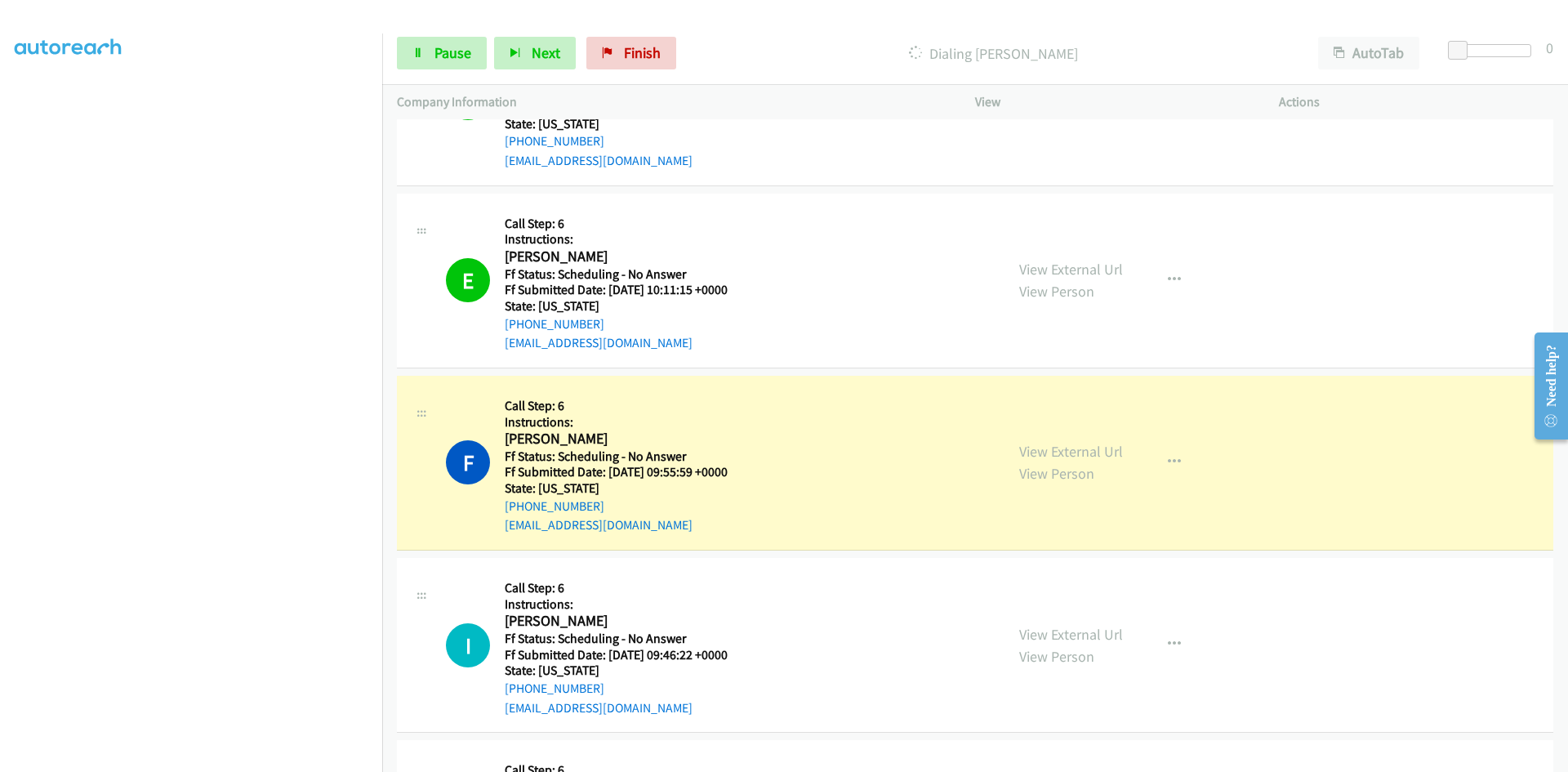
scroll to position [1061, 0]
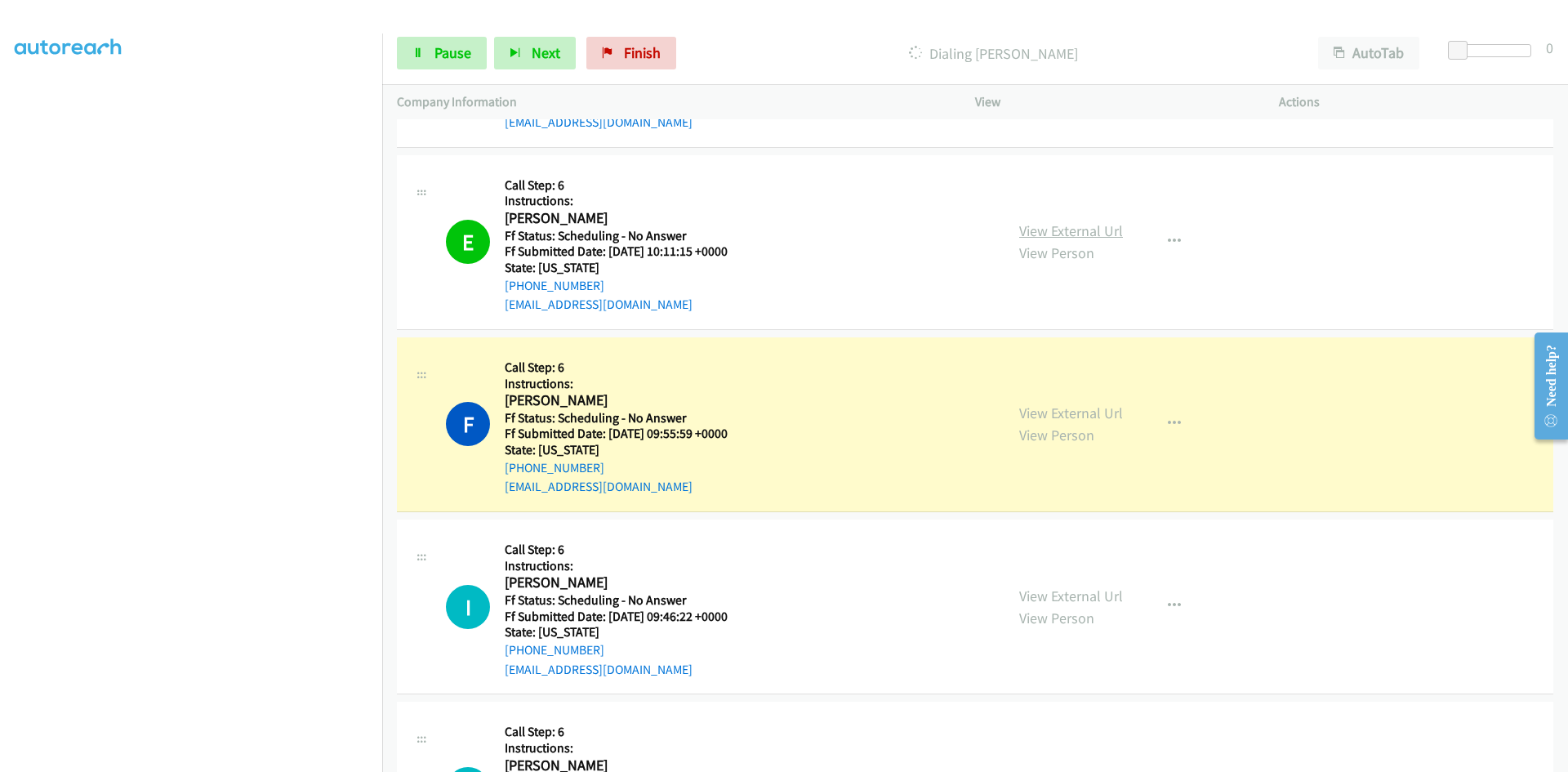
click at [1074, 228] on link "View External Url" at bounding box center [1071, 231] width 104 height 19
click at [1047, 411] on link "View External Url" at bounding box center [1071, 413] width 104 height 19
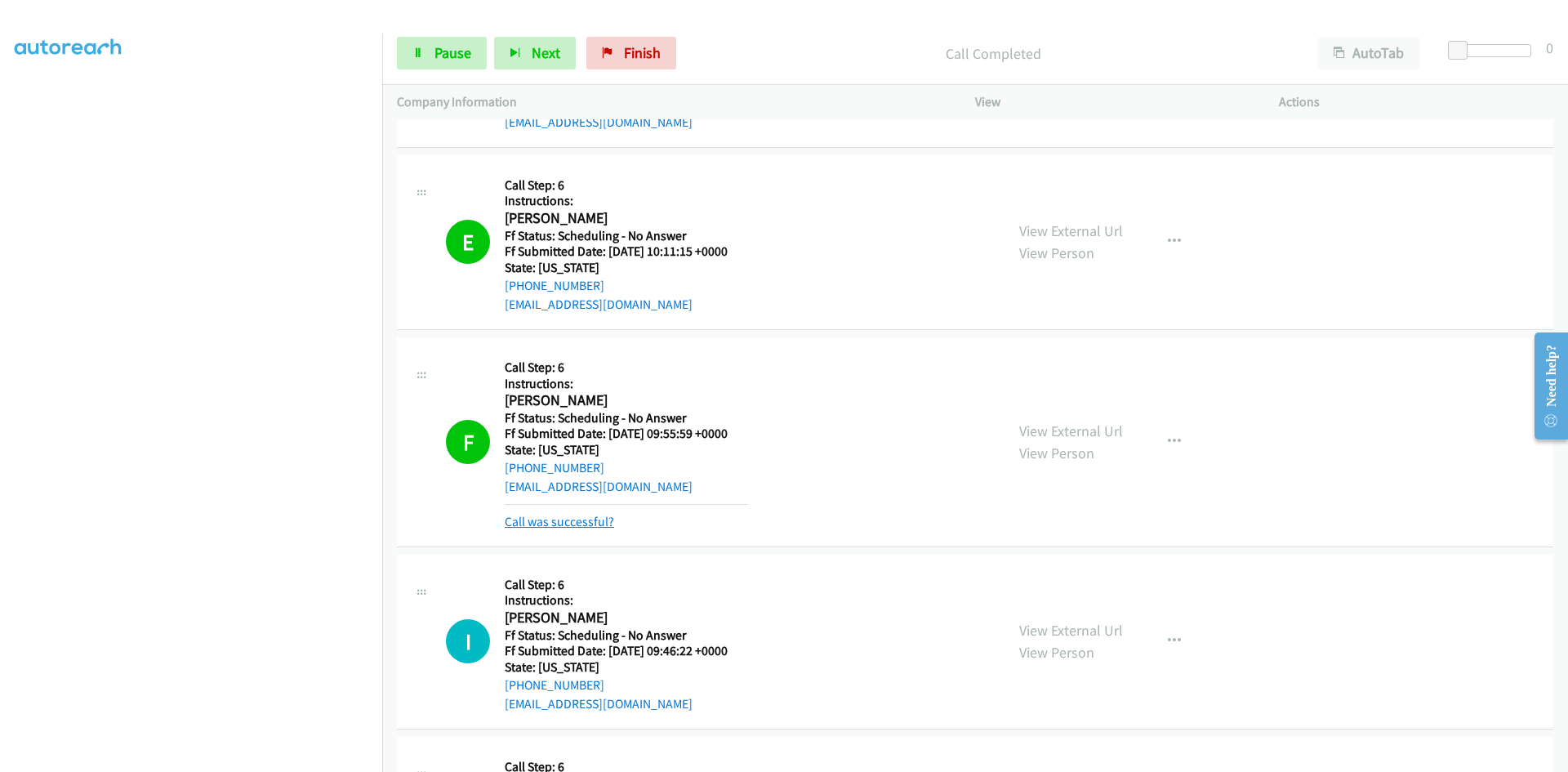
click at [572, 519] on link "Call was successful?" at bounding box center [559, 522] width 109 height 15
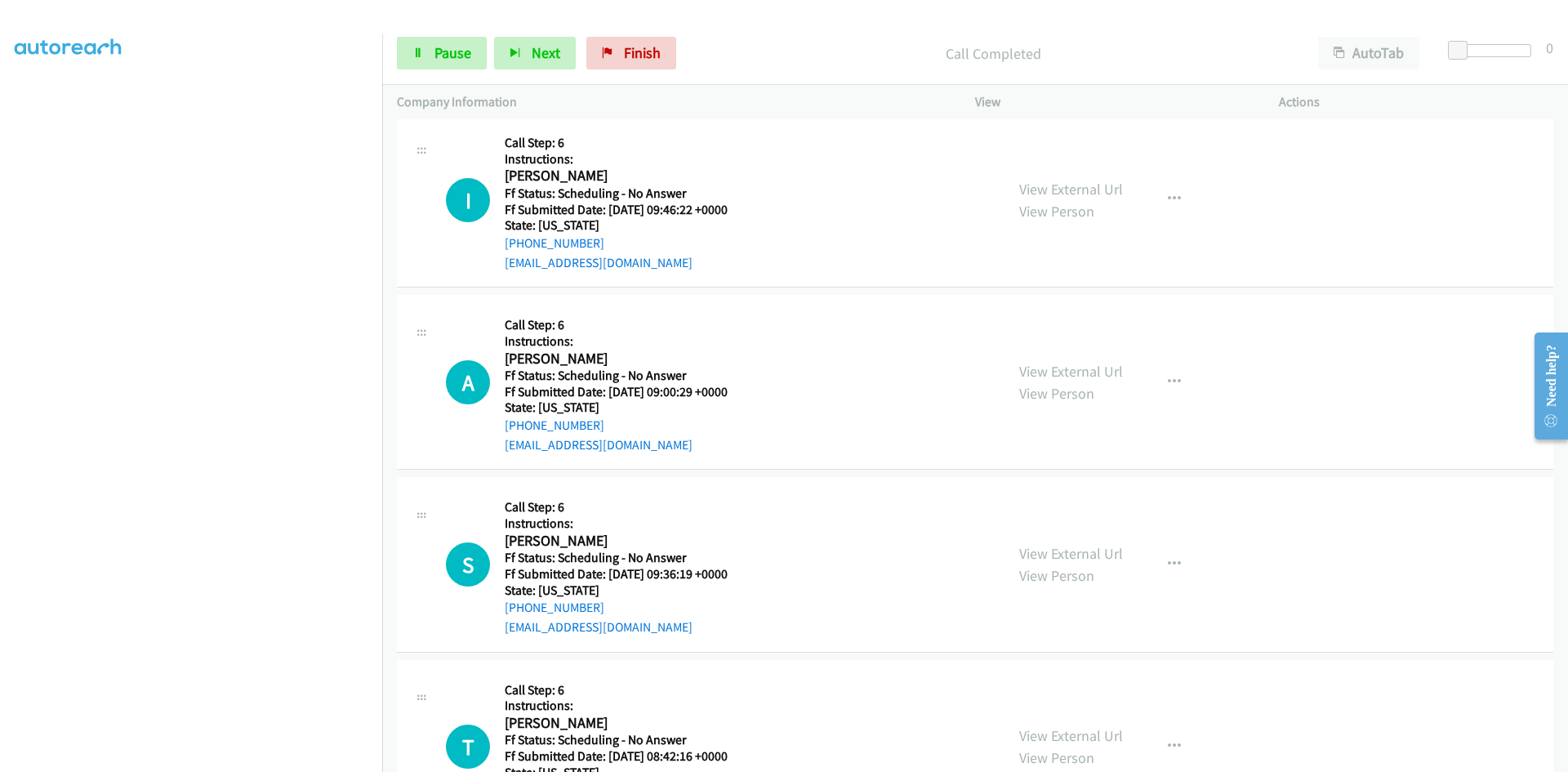
scroll to position [1470, 0]
click at [448, 43] on span "Pause" at bounding box center [452, 52] width 37 height 19
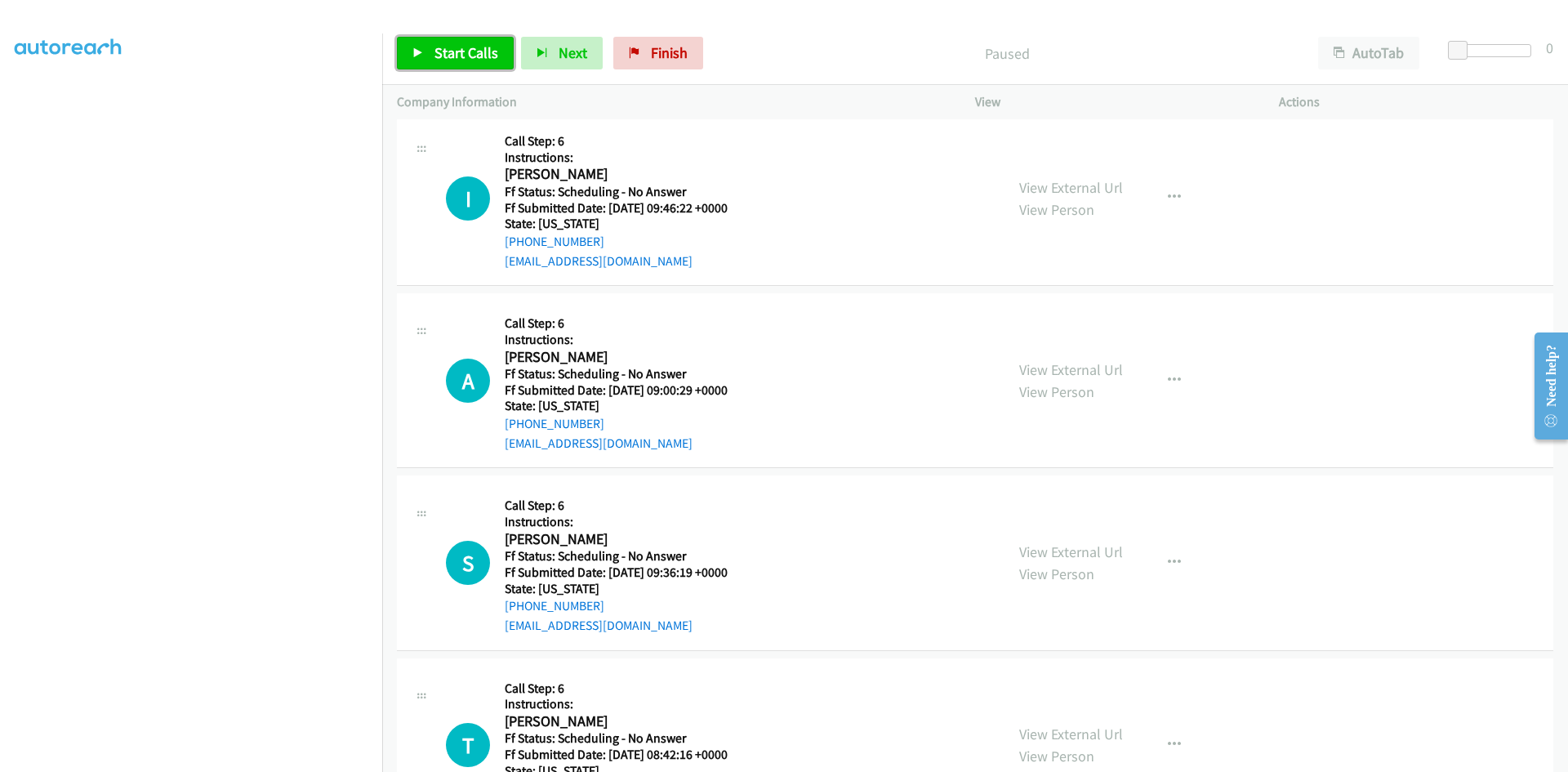
click at [463, 60] on span "Start Calls" at bounding box center [466, 52] width 64 height 19
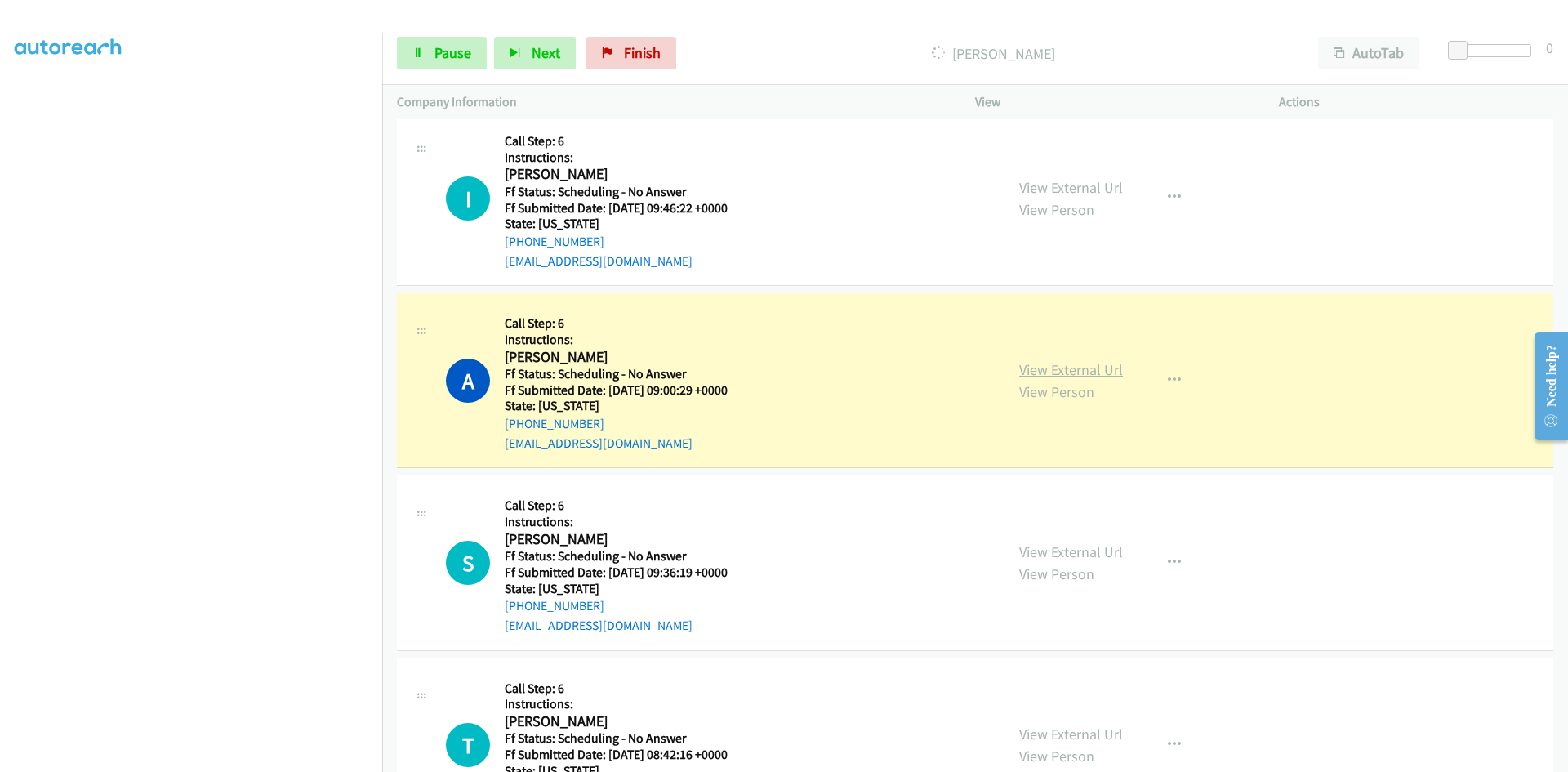
click at [1038, 365] on link "View External Url" at bounding box center [1071, 369] width 104 height 19
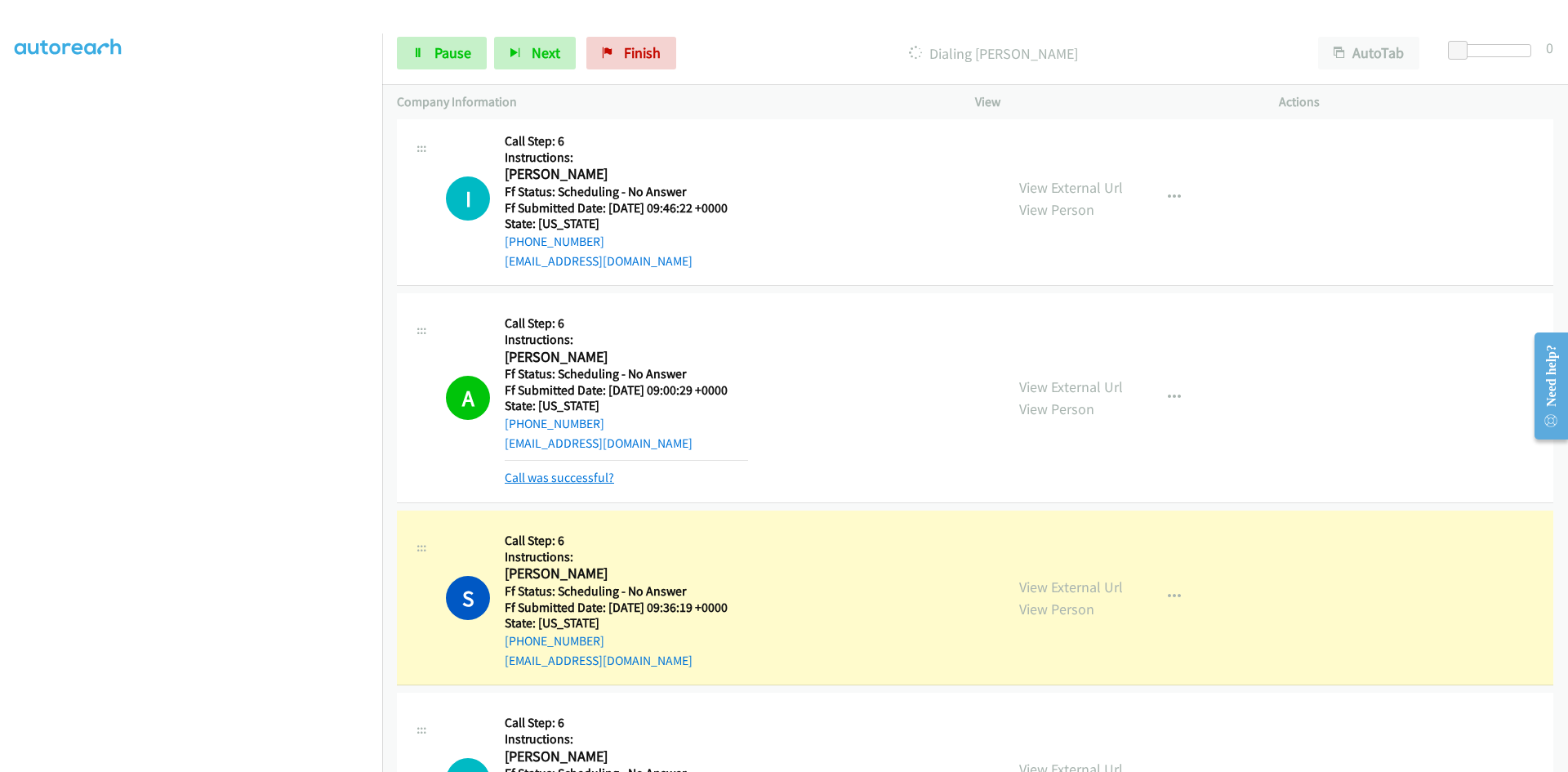
click at [582, 475] on link "Call was successful?" at bounding box center [559, 477] width 109 height 15
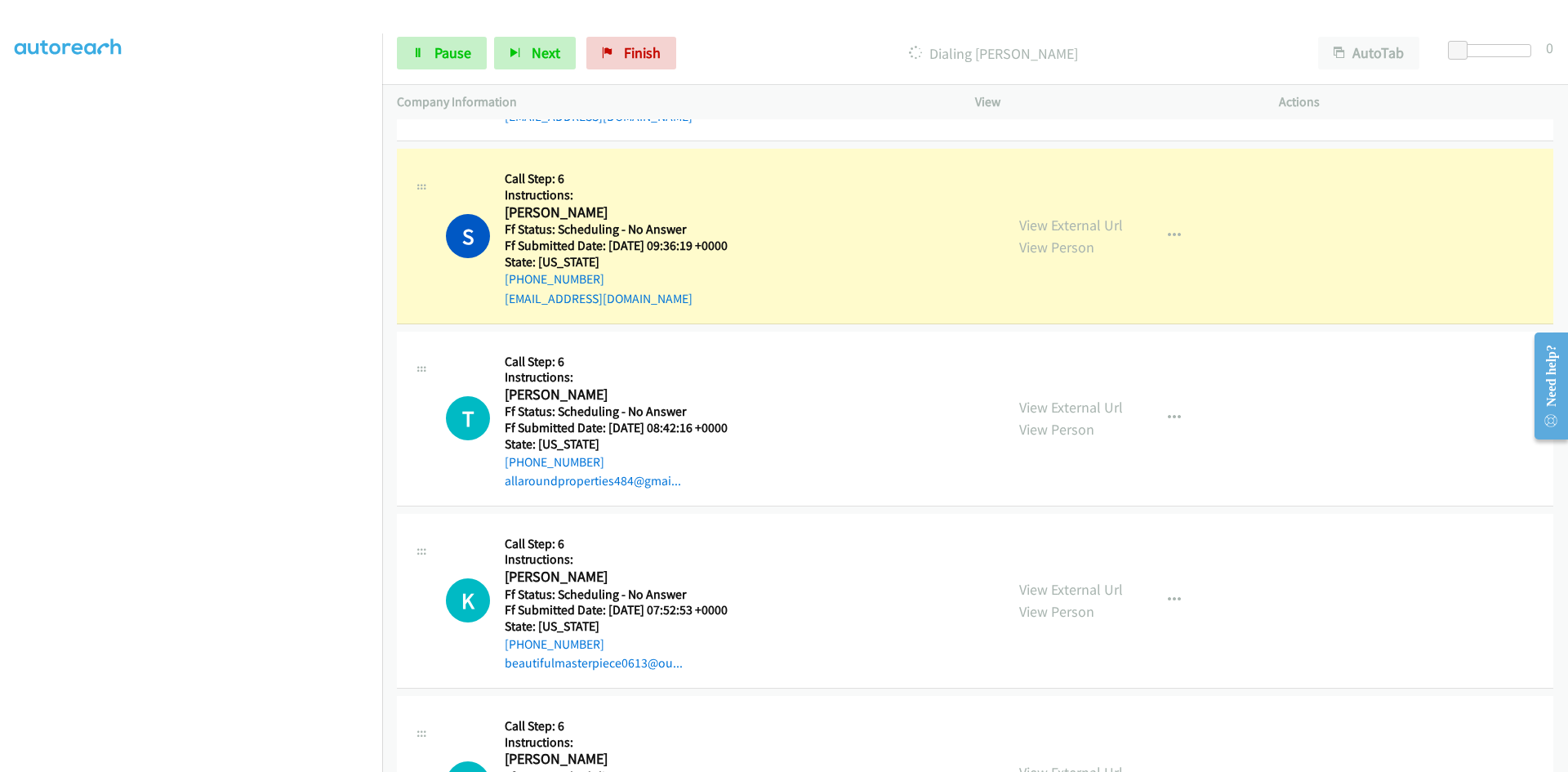
scroll to position [1878, 0]
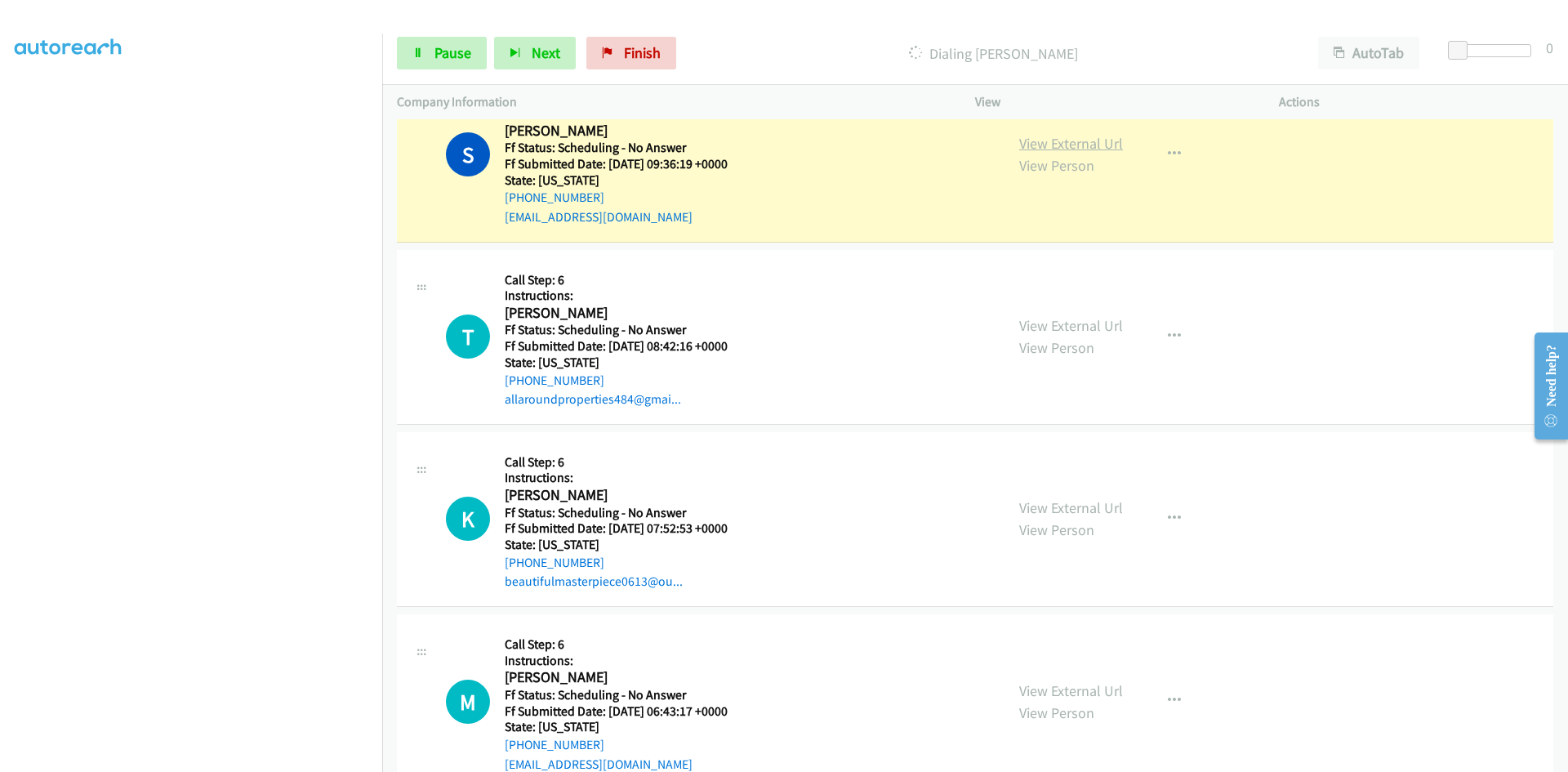
click at [1087, 142] on link "View External Url" at bounding box center [1071, 144] width 104 height 19
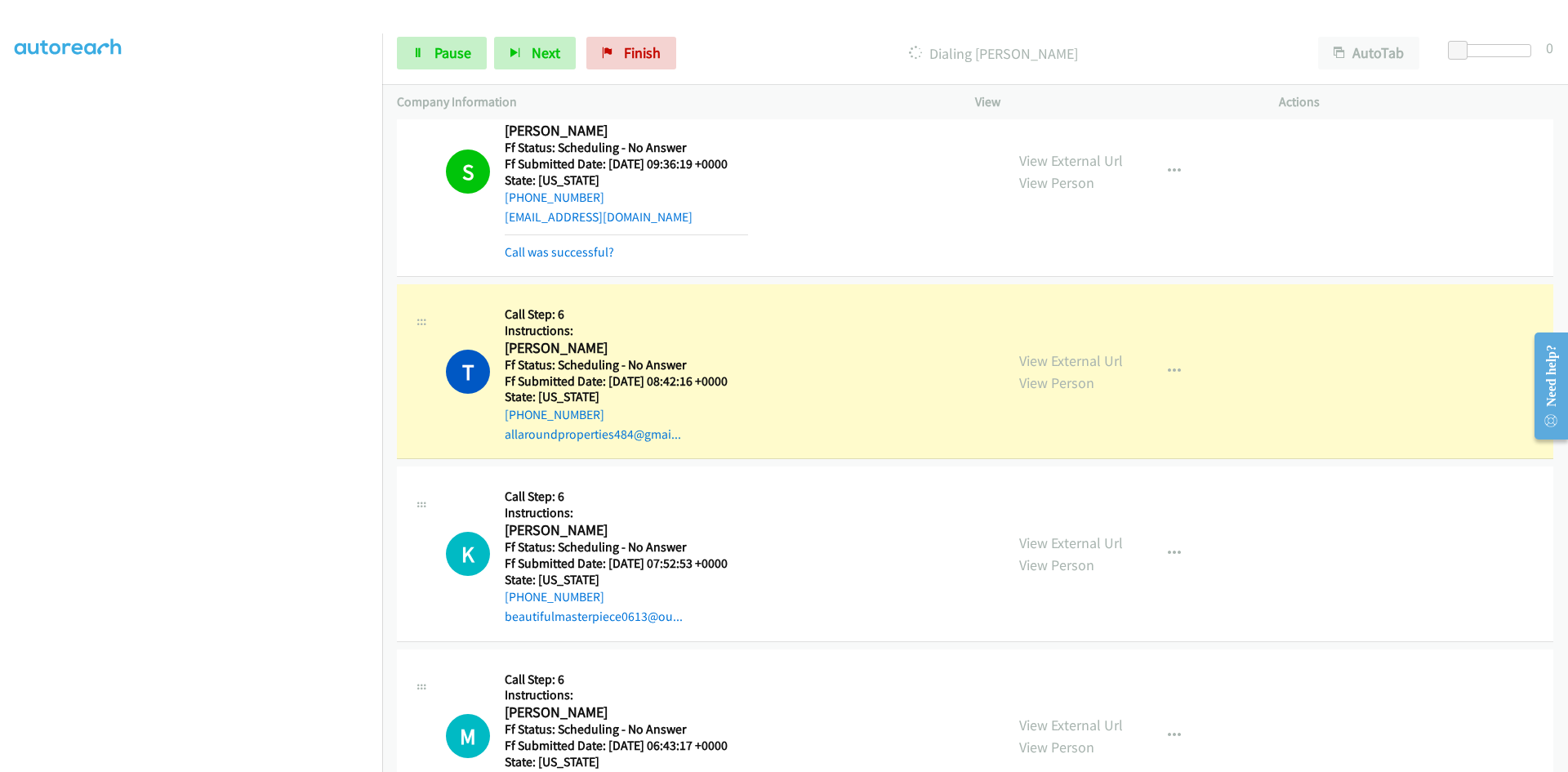
click at [595, 263] on div "S Callback Scheduled Call Step: 6 Instructions: Sahar Alrabadi America/New_York…" at bounding box center [975, 171] width 1157 height 210
click at [587, 250] on link "Call was successful?" at bounding box center [559, 252] width 109 height 15
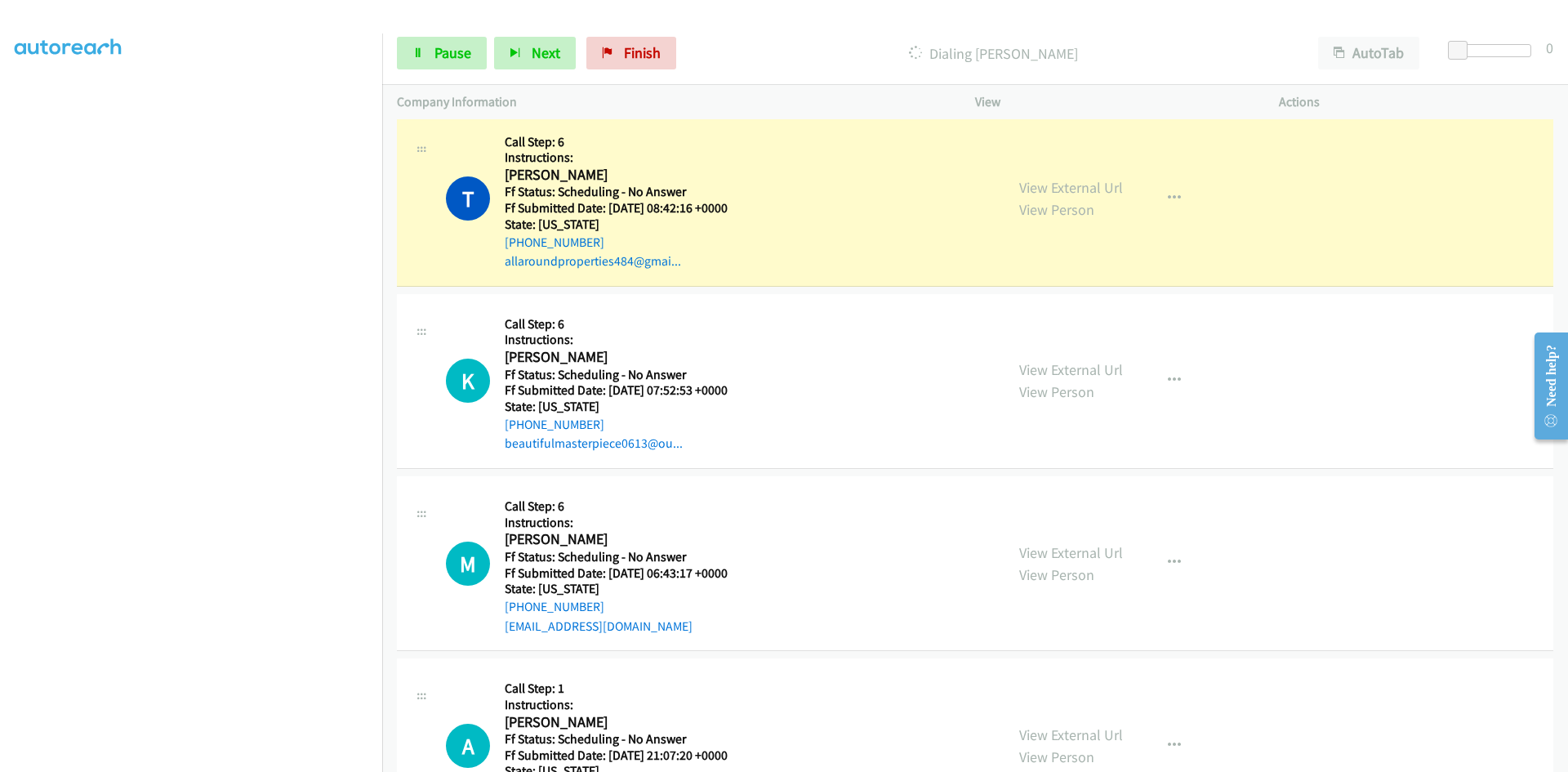
scroll to position [2042, 0]
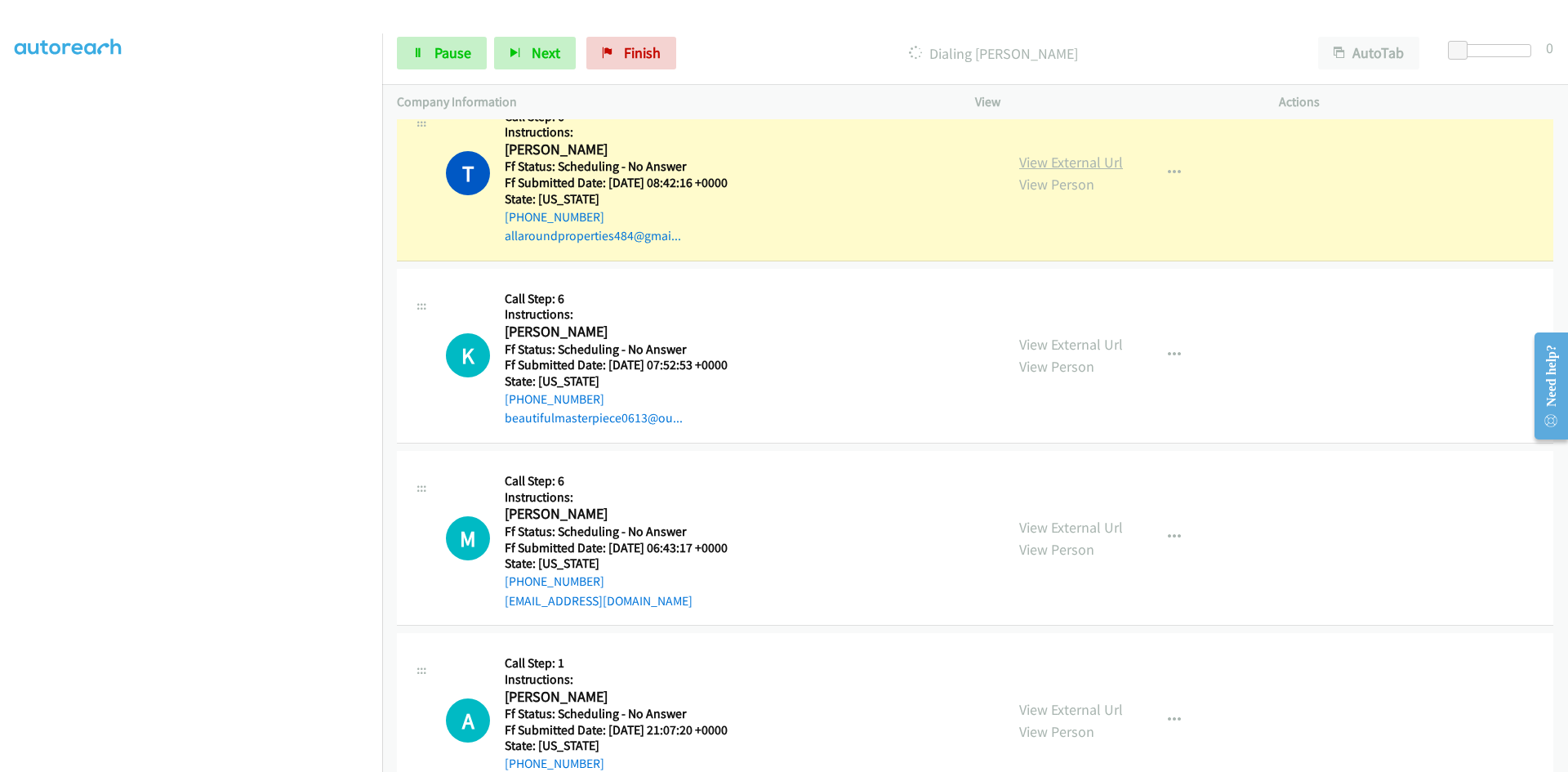
click at [1035, 168] on link "View External Url" at bounding box center [1071, 162] width 104 height 19
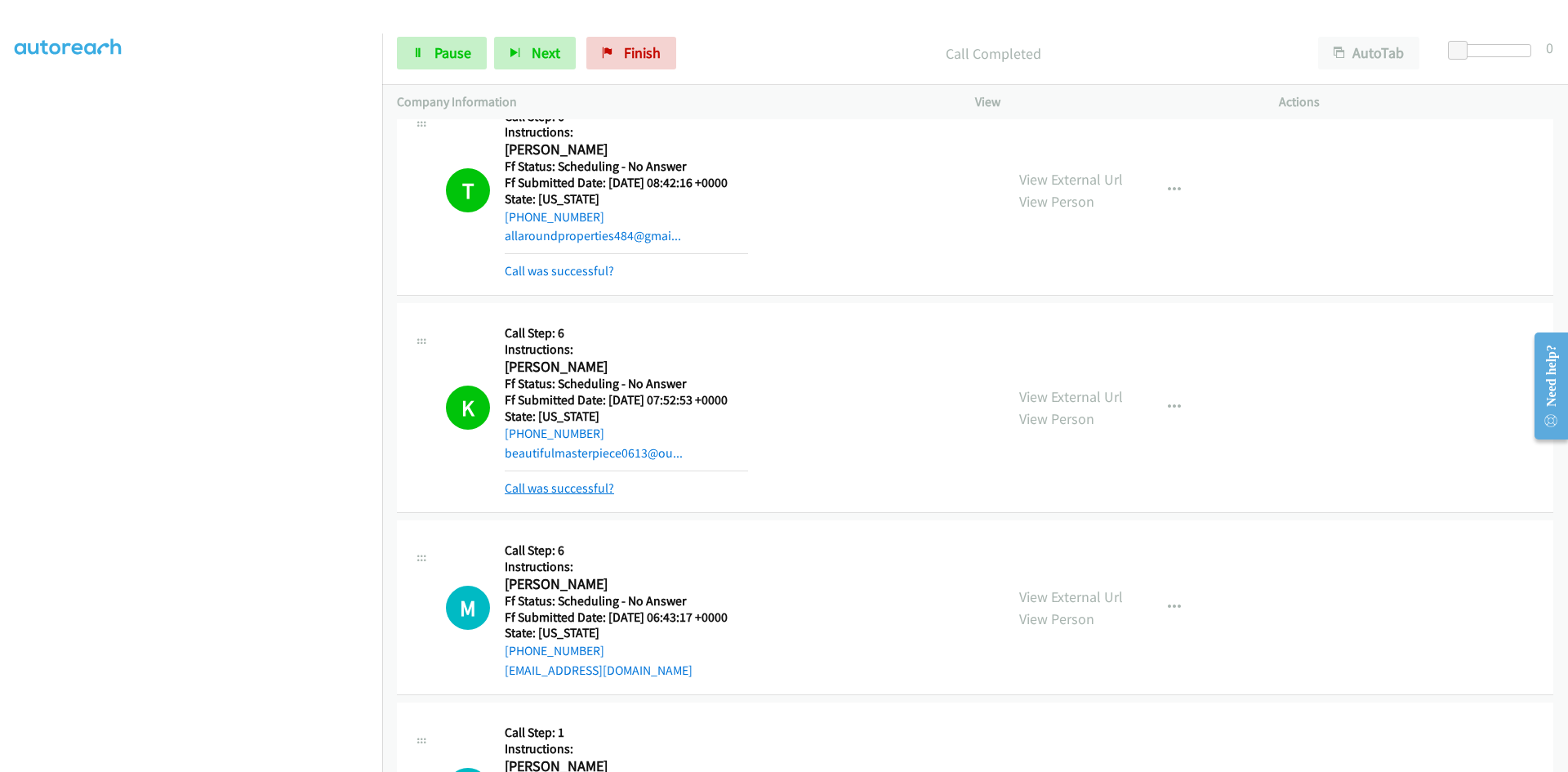
click at [591, 485] on link "Call was successful?" at bounding box center [559, 488] width 109 height 15
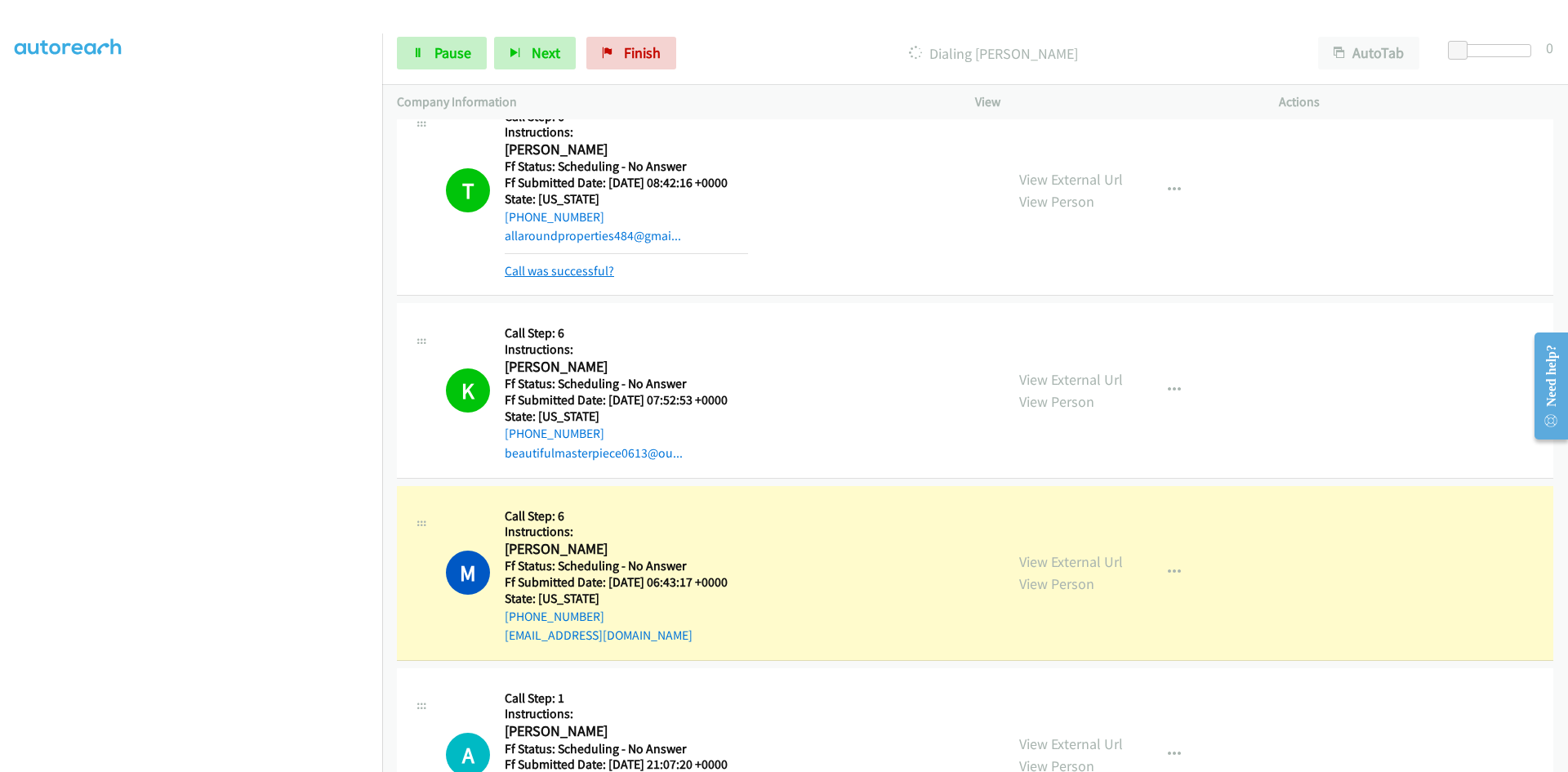
click at [583, 264] on link "Call was successful?" at bounding box center [559, 270] width 109 height 15
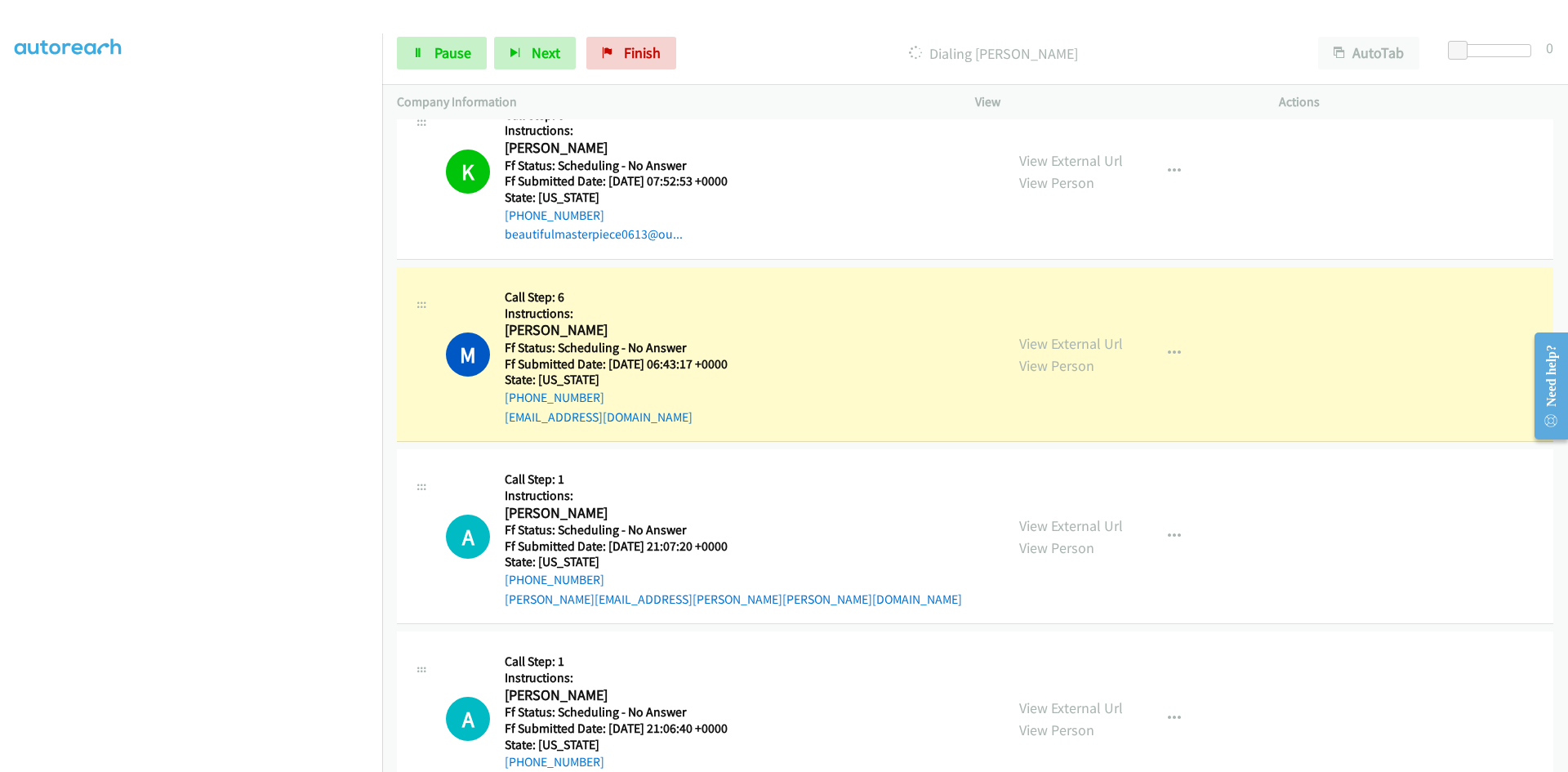
scroll to position [2286, 0]
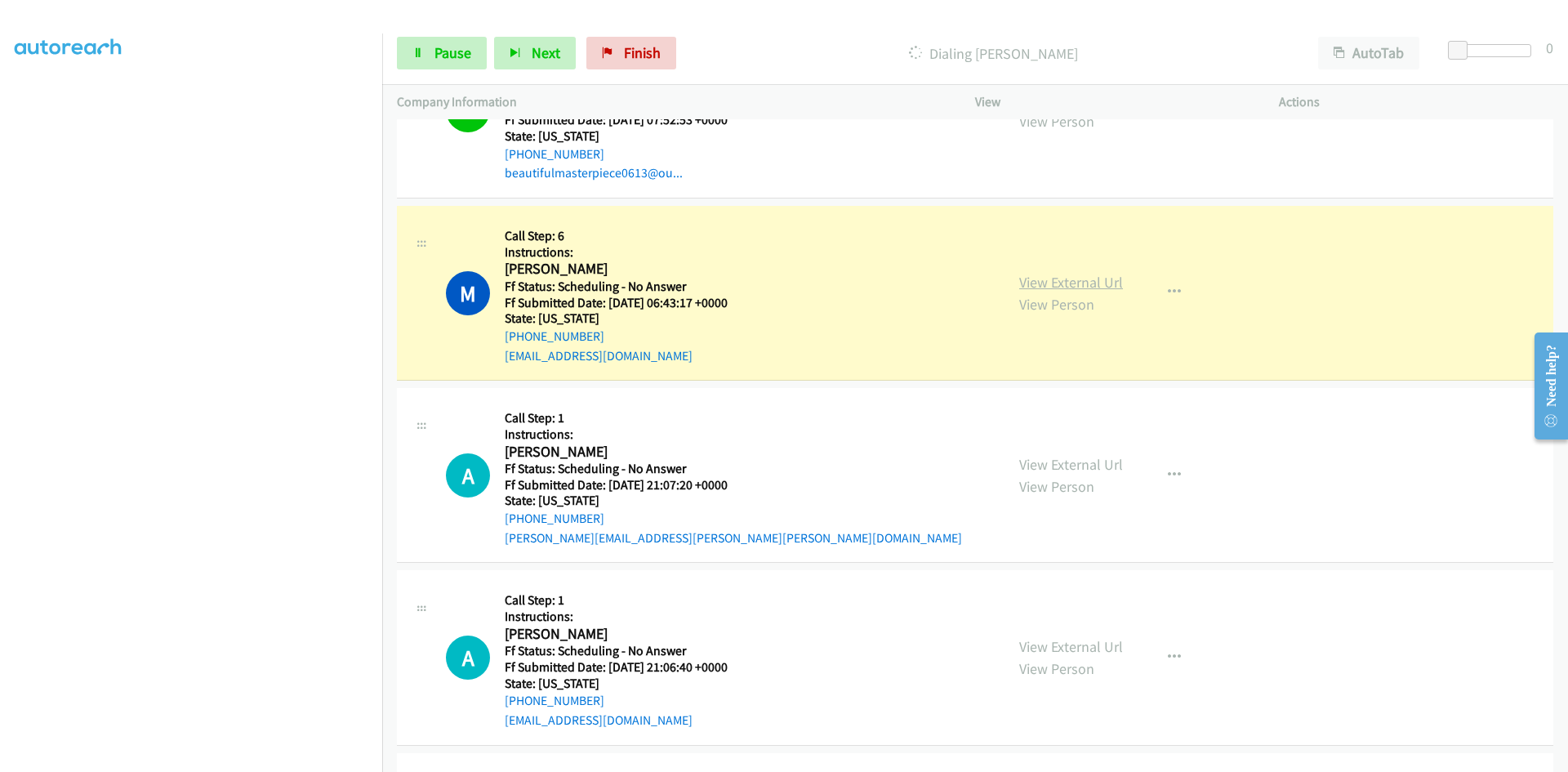
click at [1112, 282] on link "View External Url" at bounding box center [1071, 283] width 104 height 19
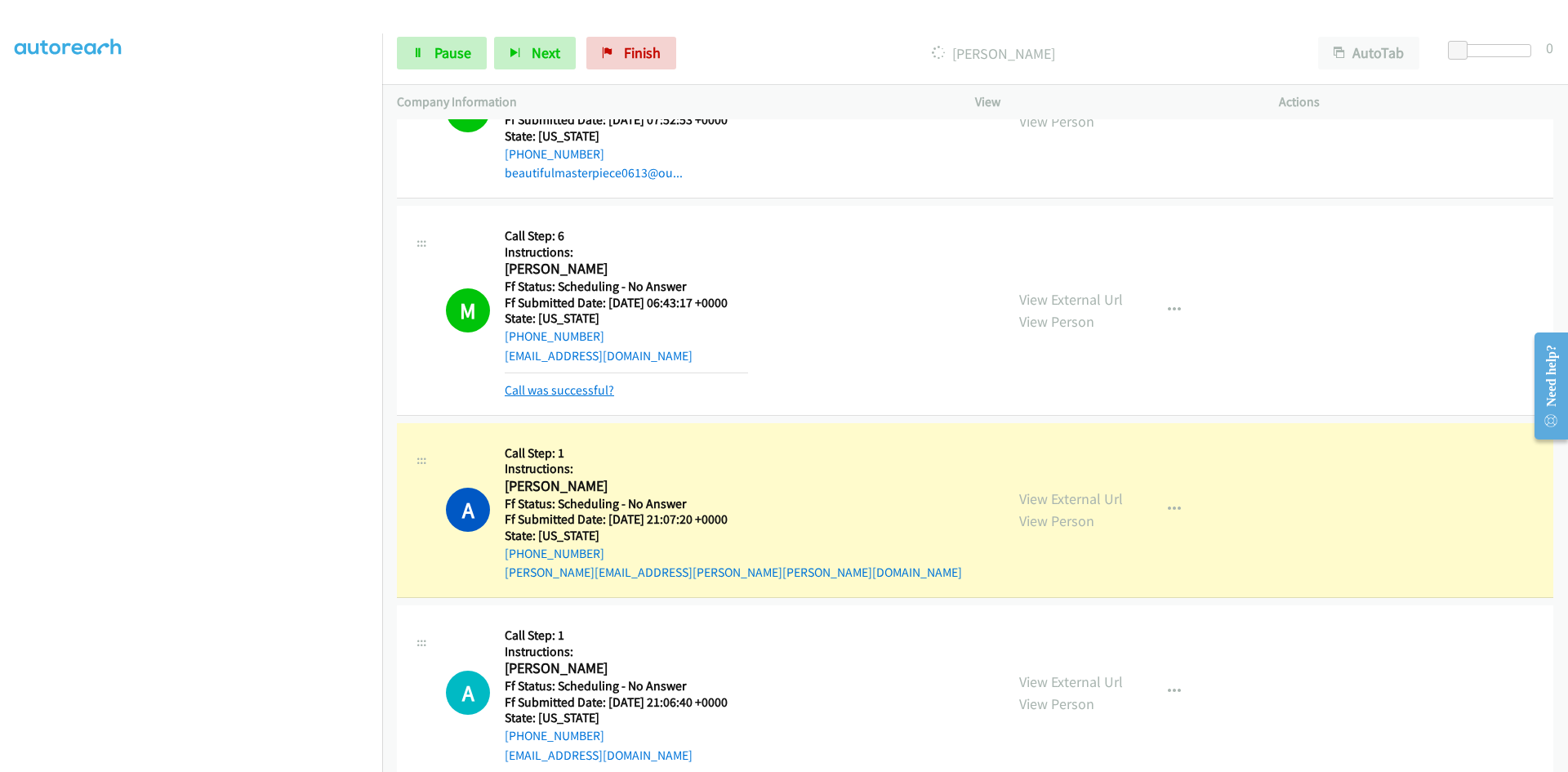
click at [532, 386] on link "Call was successful?" at bounding box center [559, 390] width 109 height 15
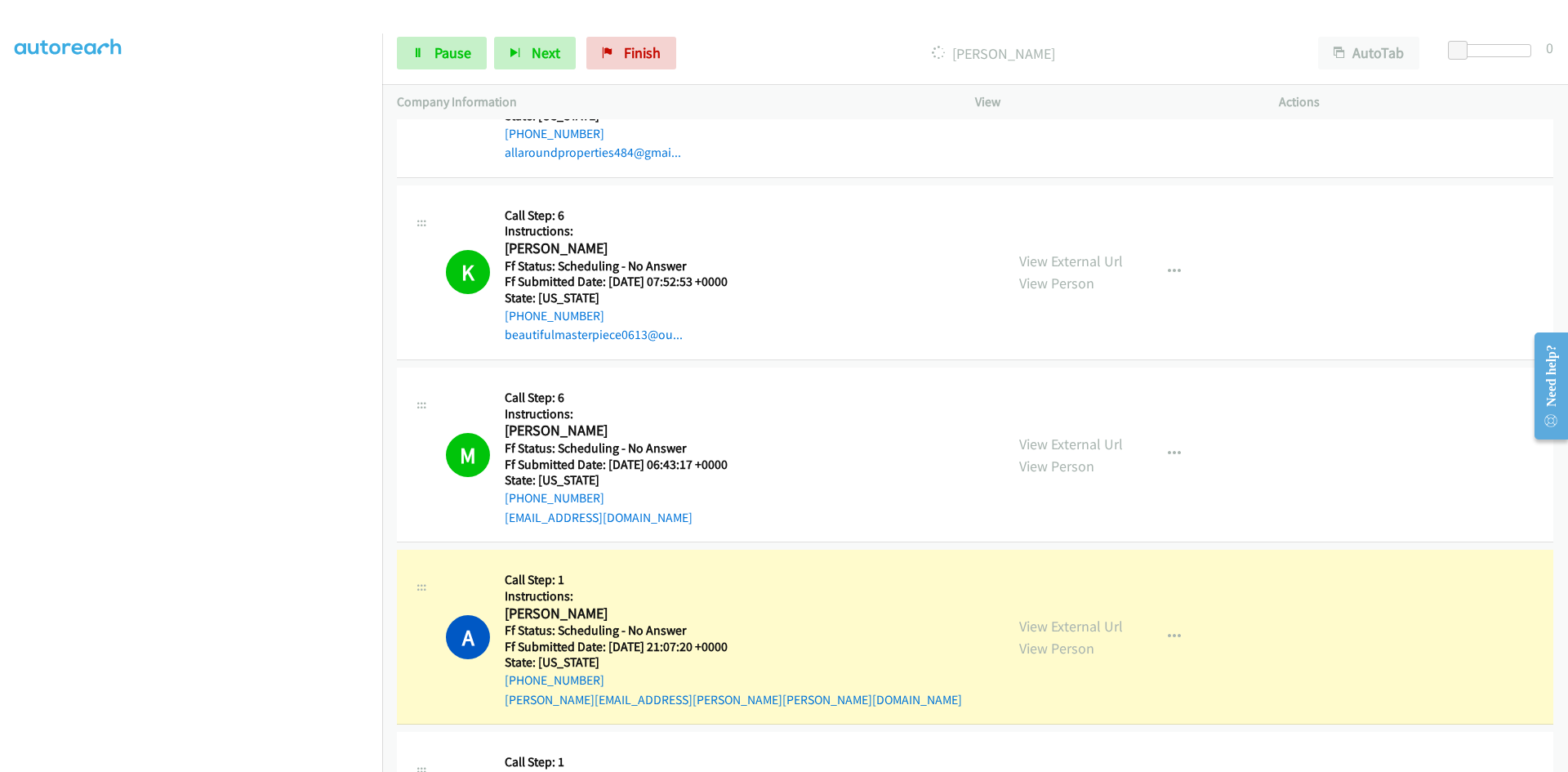
scroll to position [2124, 0]
click at [1082, 255] on link "View External Url" at bounding box center [1071, 263] width 104 height 19
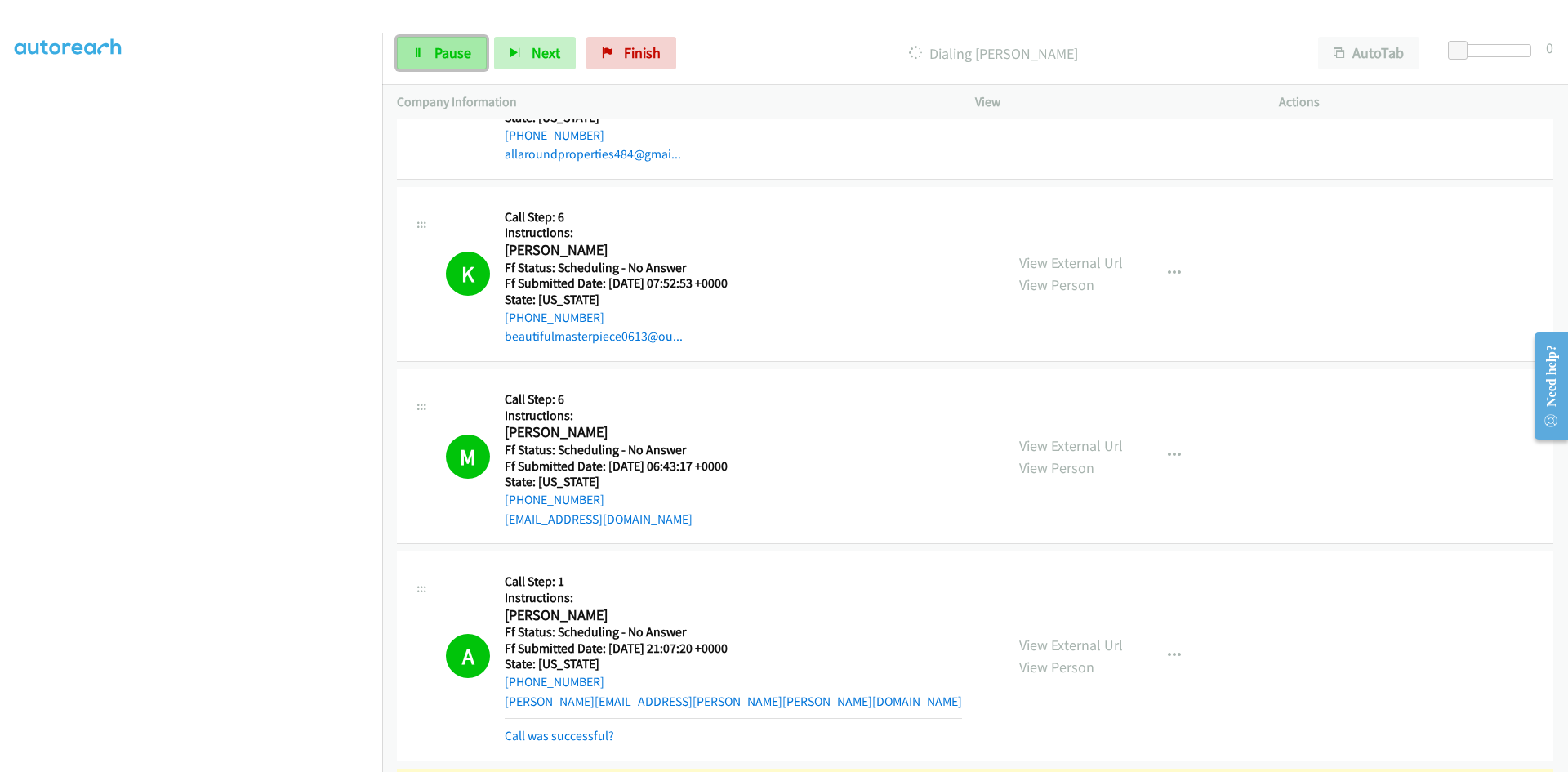
click at [438, 49] on span "Pause" at bounding box center [452, 52] width 37 height 19
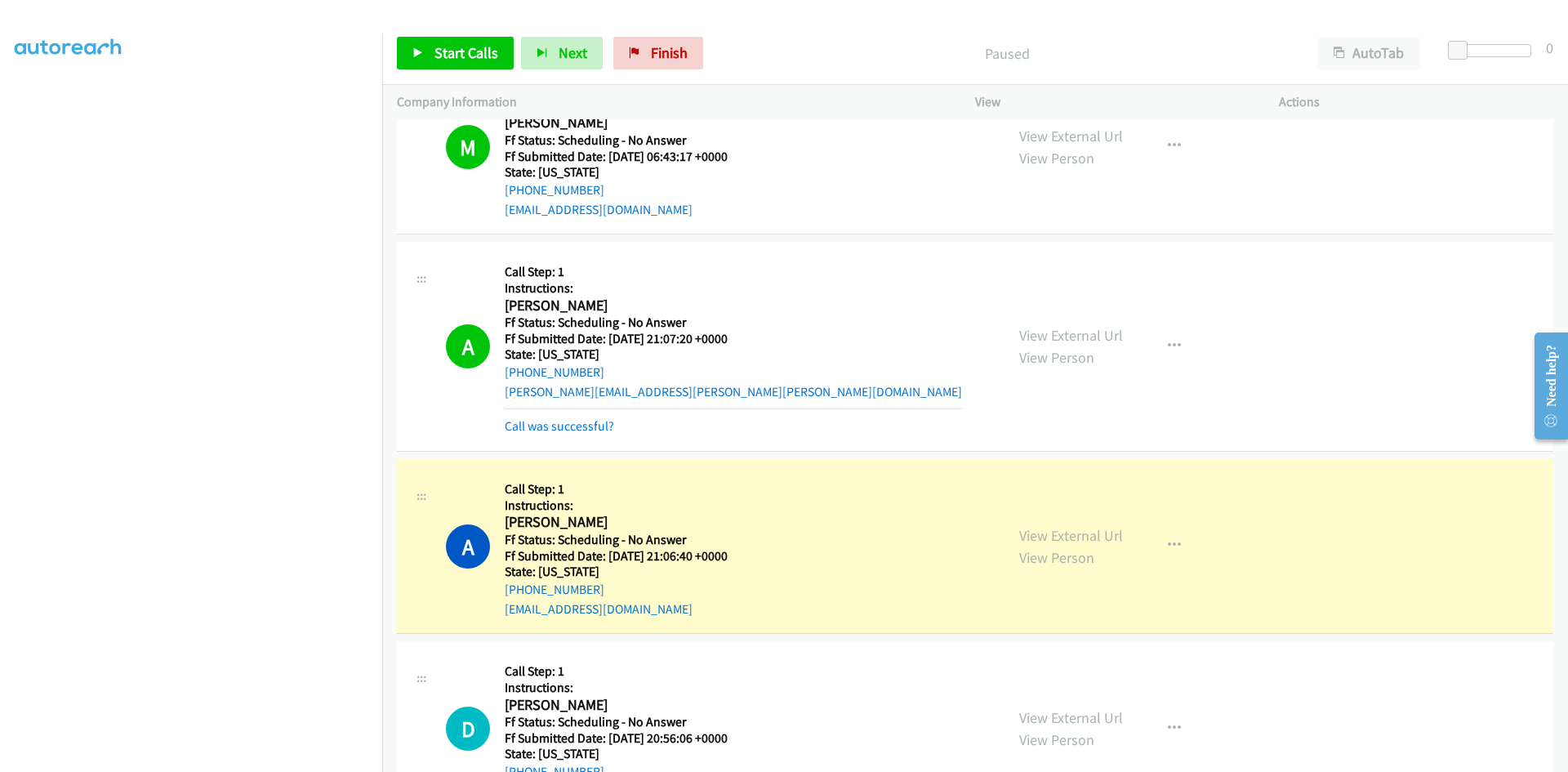
scroll to position [2450, 0]
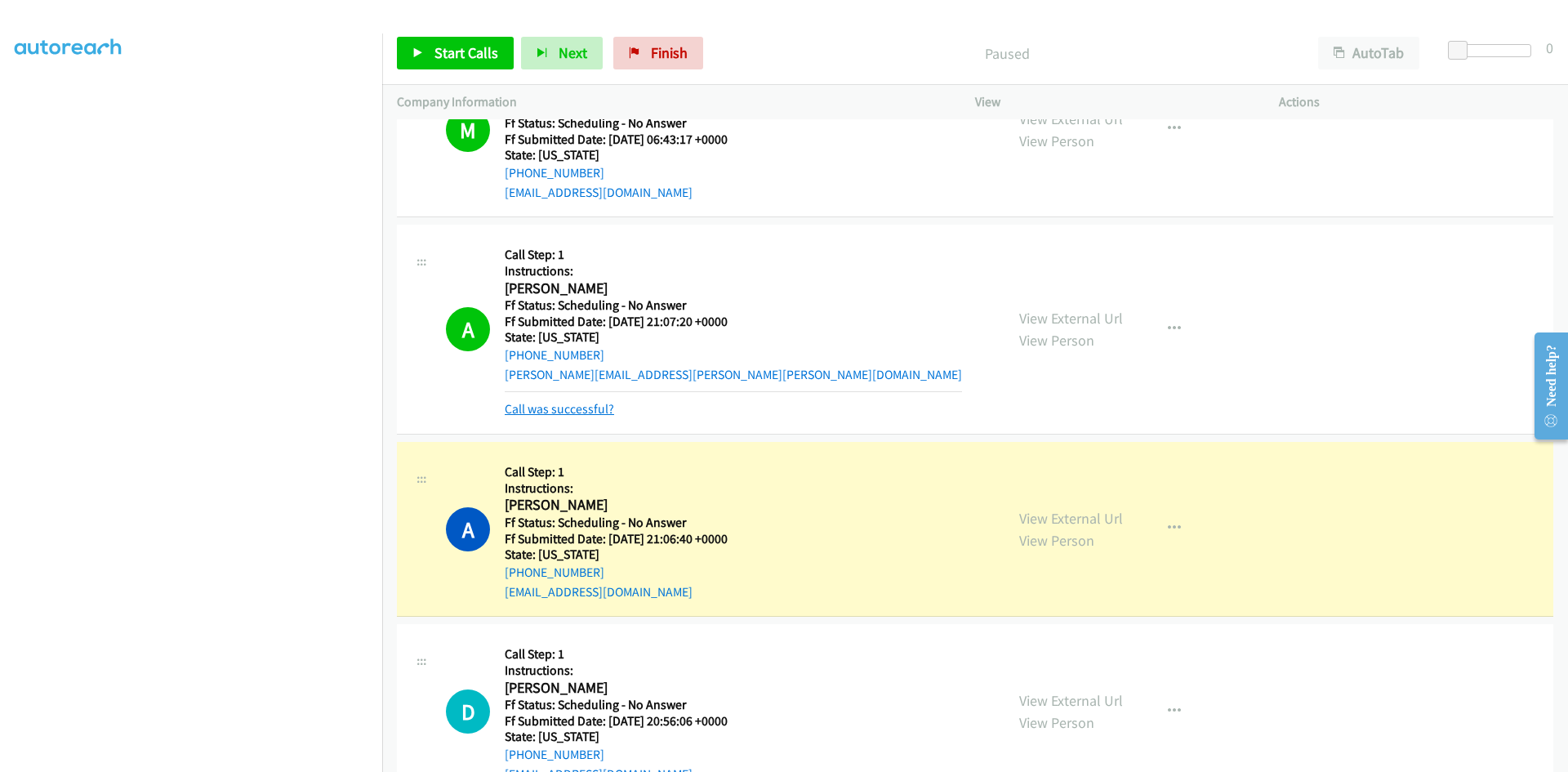
click at [548, 405] on link "Call was successful?" at bounding box center [559, 408] width 109 height 15
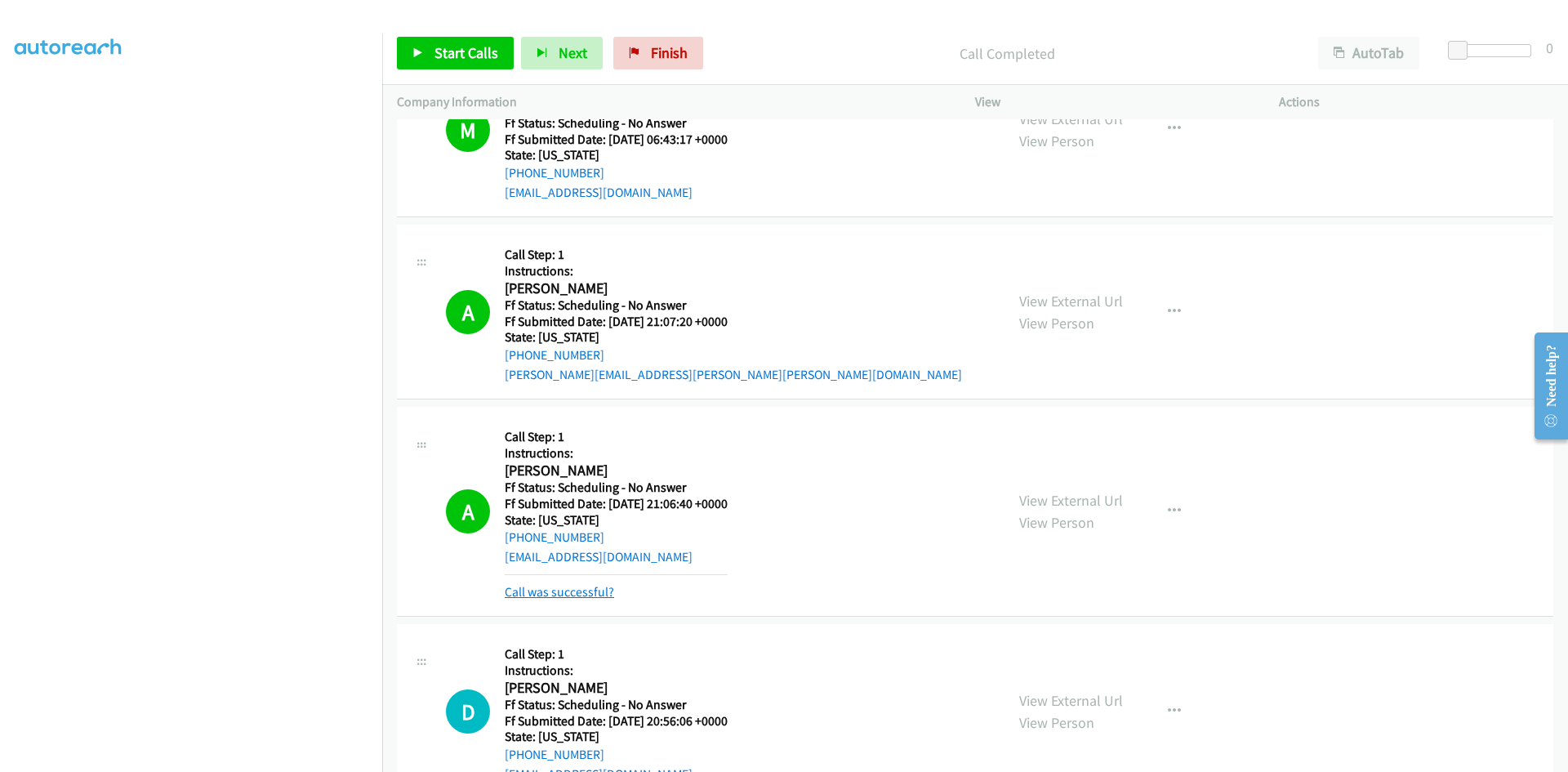
click at [579, 585] on link "Call was successful?" at bounding box center [559, 591] width 109 height 15
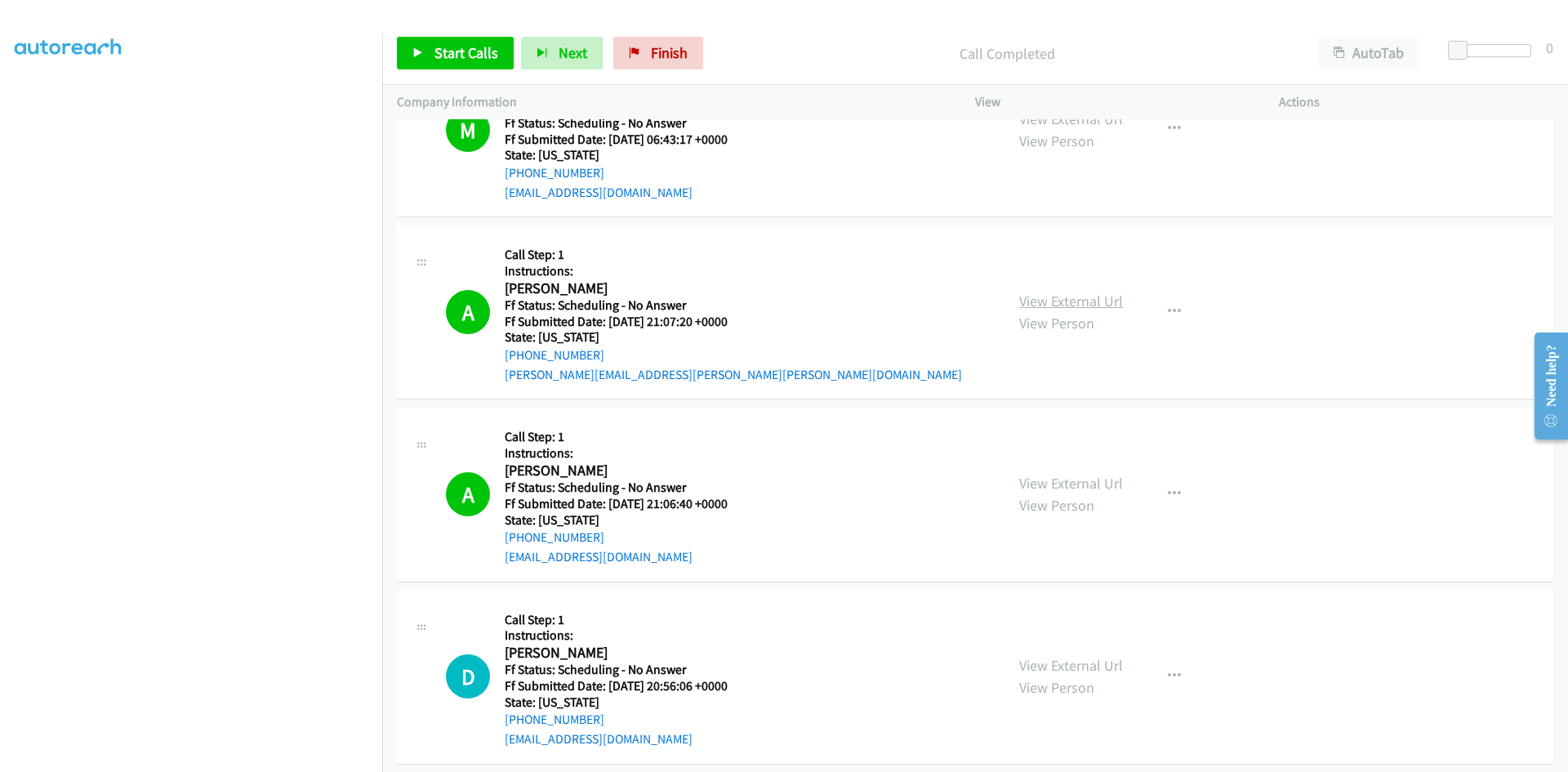
click at [1080, 294] on link "View External Url" at bounding box center [1071, 301] width 104 height 19
click at [1037, 480] on link "View External Url" at bounding box center [1071, 484] width 104 height 19
drag, startPoint x: 656, startPoint y: 54, endPoint x: 844, endPoint y: 87, distance: 190.9
click at [656, 54] on span "Finish" at bounding box center [669, 52] width 37 height 19
